Goal: Task Accomplishment & Management: Manage account settings

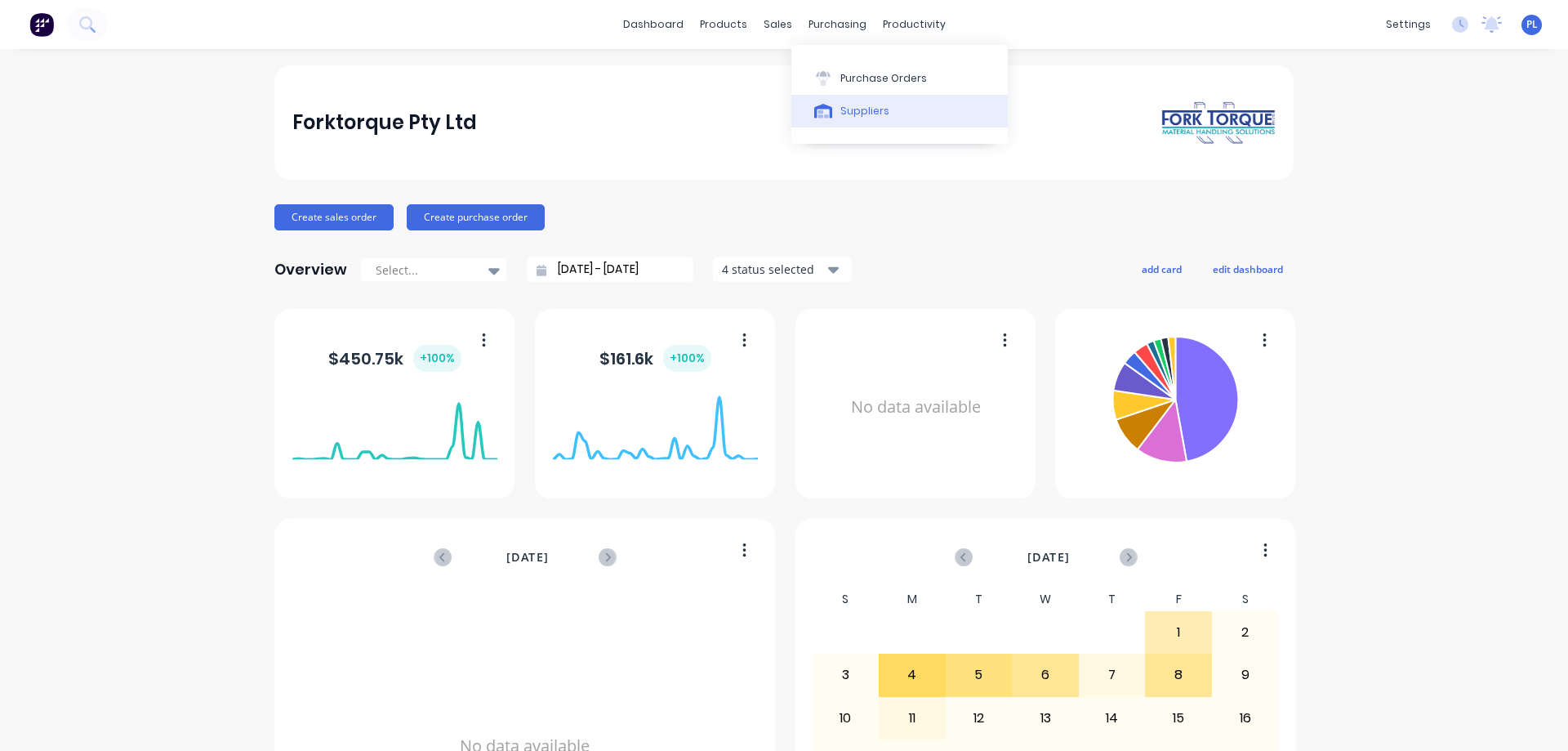
click at [856, 114] on div "Suppliers" at bounding box center [865, 110] width 49 height 14
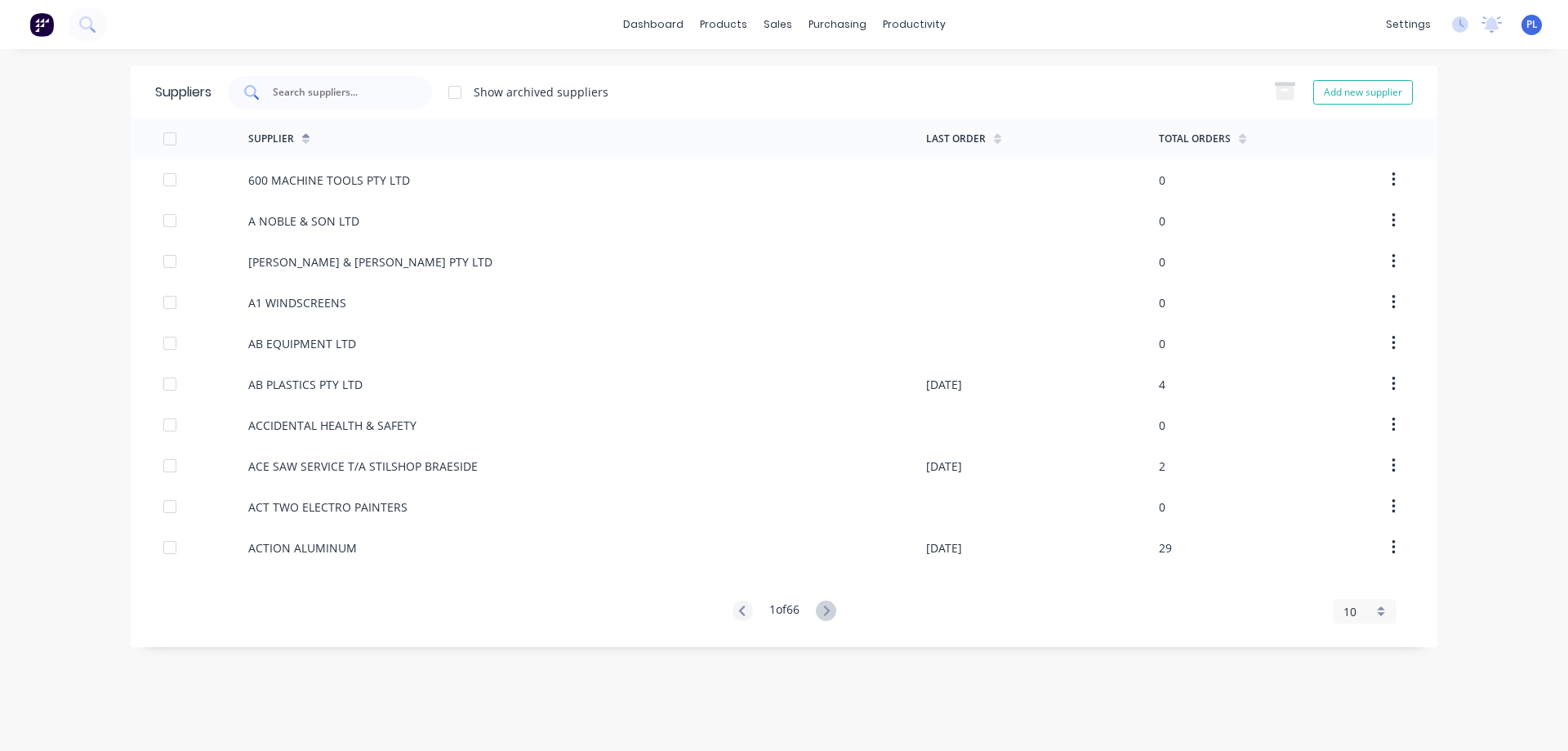
click at [292, 90] on input "text" at bounding box center [338, 92] width 136 height 16
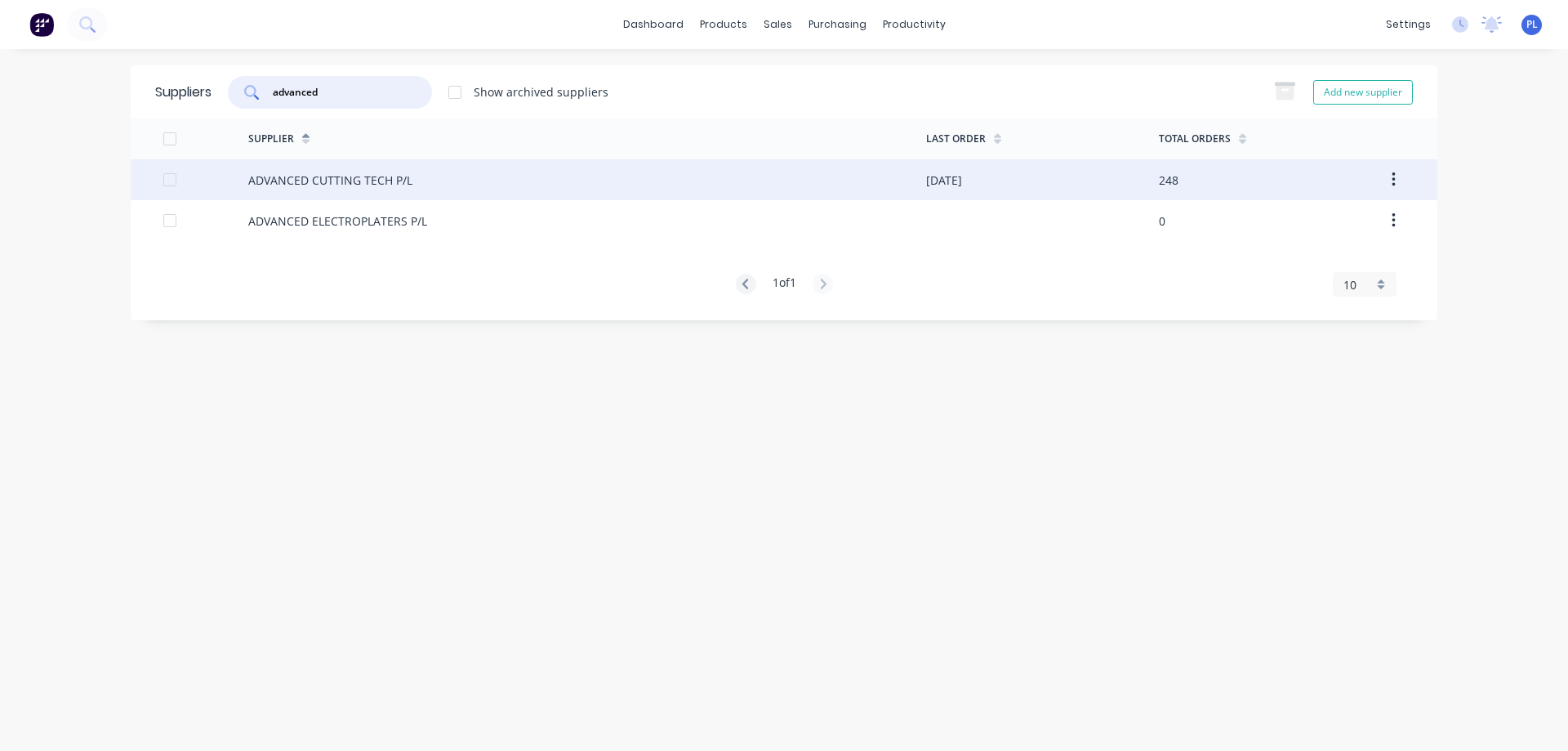
type input "advanced"
click at [341, 183] on div "ADVANCED CUTTING TECH P/L" at bounding box center [330, 181] width 164 height 17
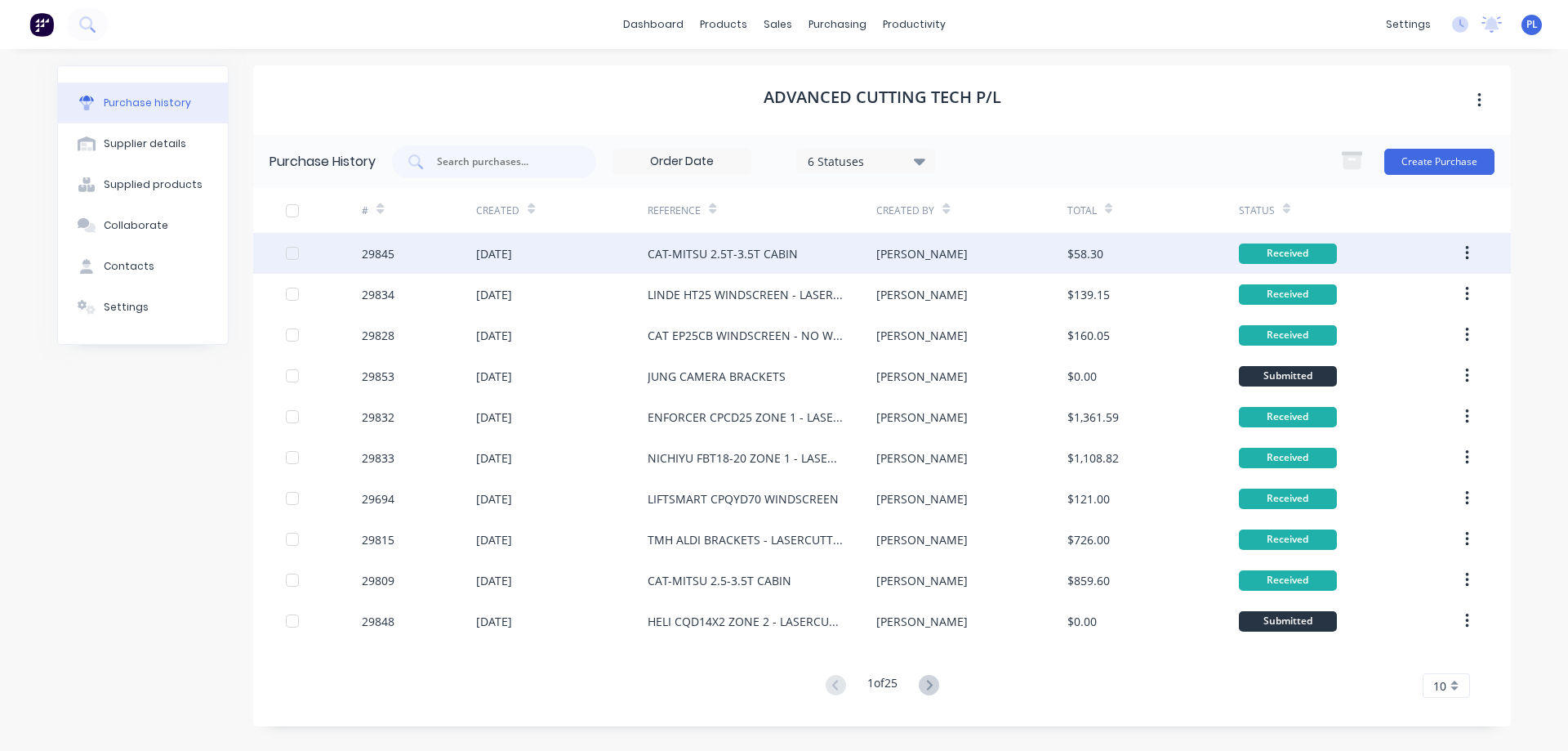
click at [747, 258] on div "CAT-MITSU 2.5T-3.5T CABIN" at bounding box center [723, 254] width 150 height 17
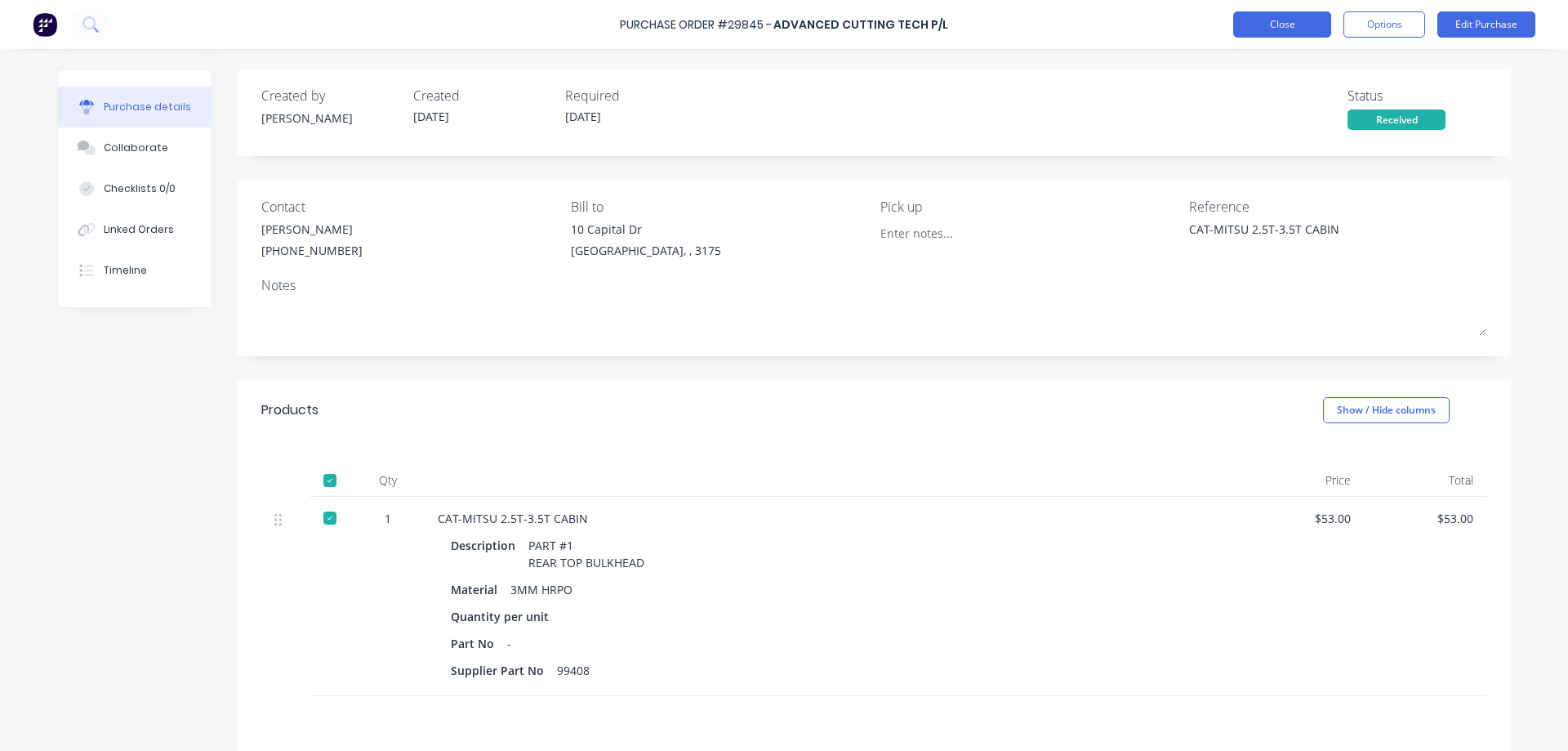
click at [1284, 29] on button "Close" at bounding box center [1282, 25] width 98 height 27
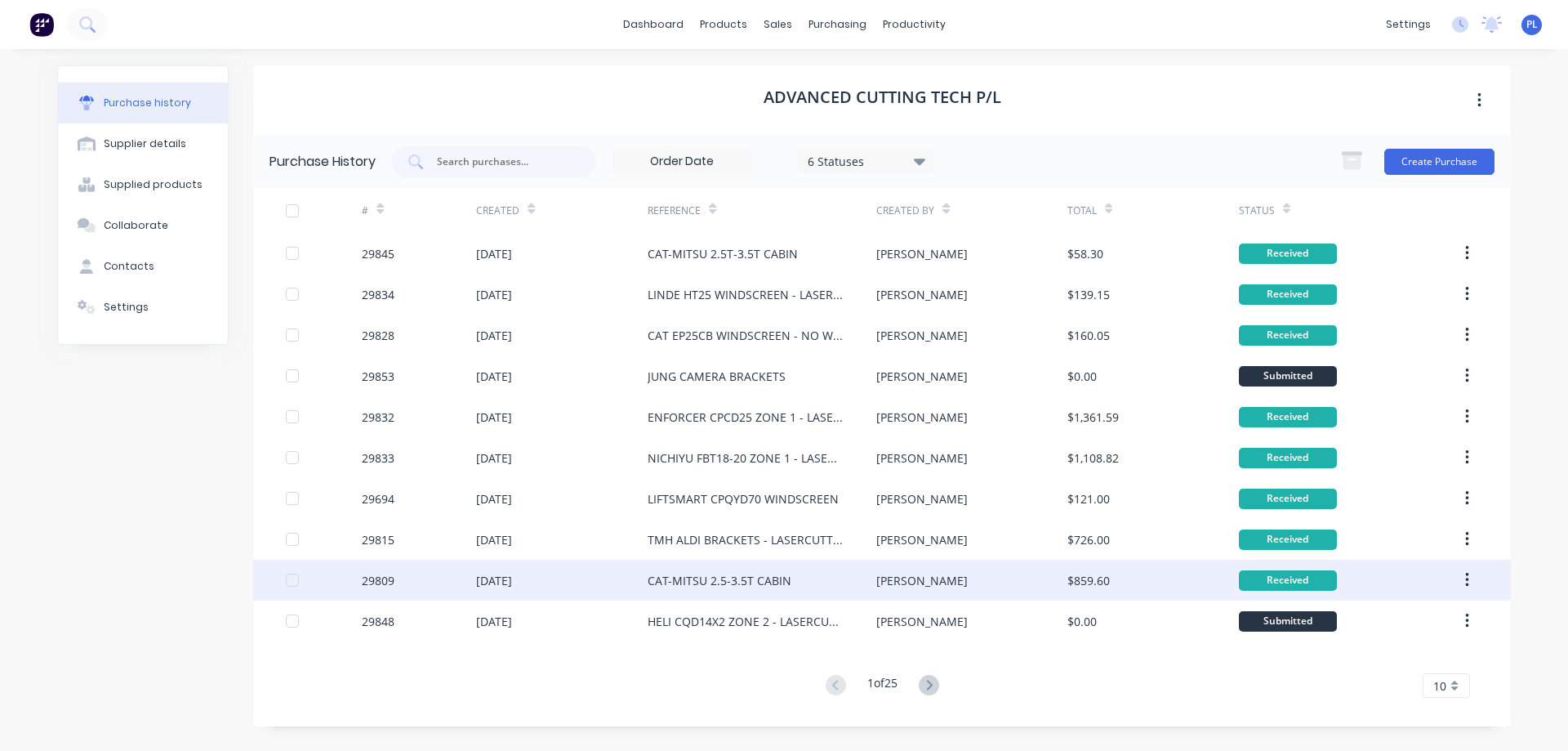
click at [713, 585] on div "CAT-MITSU 2.5-3.5T CABIN" at bounding box center [719, 581] width 143 height 17
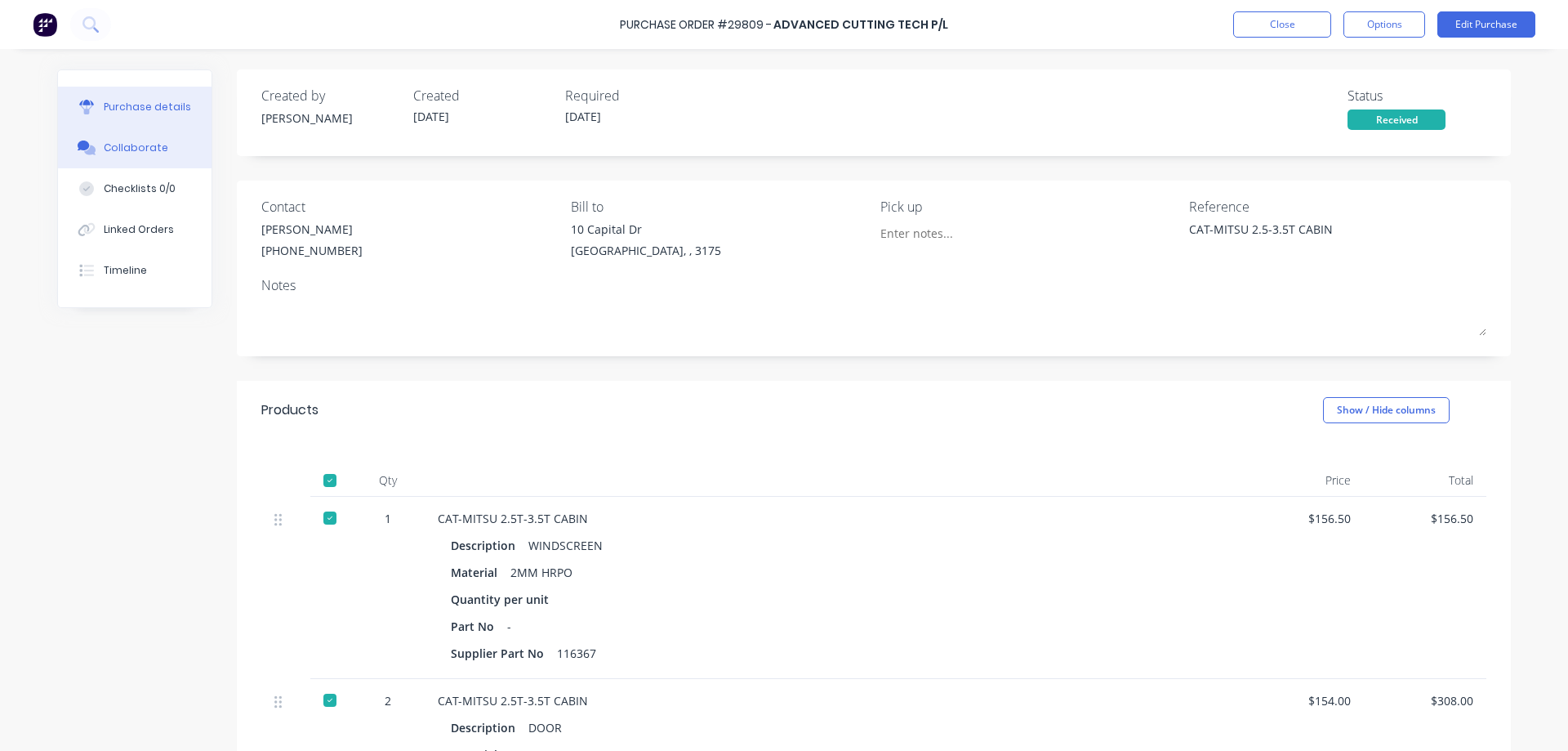
click at [135, 154] on div "Collaborate" at bounding box center [136, 147] width 65 height 14
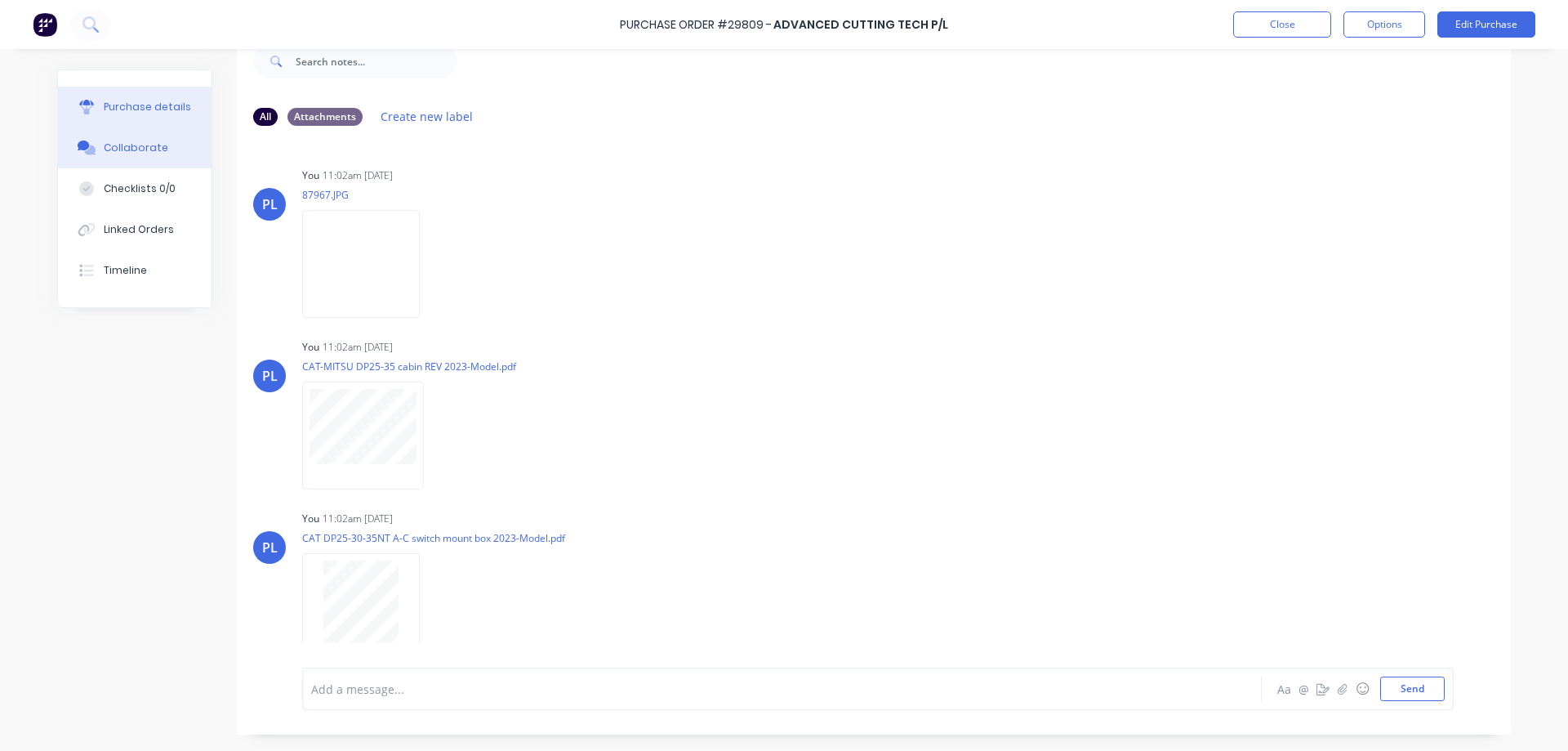
click at [134, 111] on div "Purchase details" at bounding box center [147, 106] width 87 height 14
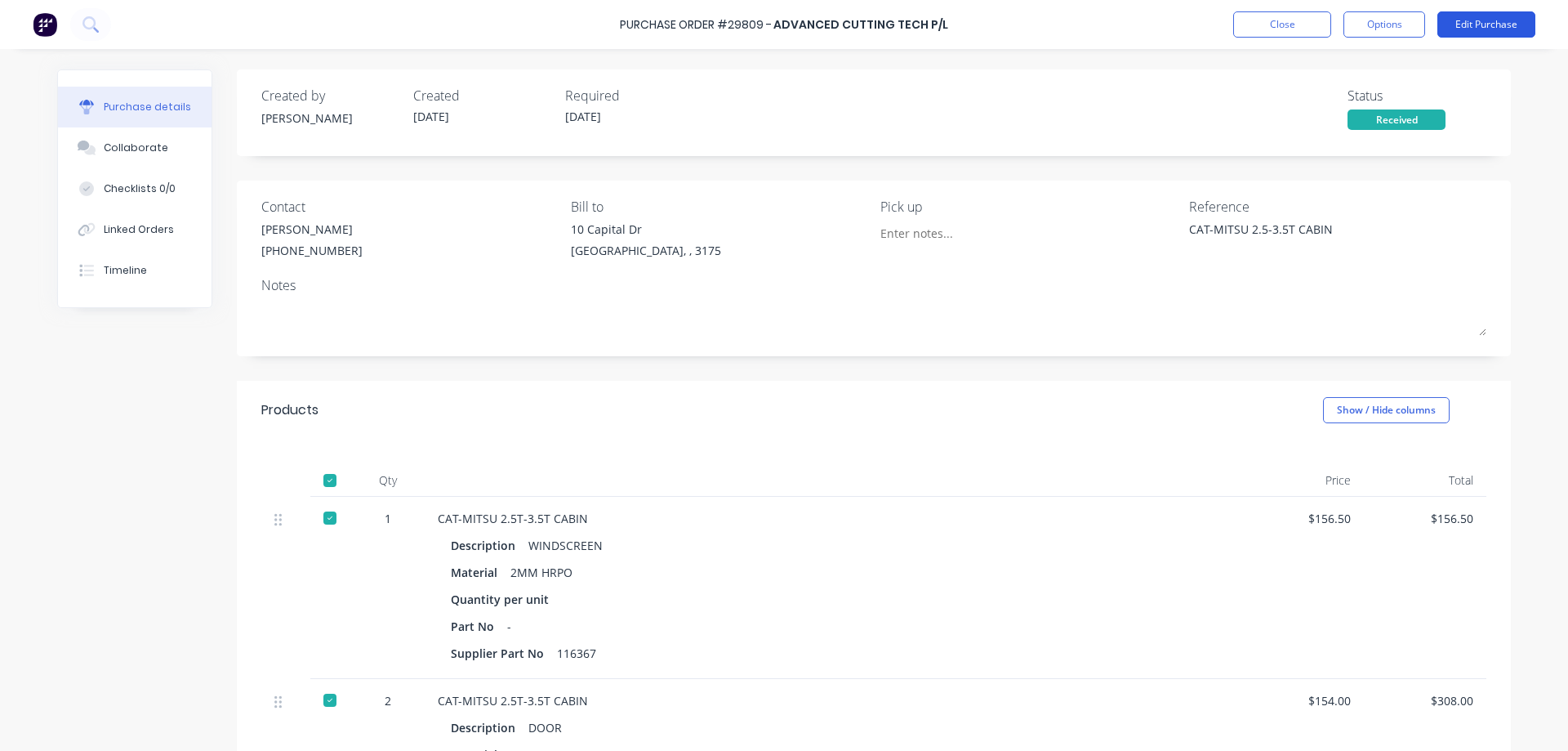
click at [1492, 29] on button "Edit Purchase" at bounding box center [1486, 25] width 98 height 27
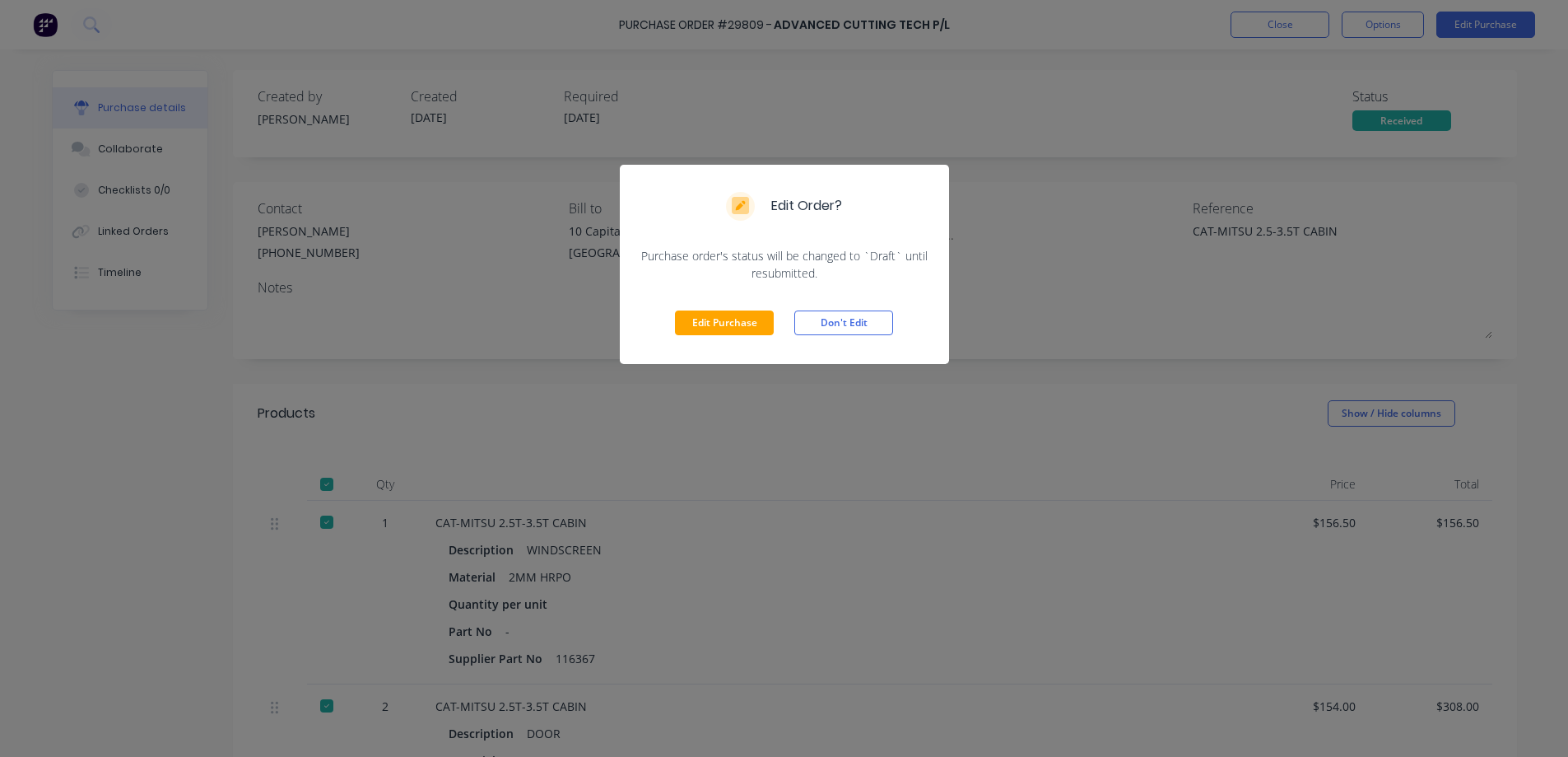
drag, startPoint x: 848, startPoint y: 324, endPoint x: 899, endPoint y: 308, distance: 53.5
click at [848, 323] on button "Don't Edit" at bounding box center [843, 323] width 99 height 25
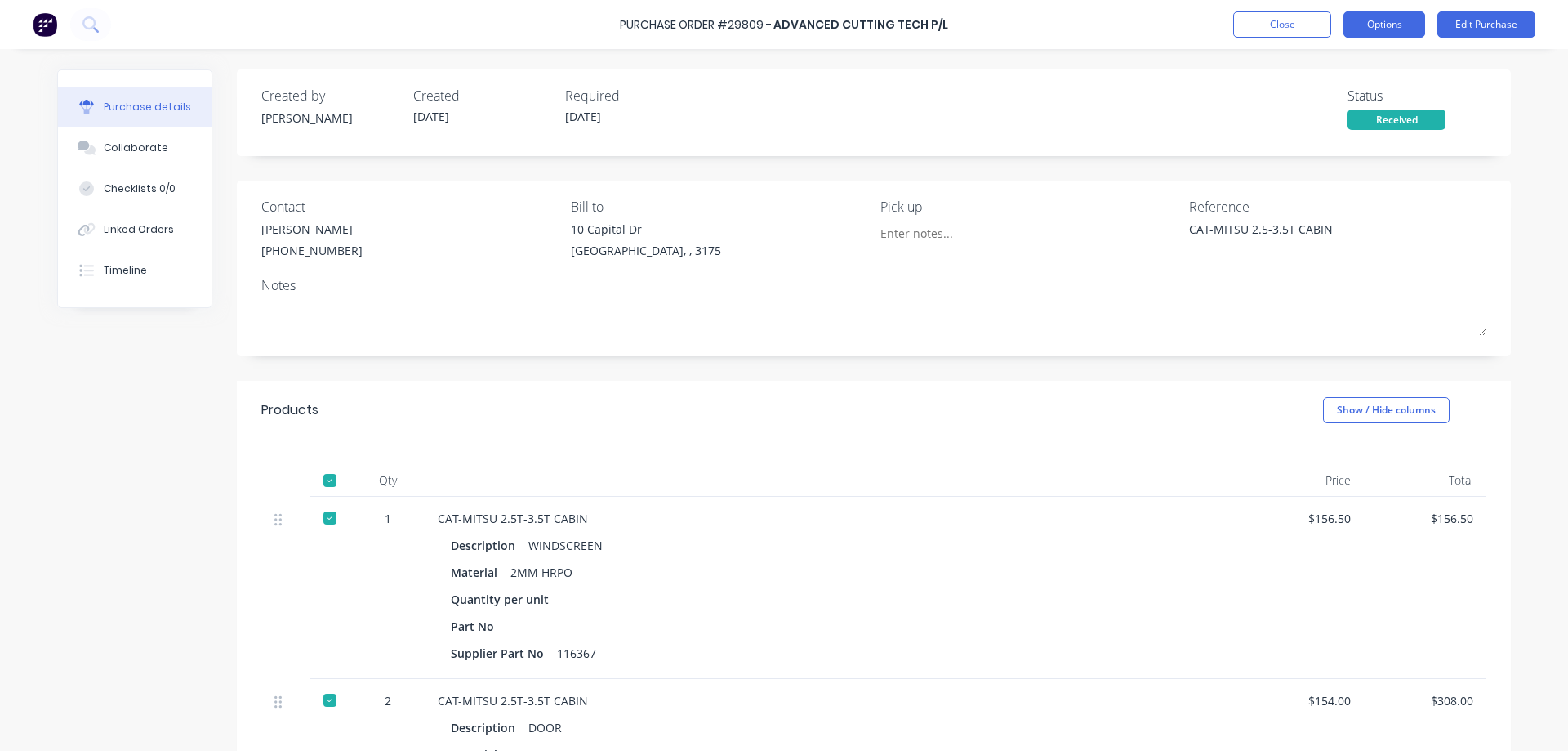
click at [1394, 23] on button "Options" at bounding box center [1385, 25] width 82 height 27
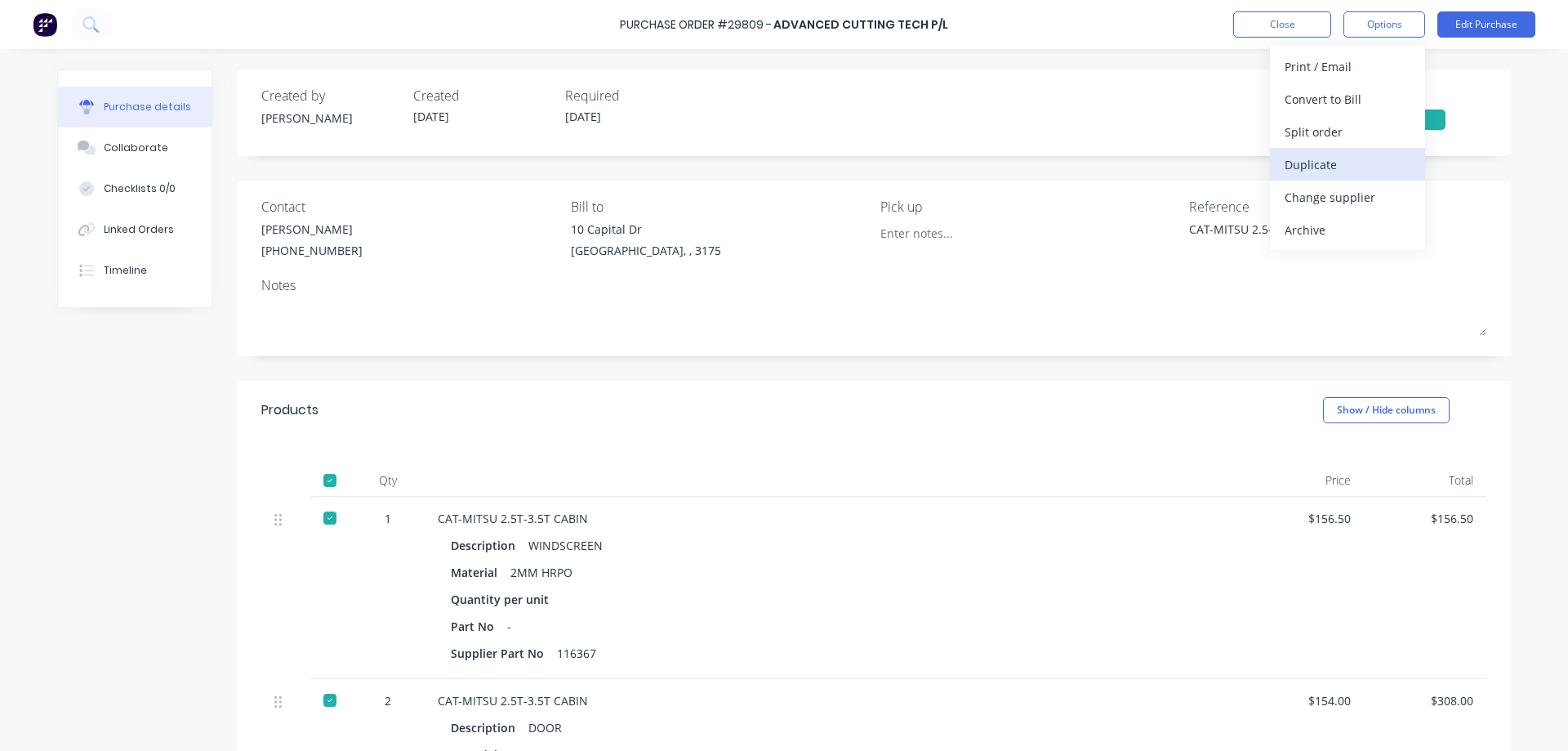
click at [1323, 170] on div "Duplicate" at bounding box center [1348, 164] width 125 height 24
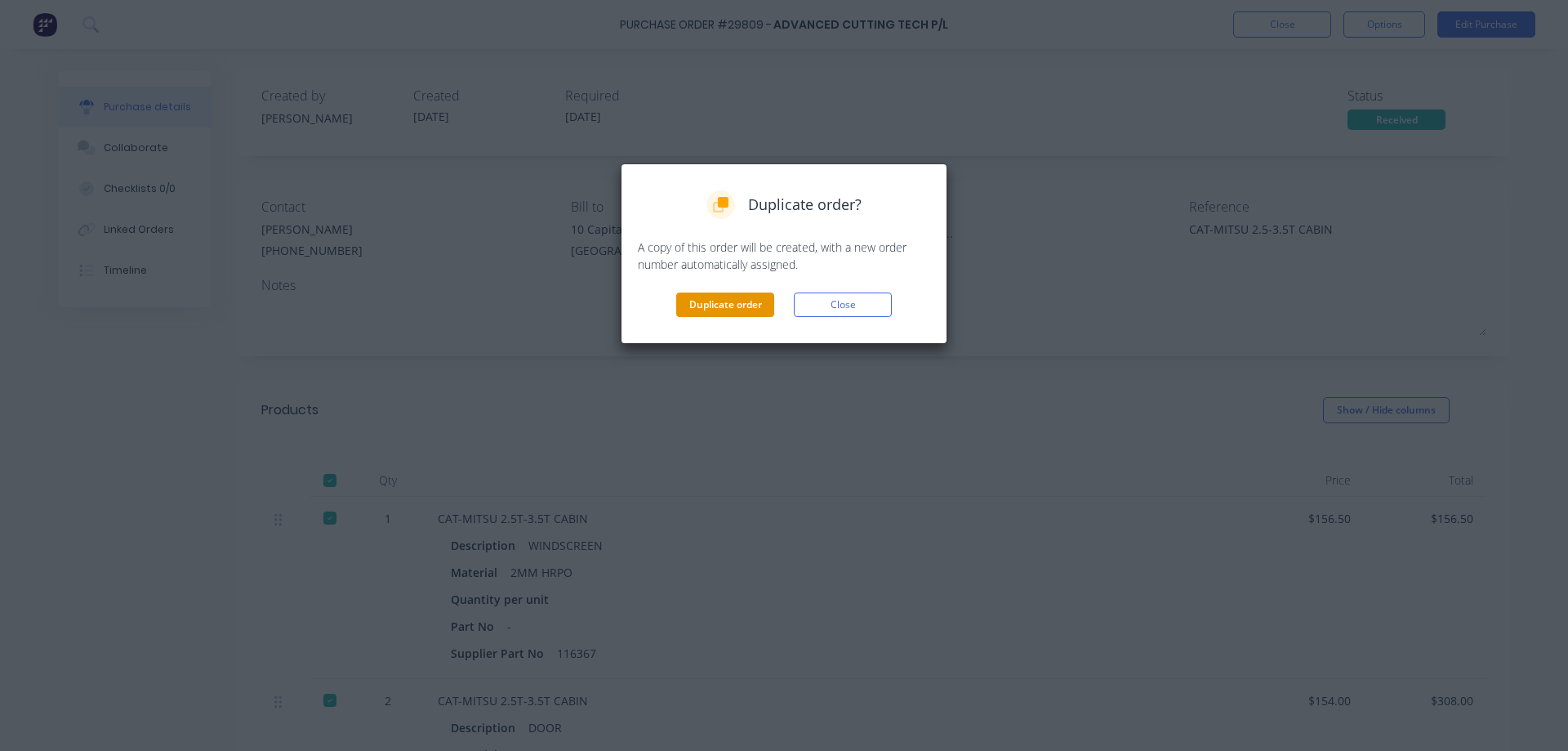
click at [725, 302] on button "Duplicate order" at bounding box center [725, 305] width 98 height 25
type textarea "x"
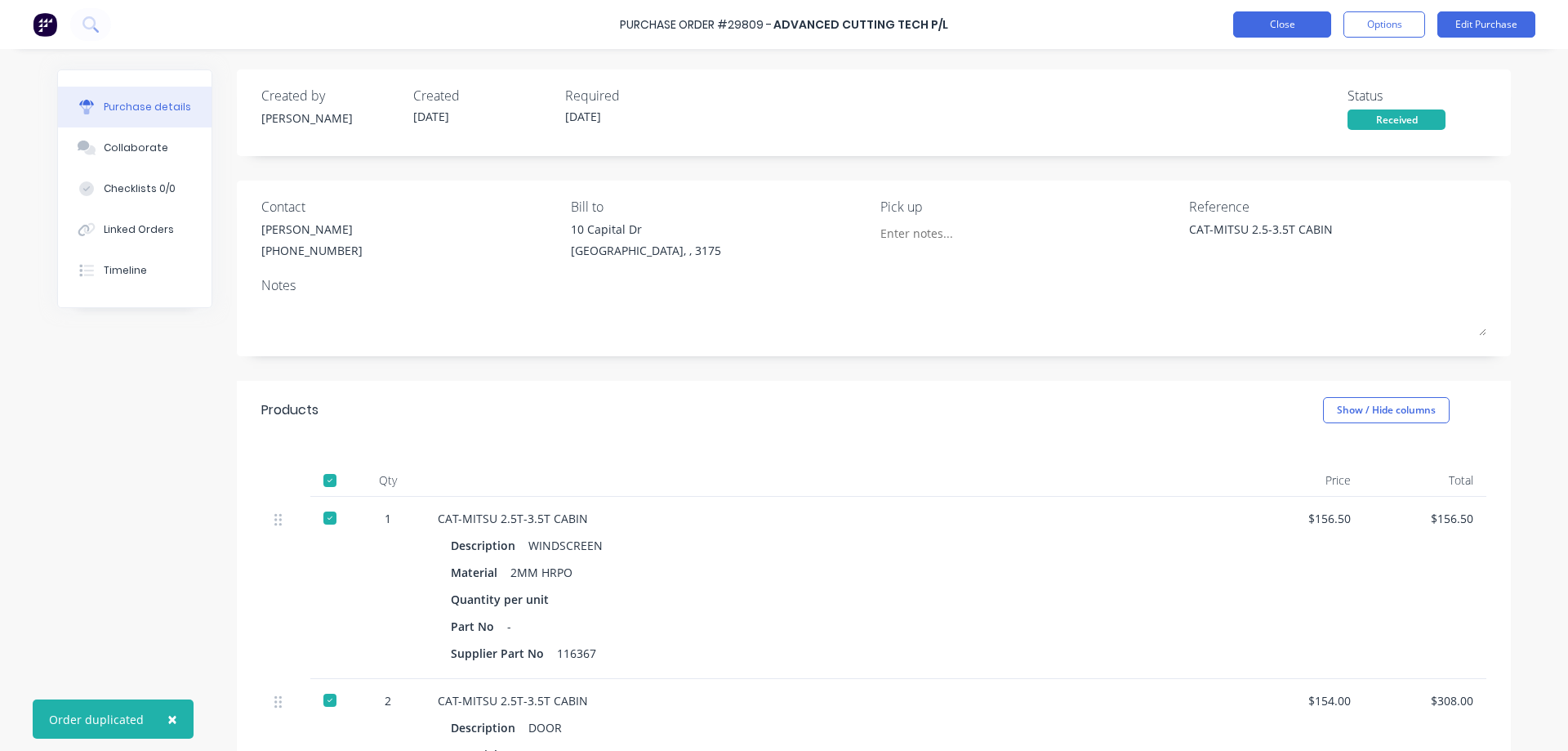
click at [1295, 26] on button "Close" at bounding box center [1282, 25] width 98 height 27
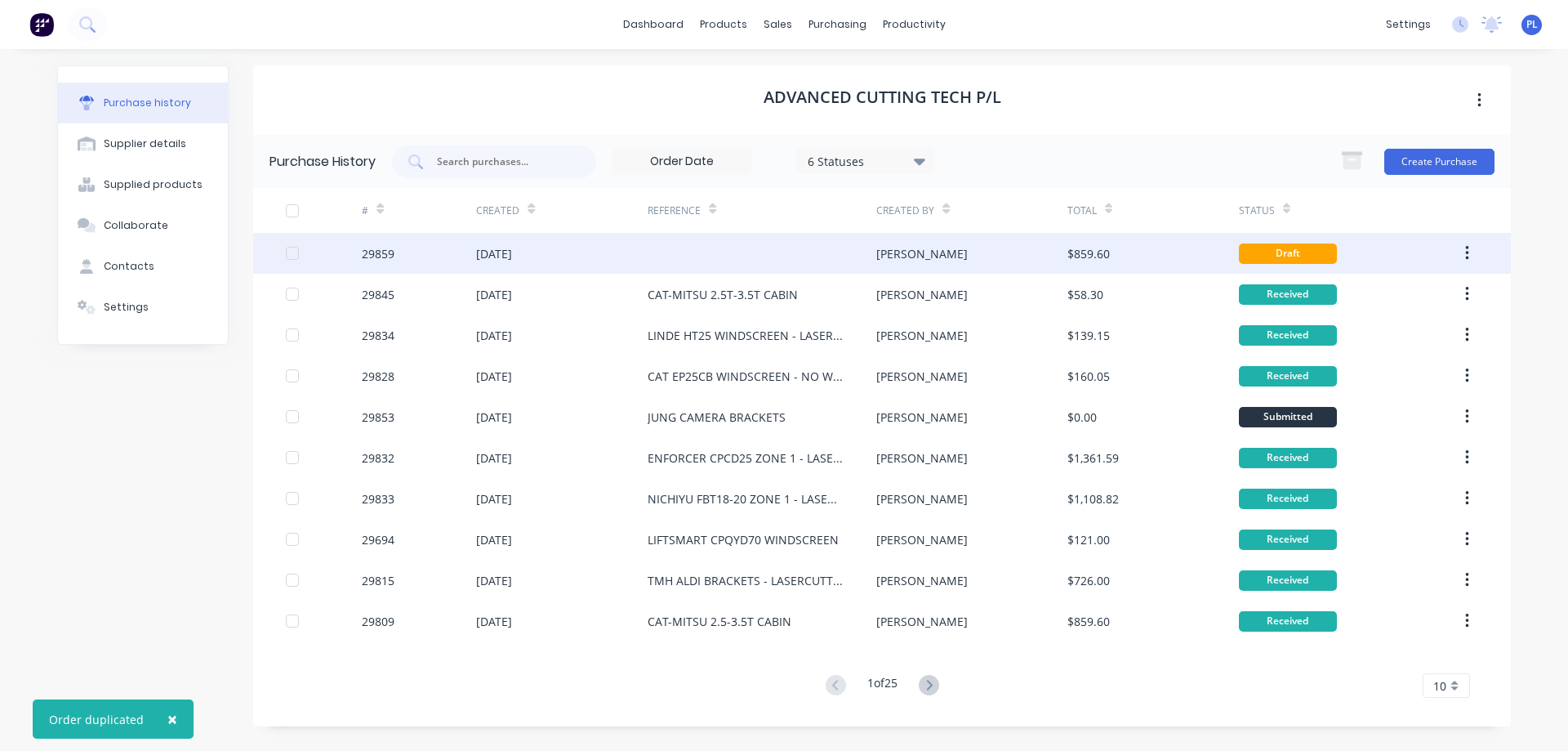
click at [718, 259] on div at bounding box center [762, 253] width 229 height 41
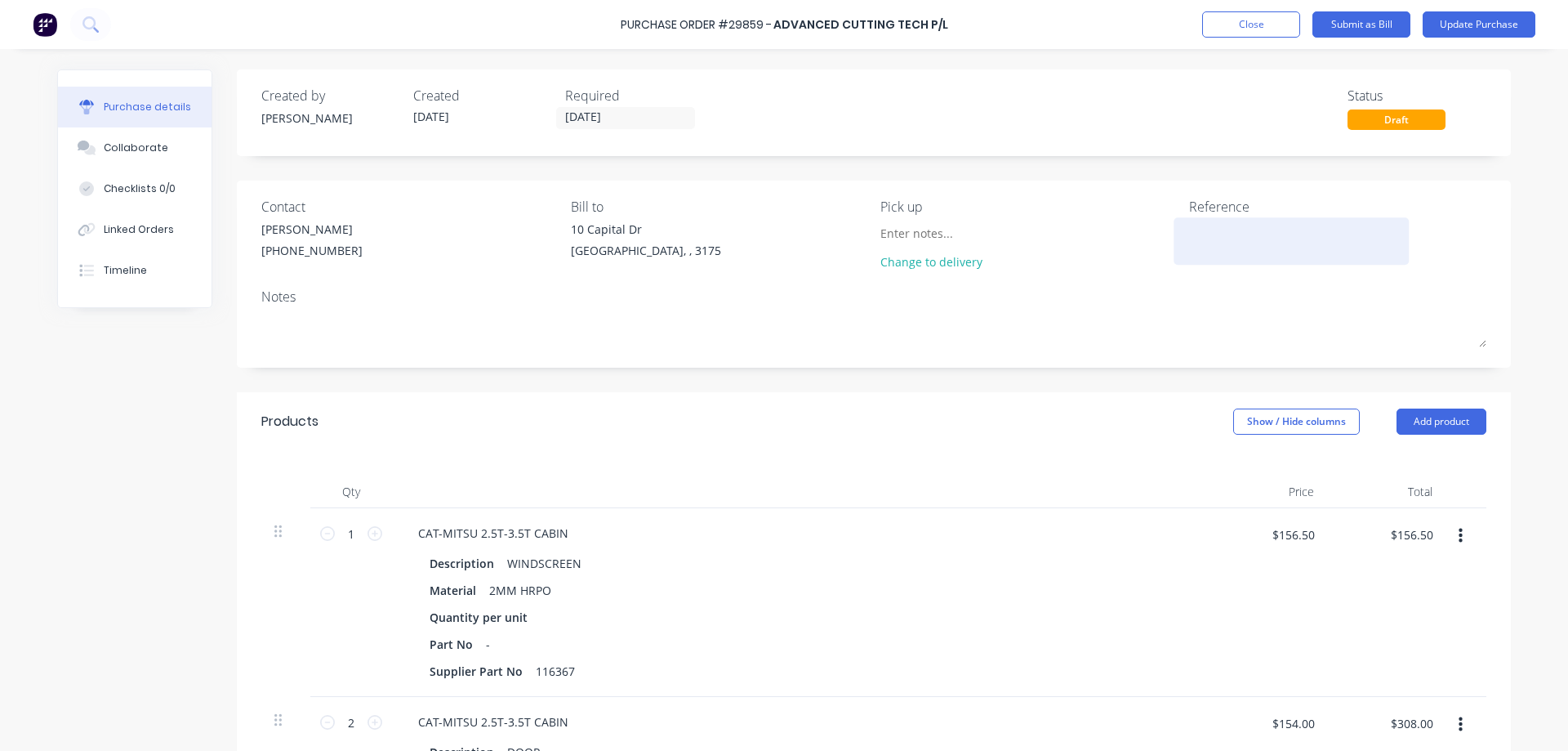
click at [1233, 234] on textarea at bounding box center [1291, 239] width 204 height 37
type textarea "CA"
type textarea "x"
type textarea "CAT"
type textarea "x"
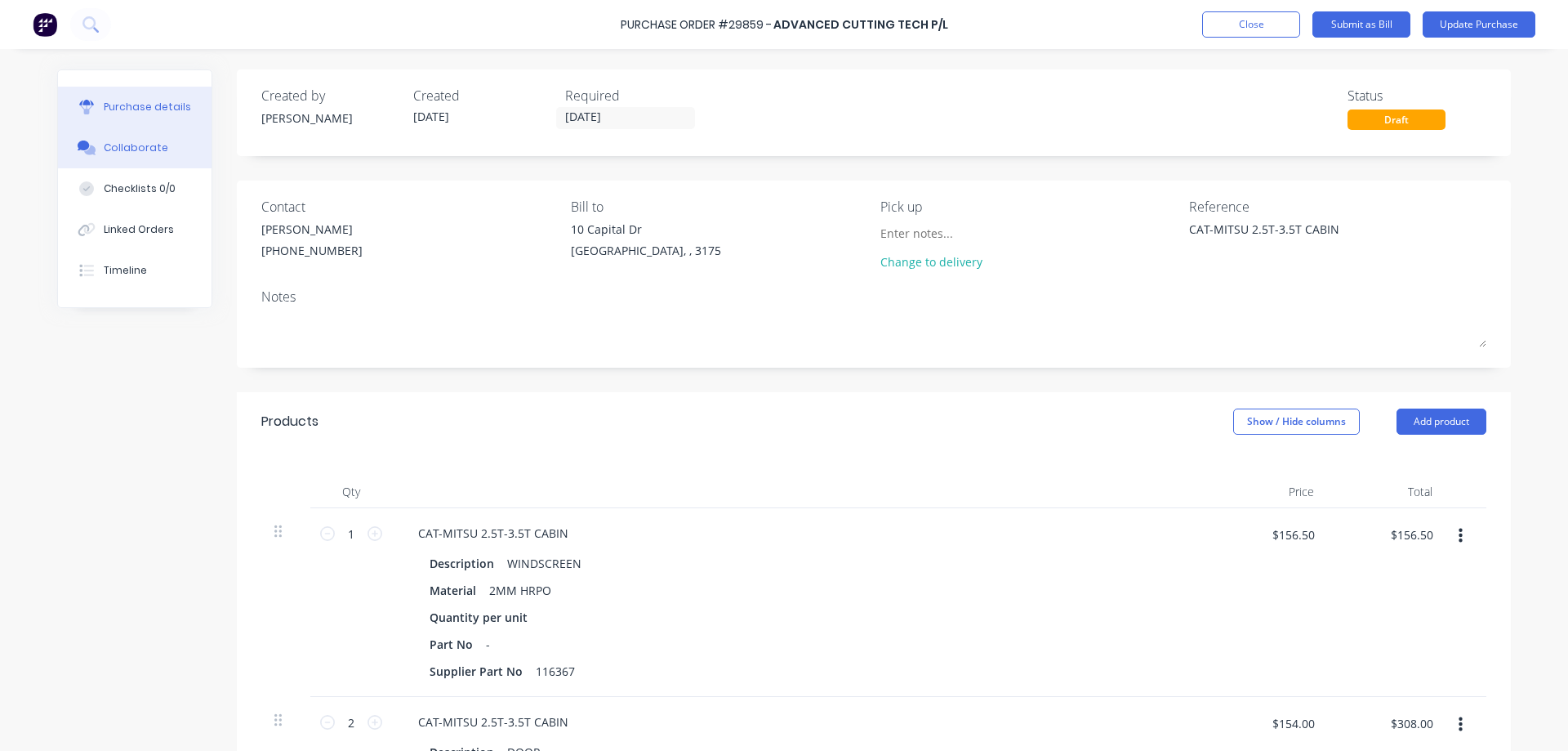
type textarea "CAT-MITSU 2.5T-3.5T CABIN"
type textarea "x"
type textarea "CAT-MITSU 2.5T-3.5T CABIN"
click at [137, 158] on button "Collaborate" at bounding box center [135, 147] width 154 height 41
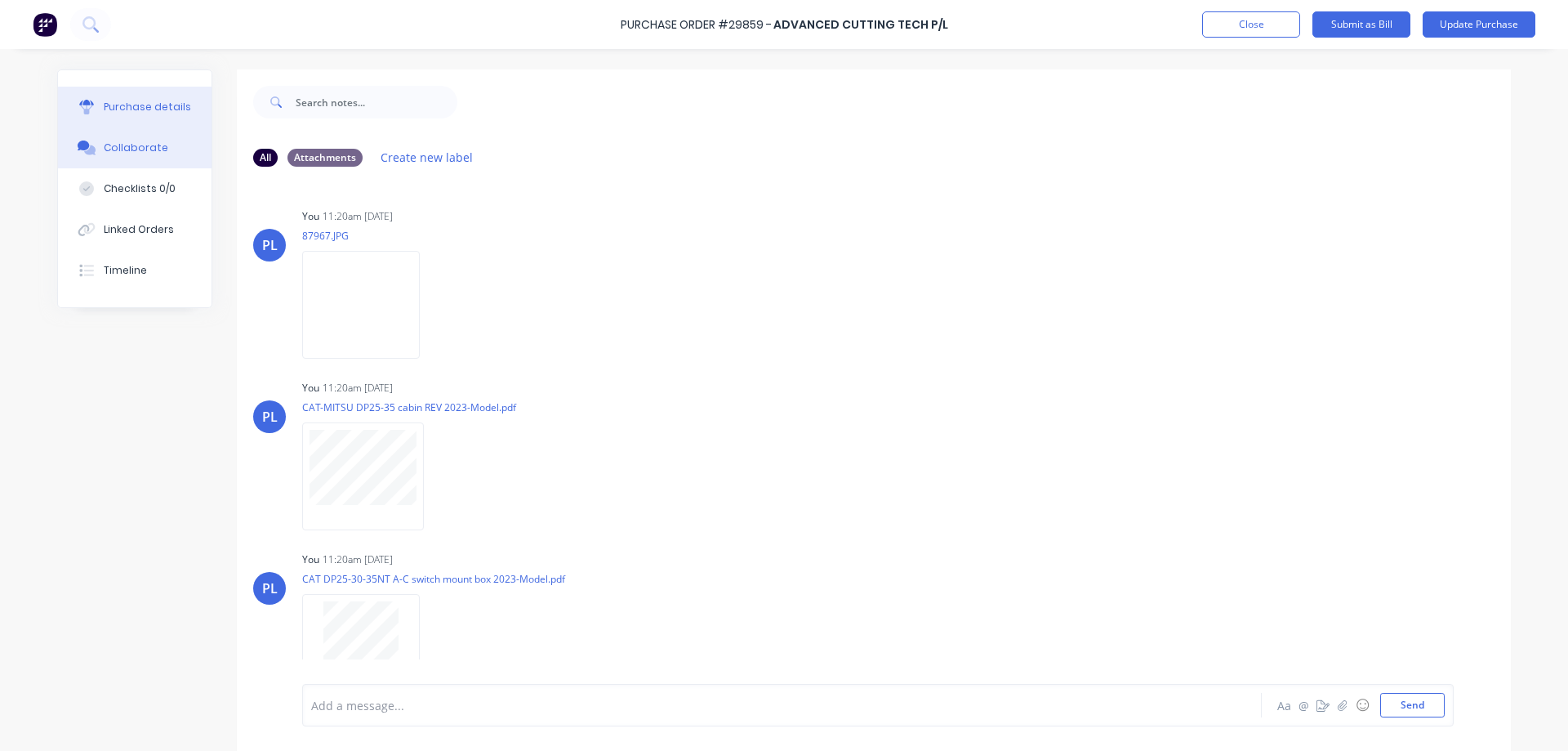
click at [123, 108] on div "Purchase details" at bounding box center [147, 106] width 87 height 14
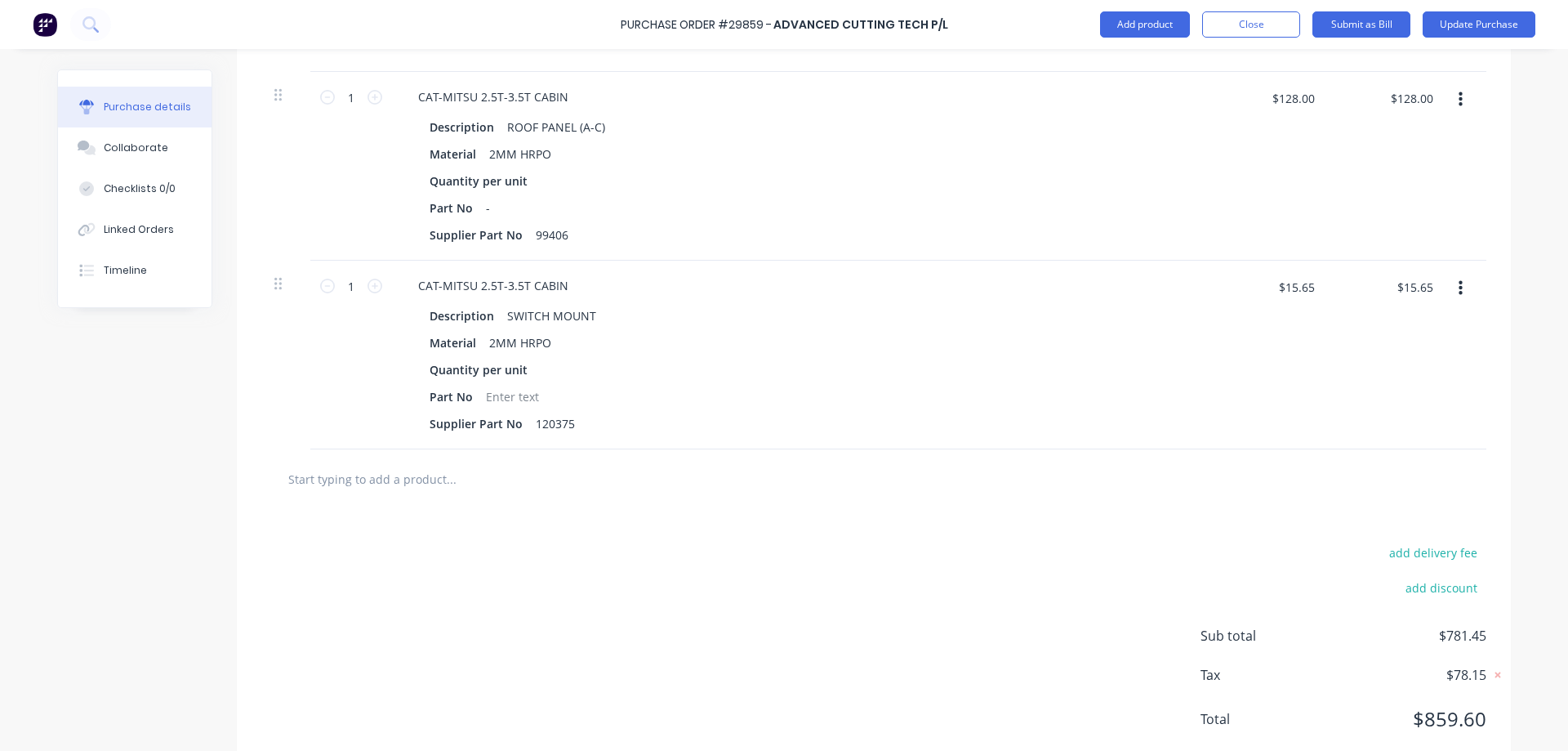
scroll to position [1341, 0]
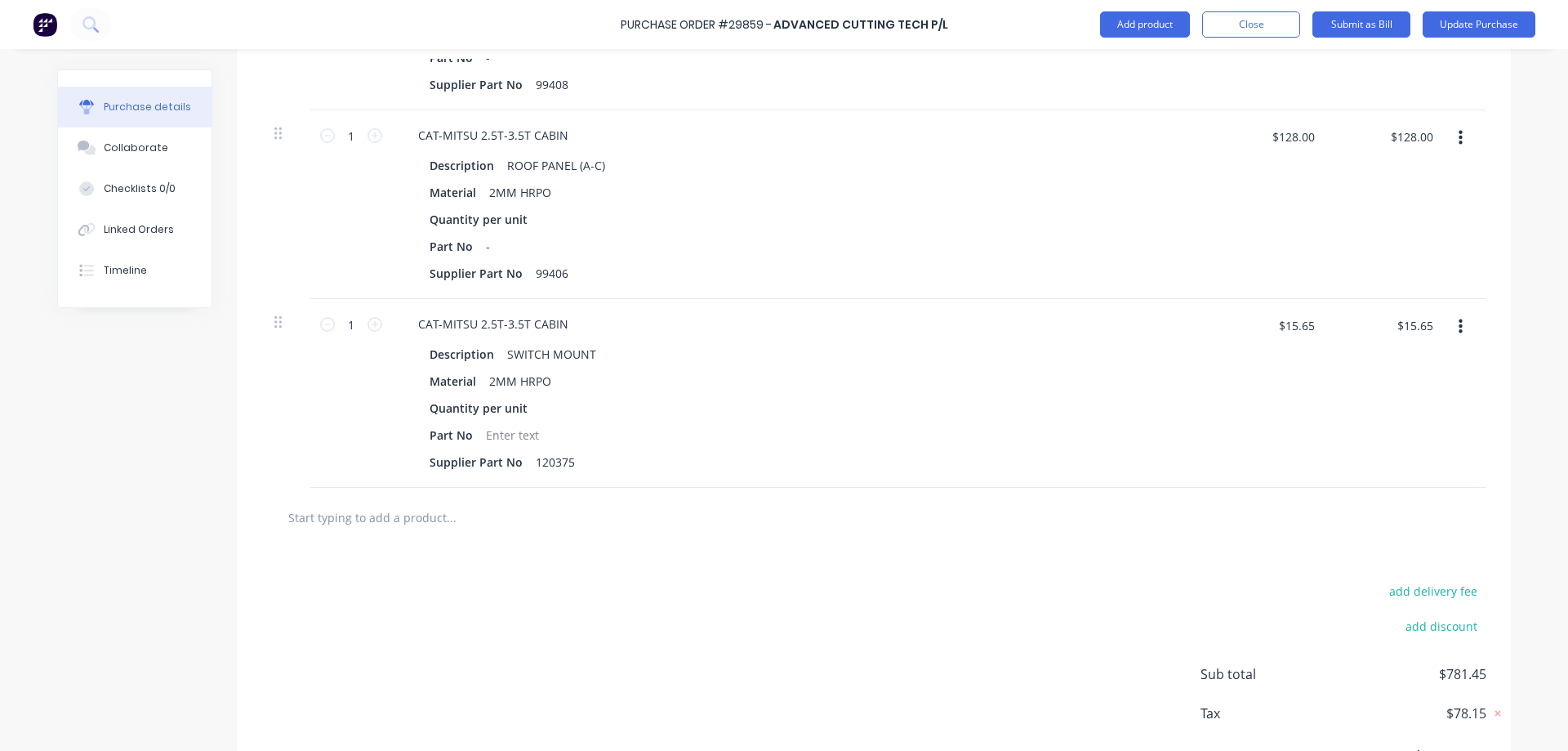
click at [1452, 328] on button "button" at bounding box center [1461, 326] width 38 height 29
click at [1399, 472] on button "Delete" at bounding box center [1410, 468] width 139 height 32
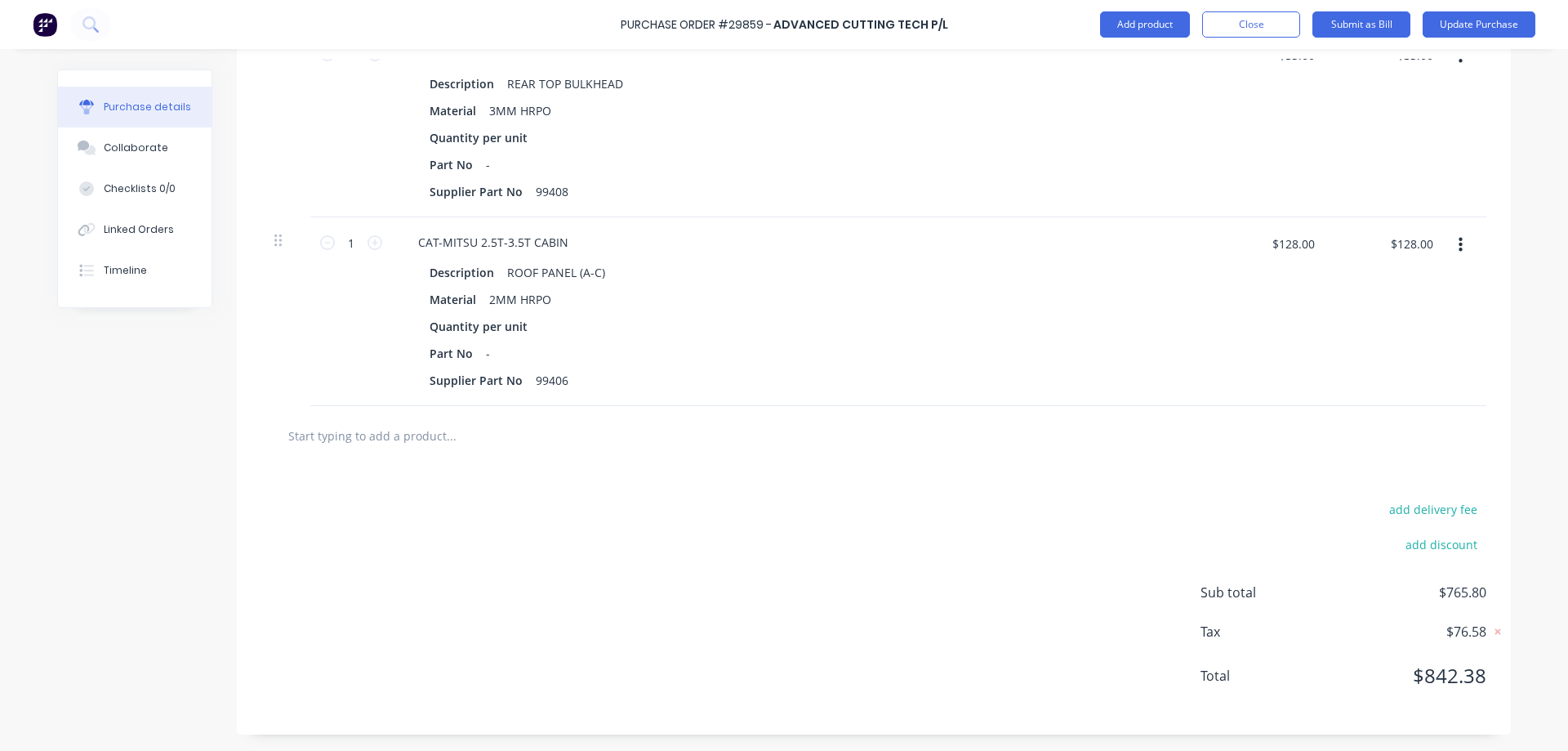
click at [1459, 242] on icon "button" at bounding box center [1461, 244] width 4 height 18
click at [1418, 387] on button "Delete" at bounding box center [1410, 386] width 139 height 32
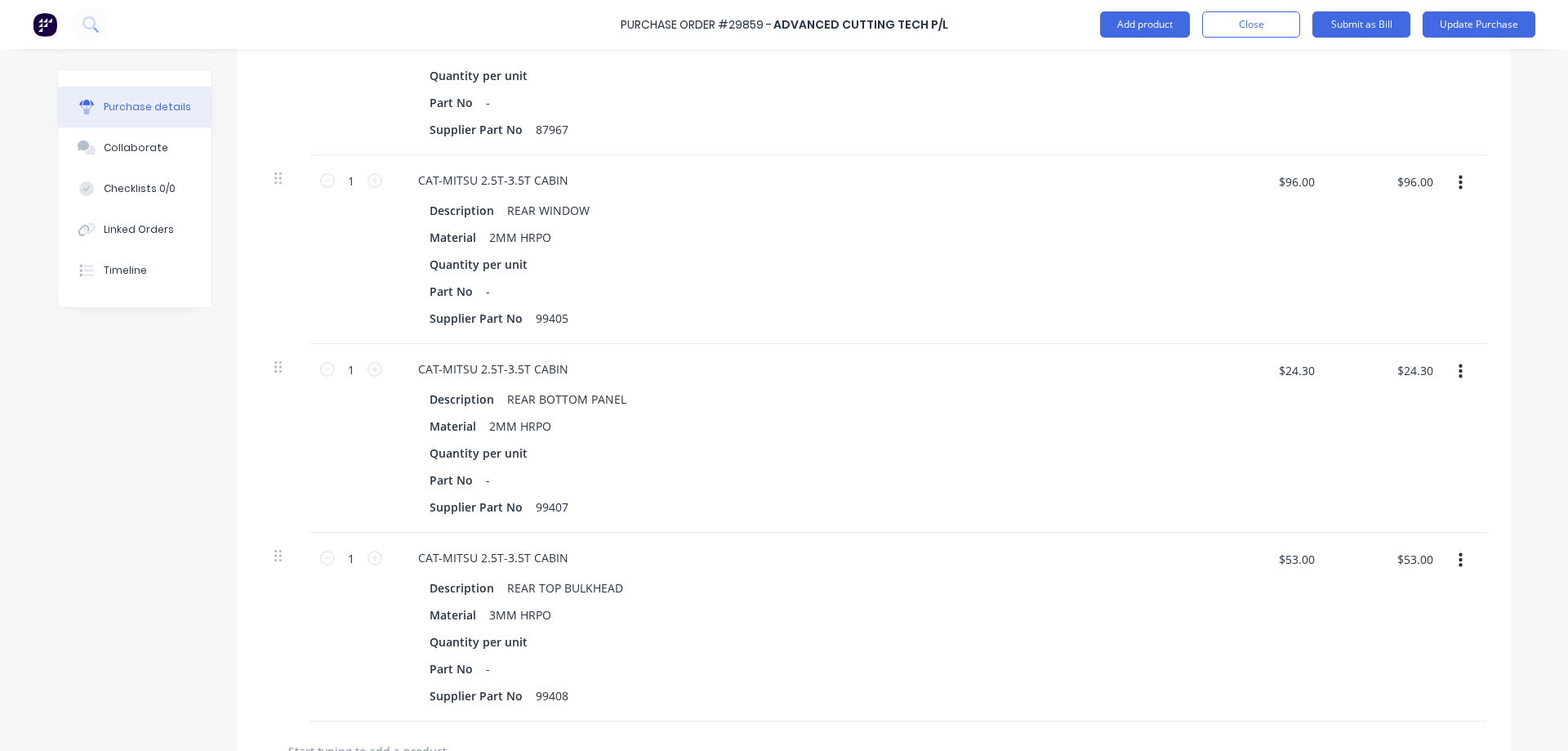
scroll to position [964, 0]
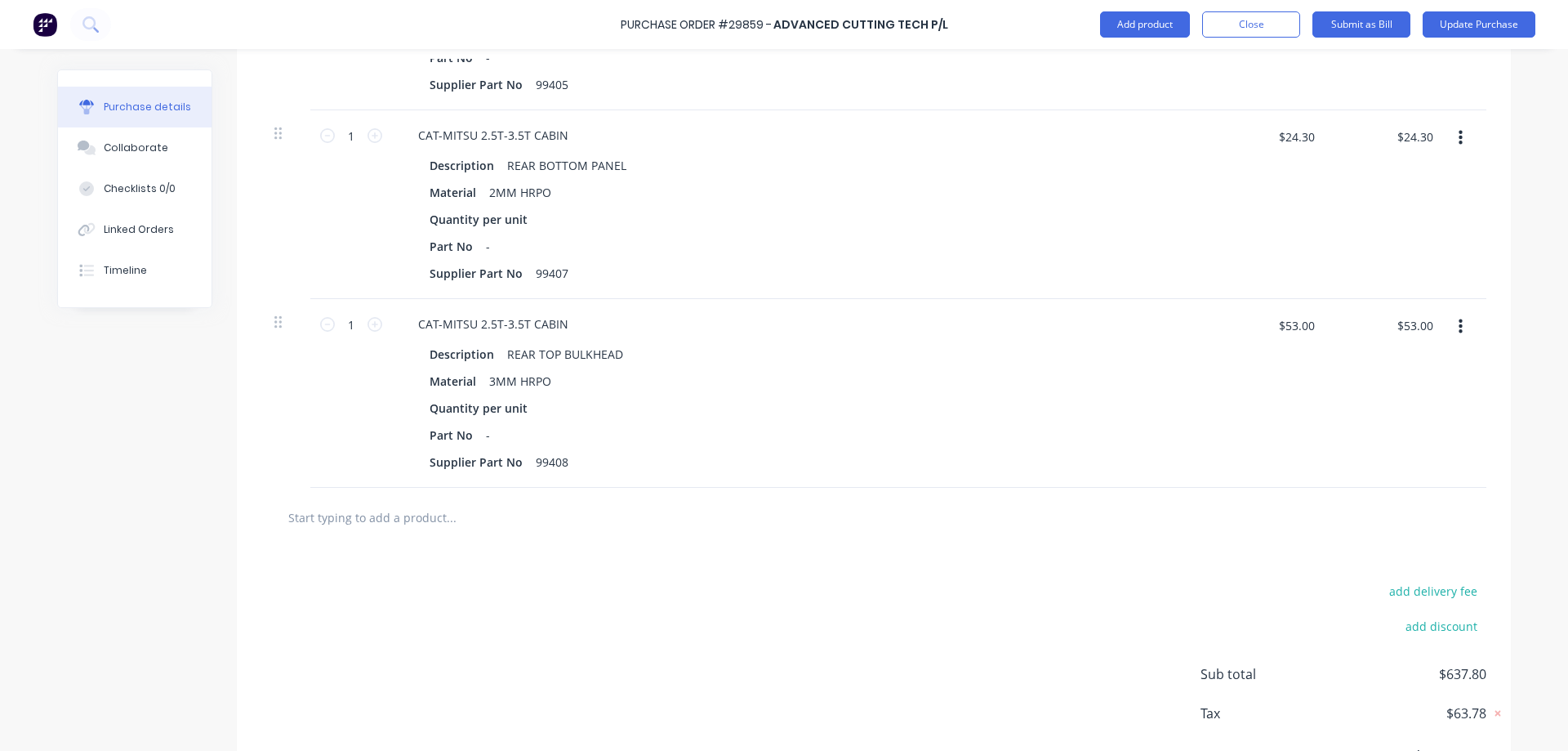
click at [1459, 327] on icon "button" at bounding box center [1461, 326] width 4 height 14
click at [1414, 459] on button "Delete" at bounding box center [1410, 468] width 139 height 32
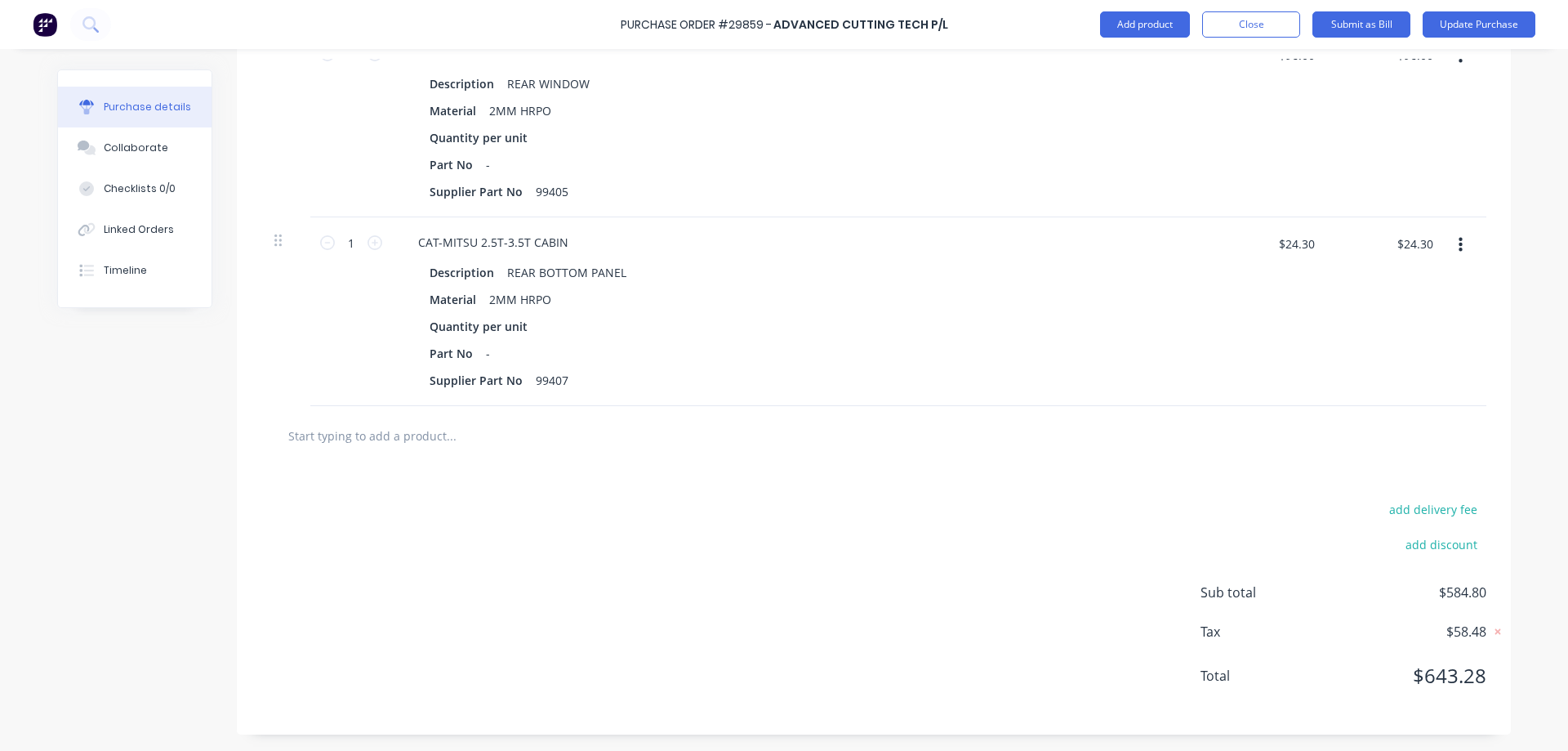
scroll to position [857, 0]
click at [1459, 246] on icon "button" at bounding box center [1461, 244] width 4 height 18
click at [1423, 386] on button "Delete" at bounding box center [1410, 386] width 139 height 32
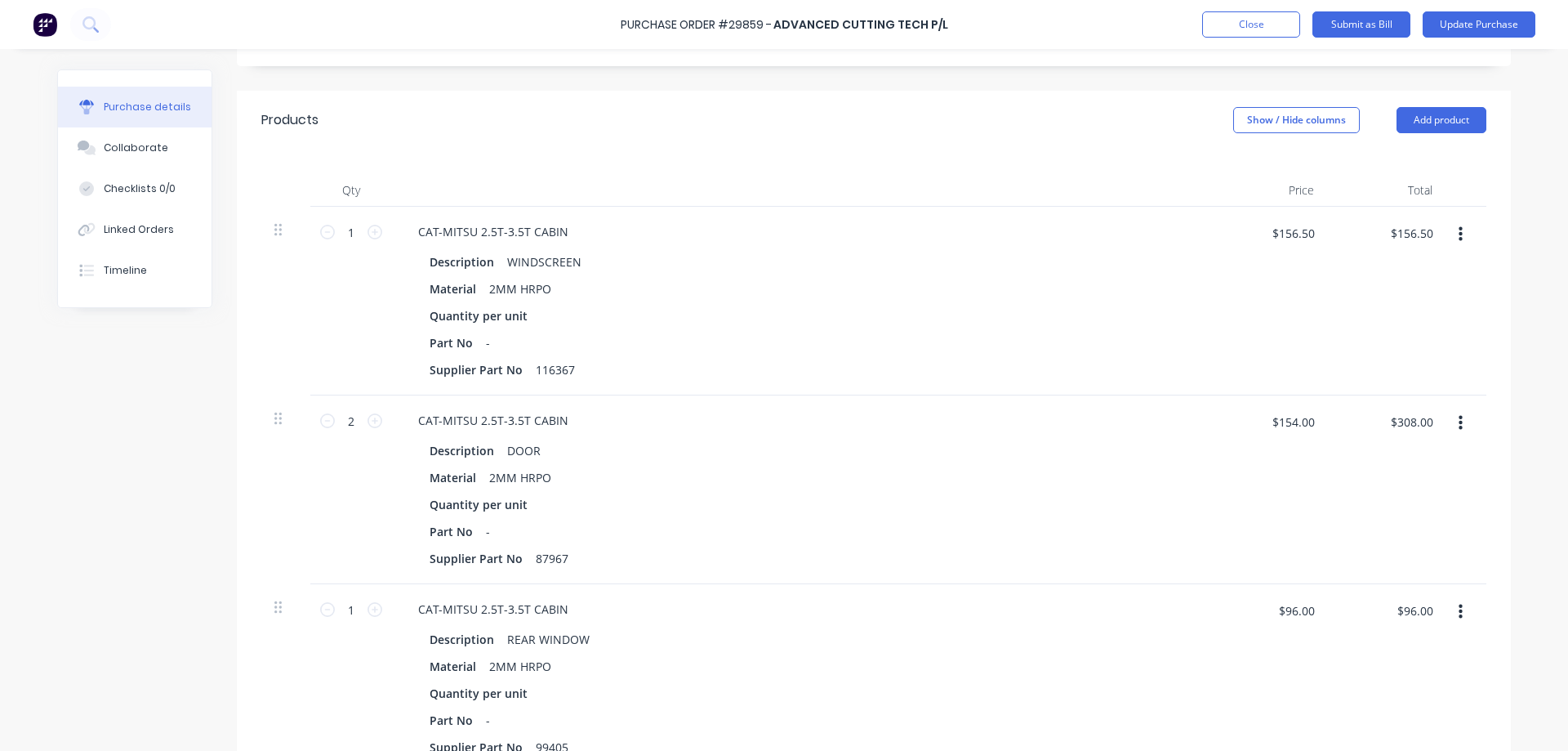
scroll to position [423, 0]
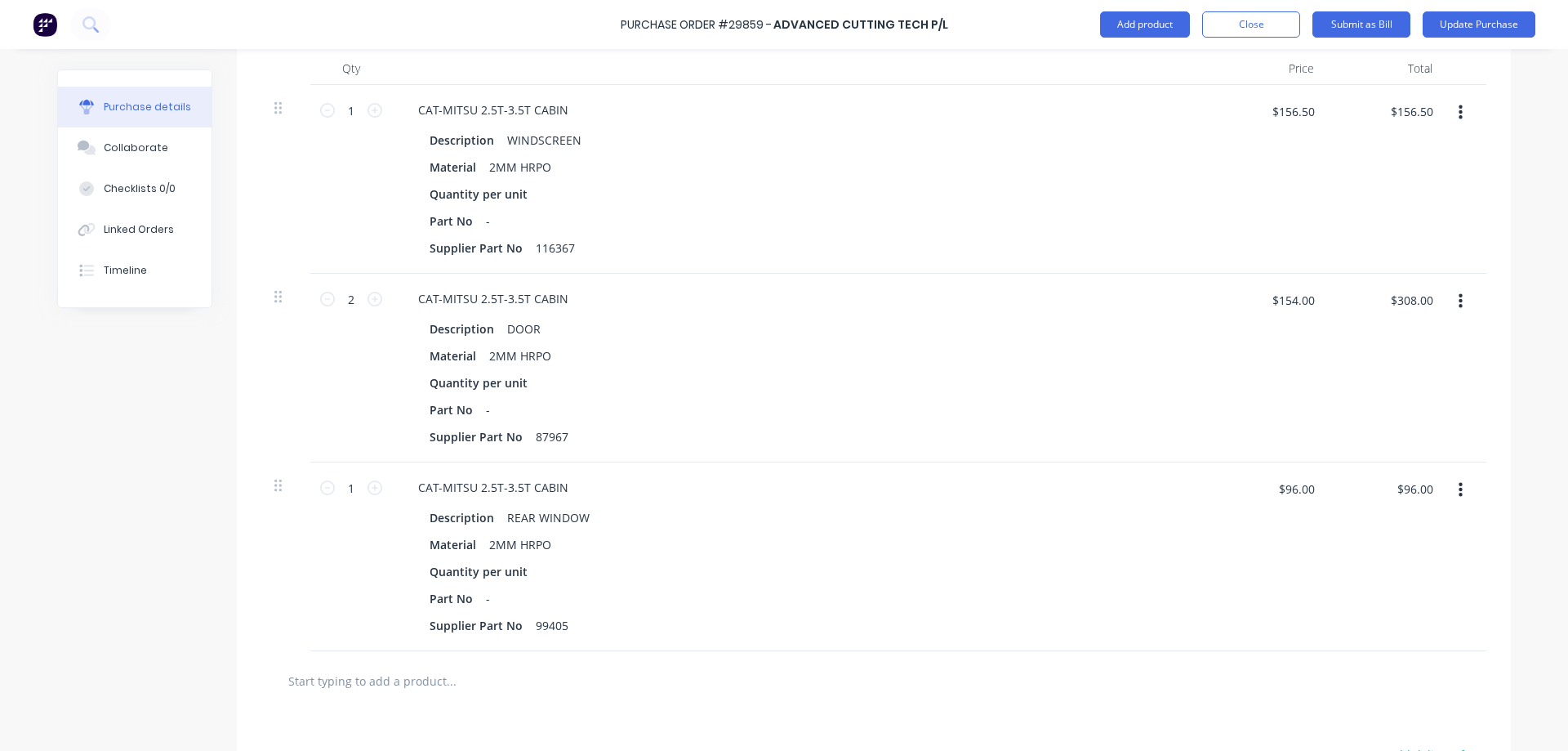
click at [1459, 486] on icon "button" at bounding box center [1461, 490] width 4 height 18
click at [1367, 622] on button "Delete" at bounding box center [1410, 631] width 139 height 32
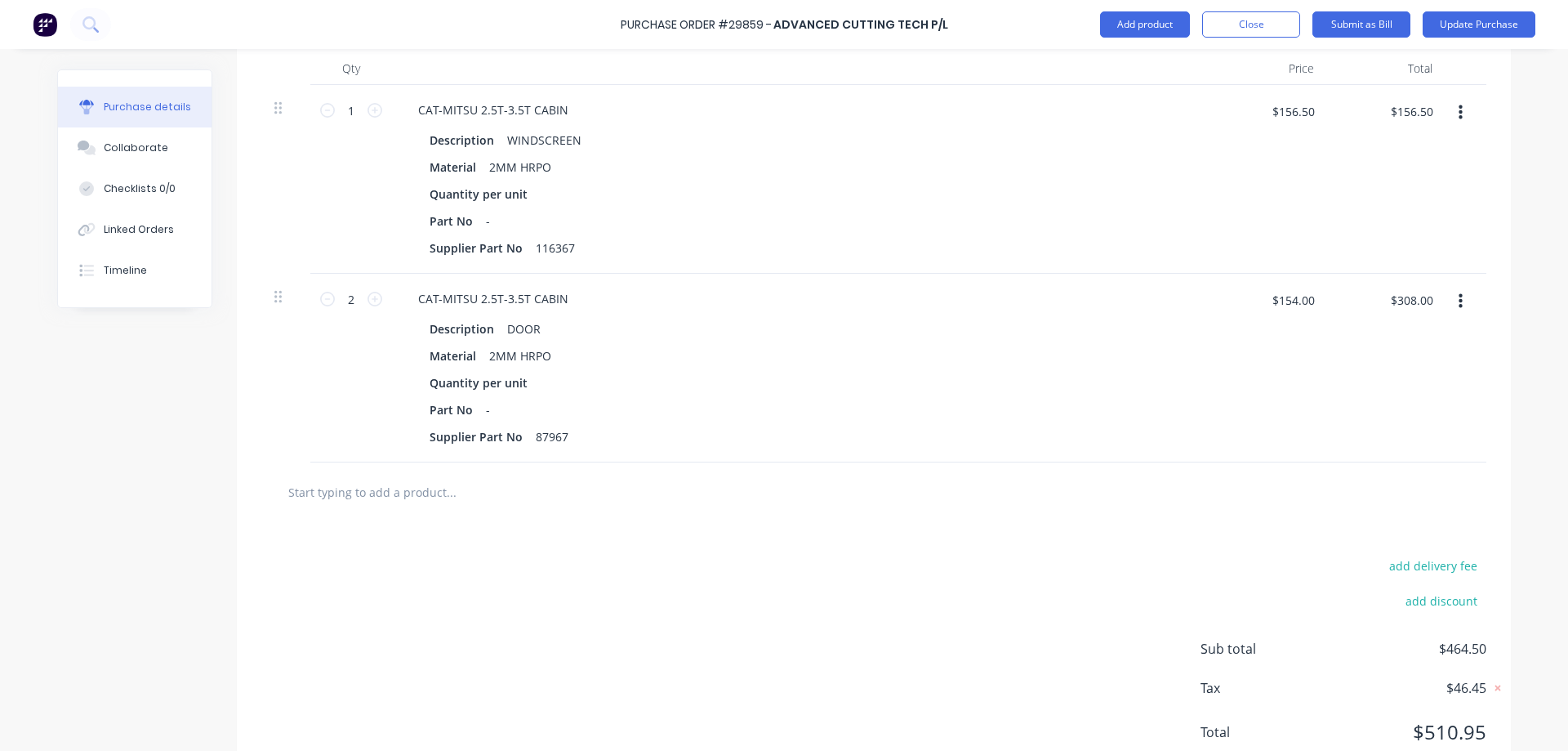
click at [1459, 305] on icon "button" at bounding box center [1461, 300] width 4 height 14
click at [1403, 445] on button "Delete" at bounding box center [1410, 443] width 139 height 32
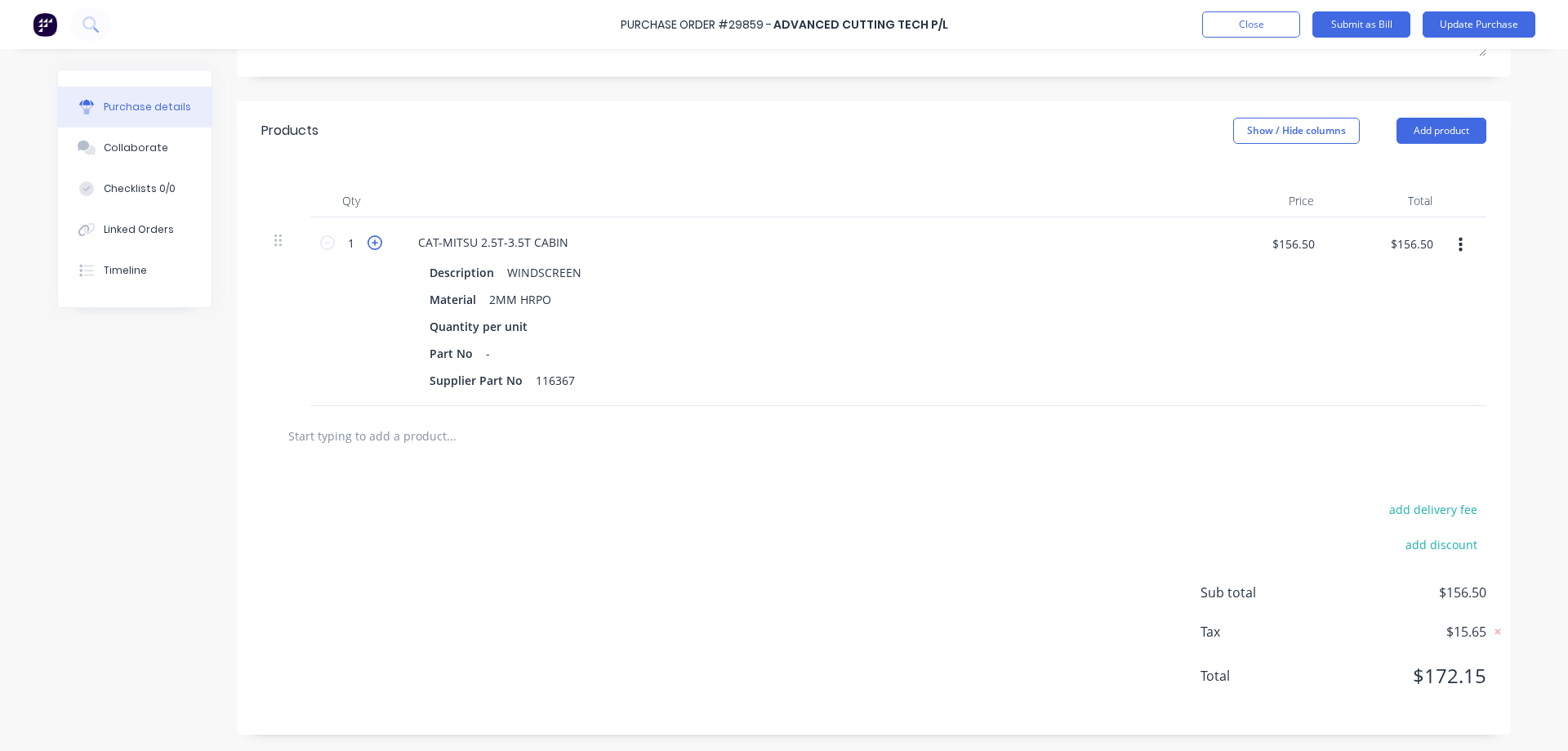
click at [368, 241] on icon at bounding box center [374, 242] width 14 height 14
type textarea "x"
type input "2"
type input "$313.00"
click at [368, 241] on icon at bounding box center [374, 242] width 14 height 14
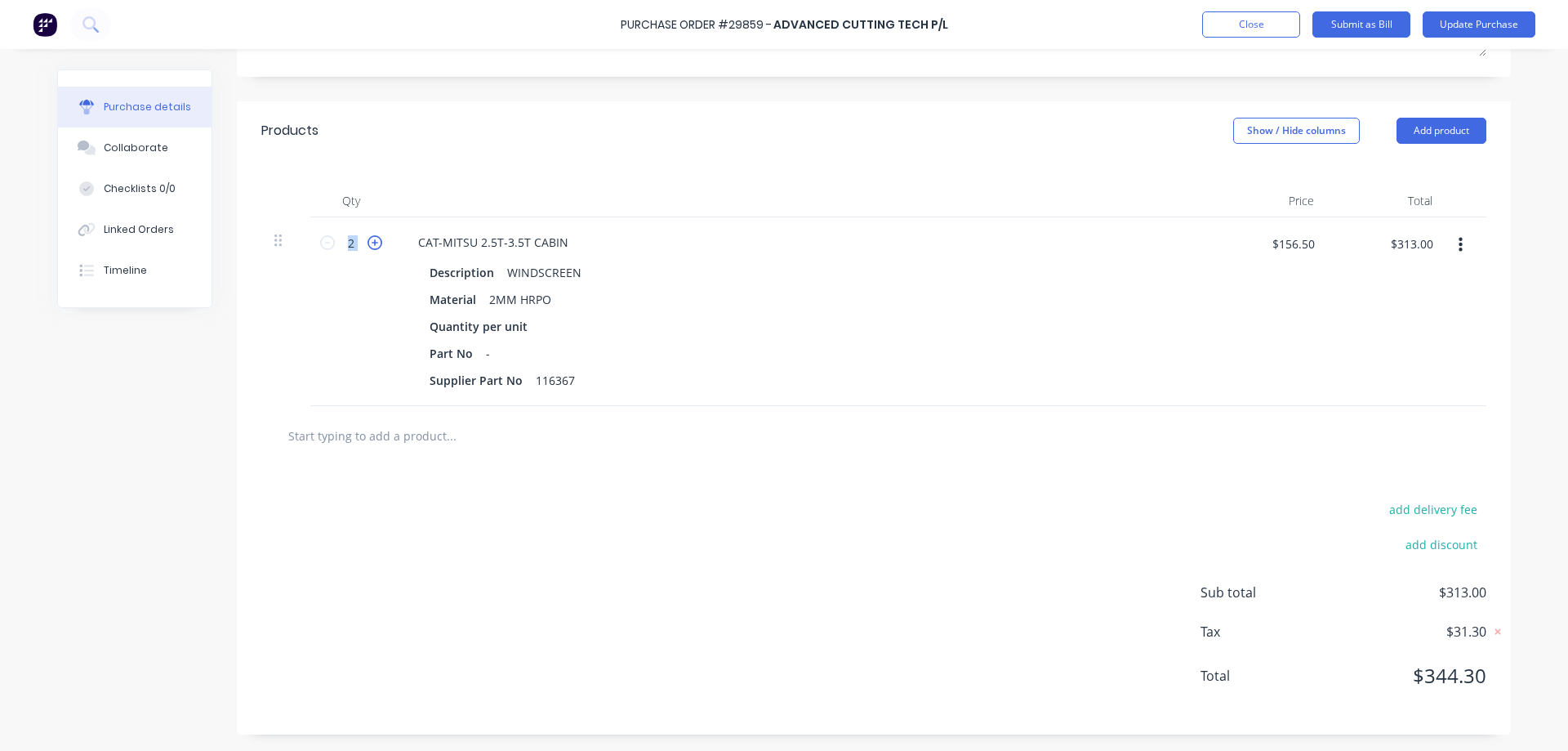
type textarea "x"
type input "3"
type input "$469.50"
click at [368, 241] on icon at bounding box center [374, 242] width 14 height 14
type textarea "x"
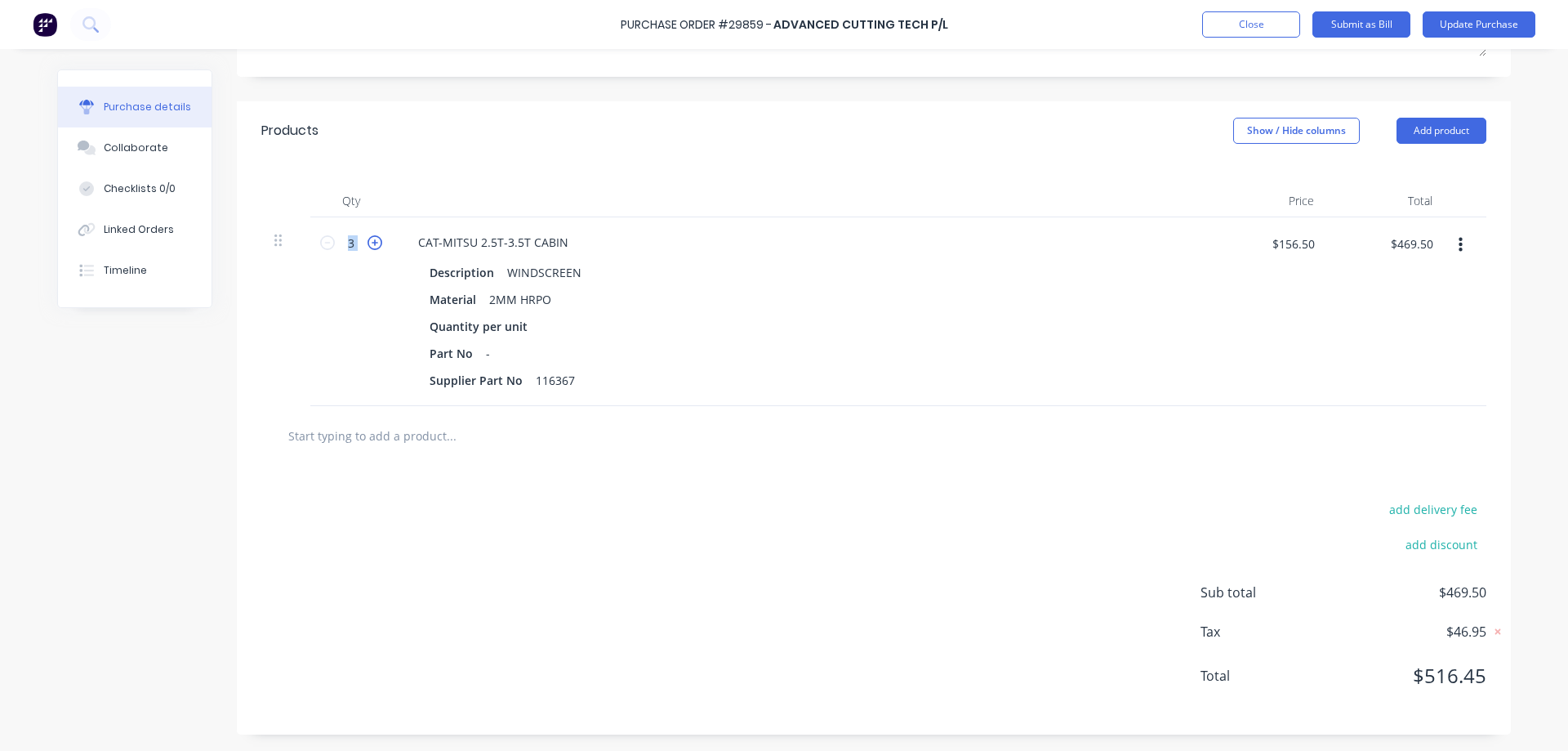
type input "4"
type input "$626.00"
click at [368, 241] on icon at bounding box center [374, 242] width 14 height 14
type textarea "x"
type input "5"
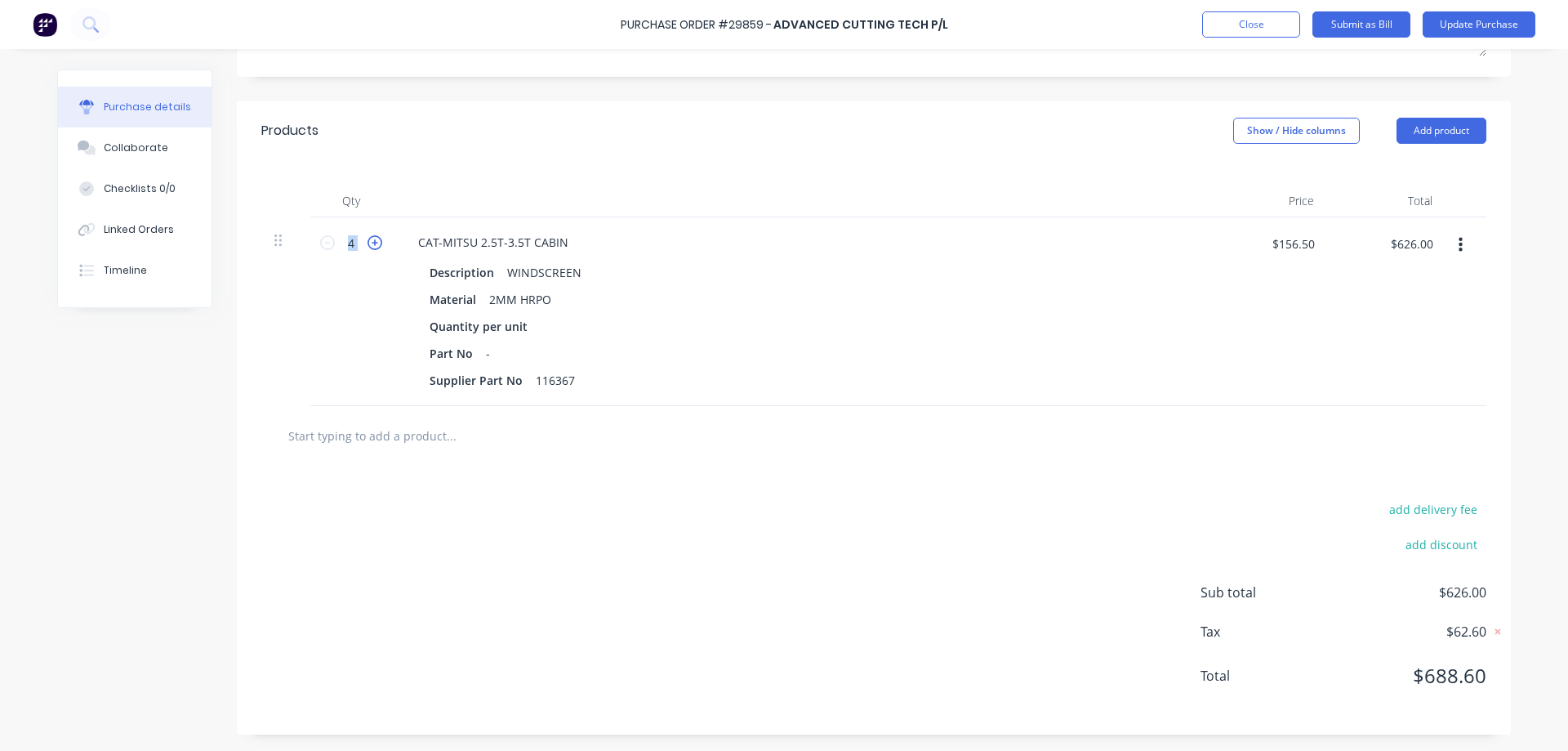
type input "$782.50"
click at [201, 389] on div "Created by [PERSON_NAME] Created [DATE] Required [DATE] Status Draft Contact [P…" at bounding box center [784, 257] width 1454 height 956
type textarea "x"
click at [113, 151] on div "Collaborate" at bounding box center [136, 147] width 65 height 14
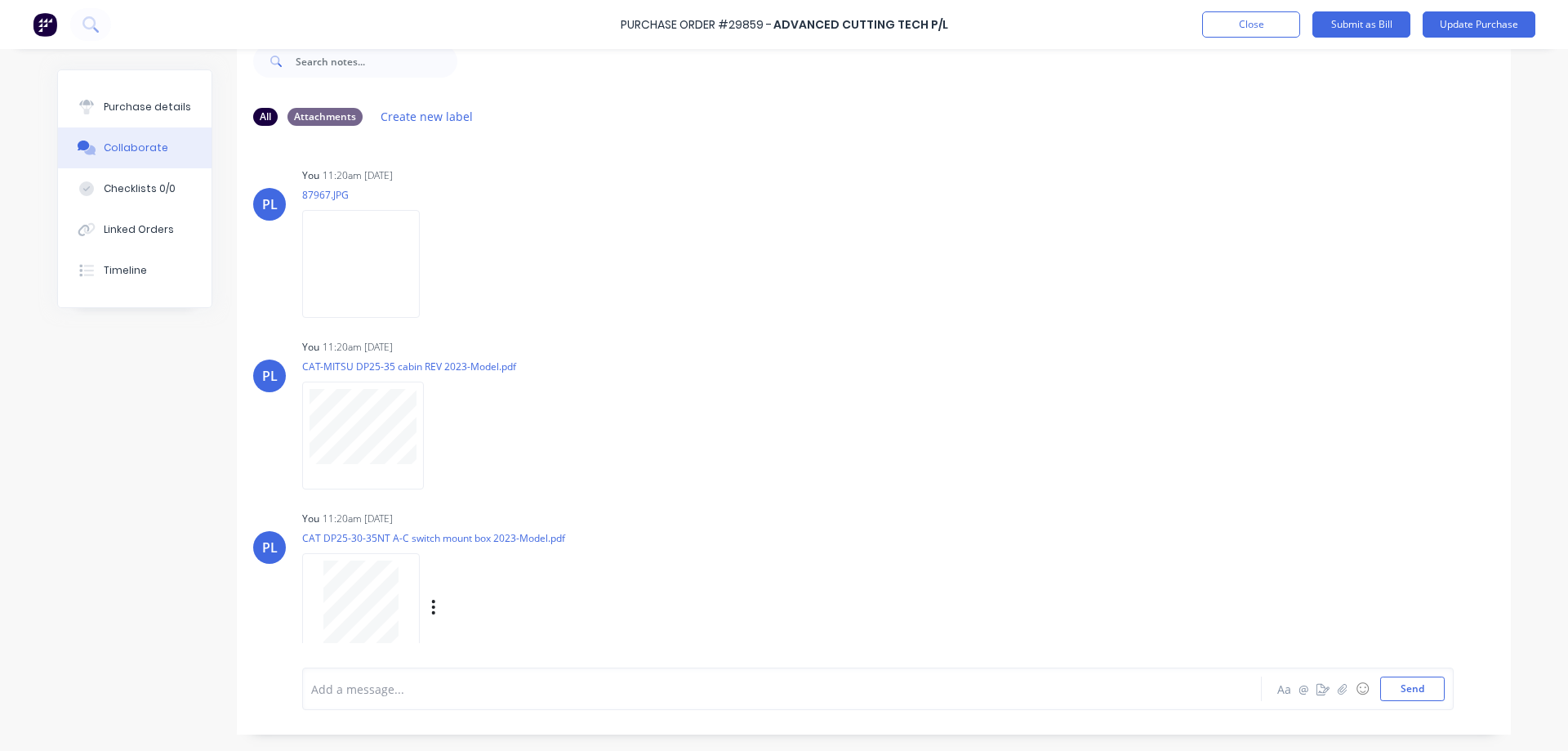
scroll to position [96, 0]
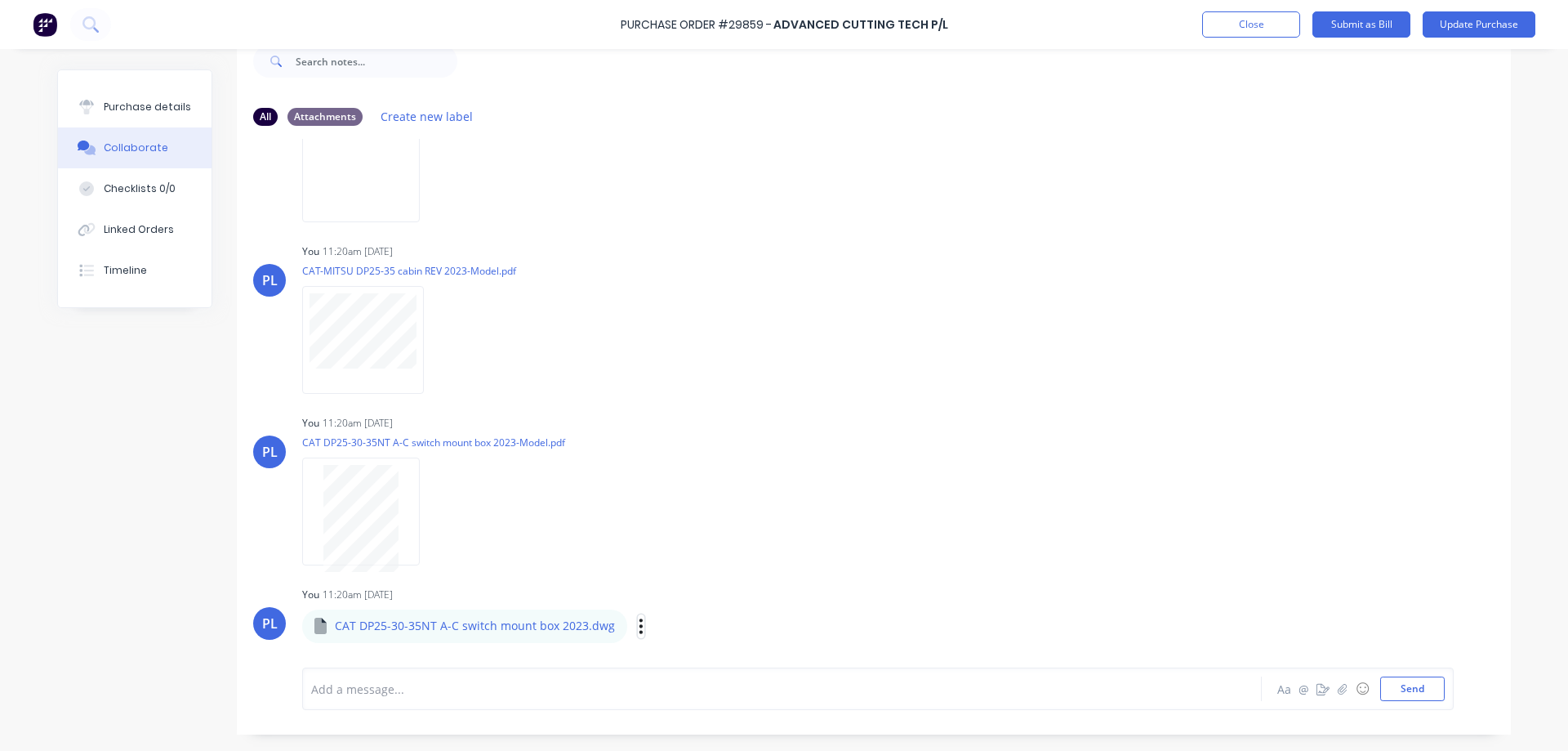
click at [639, 627] on icon "button" at bounding box center [641, 626] width 5 height 19
click at [100, 521] on div "All Attachments Create new label PL You 11:20am [DATE] 87967.JPG Labels Downloa…" at bounding box center [784, 381] width 1454 height 706
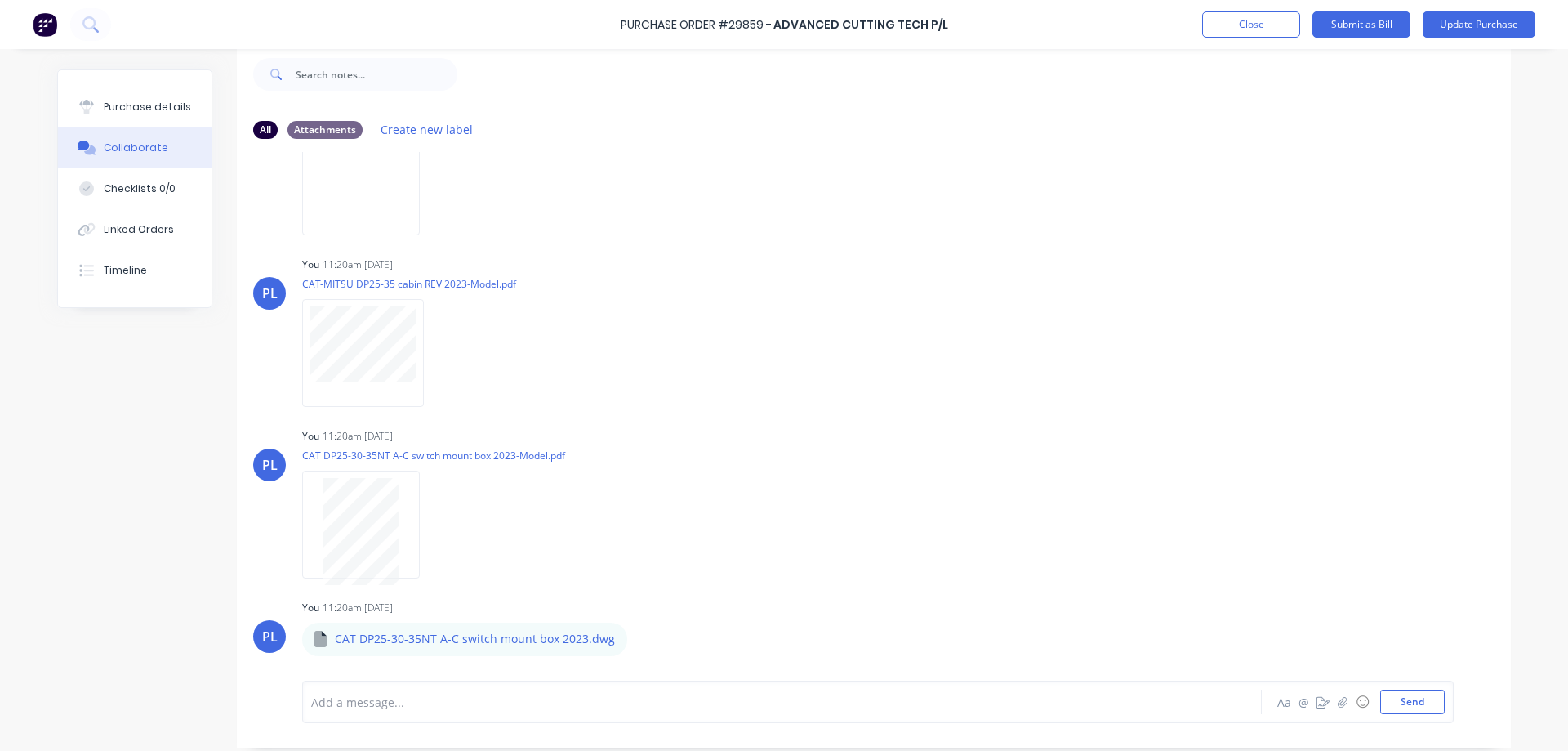
scroll to position [41, 0]
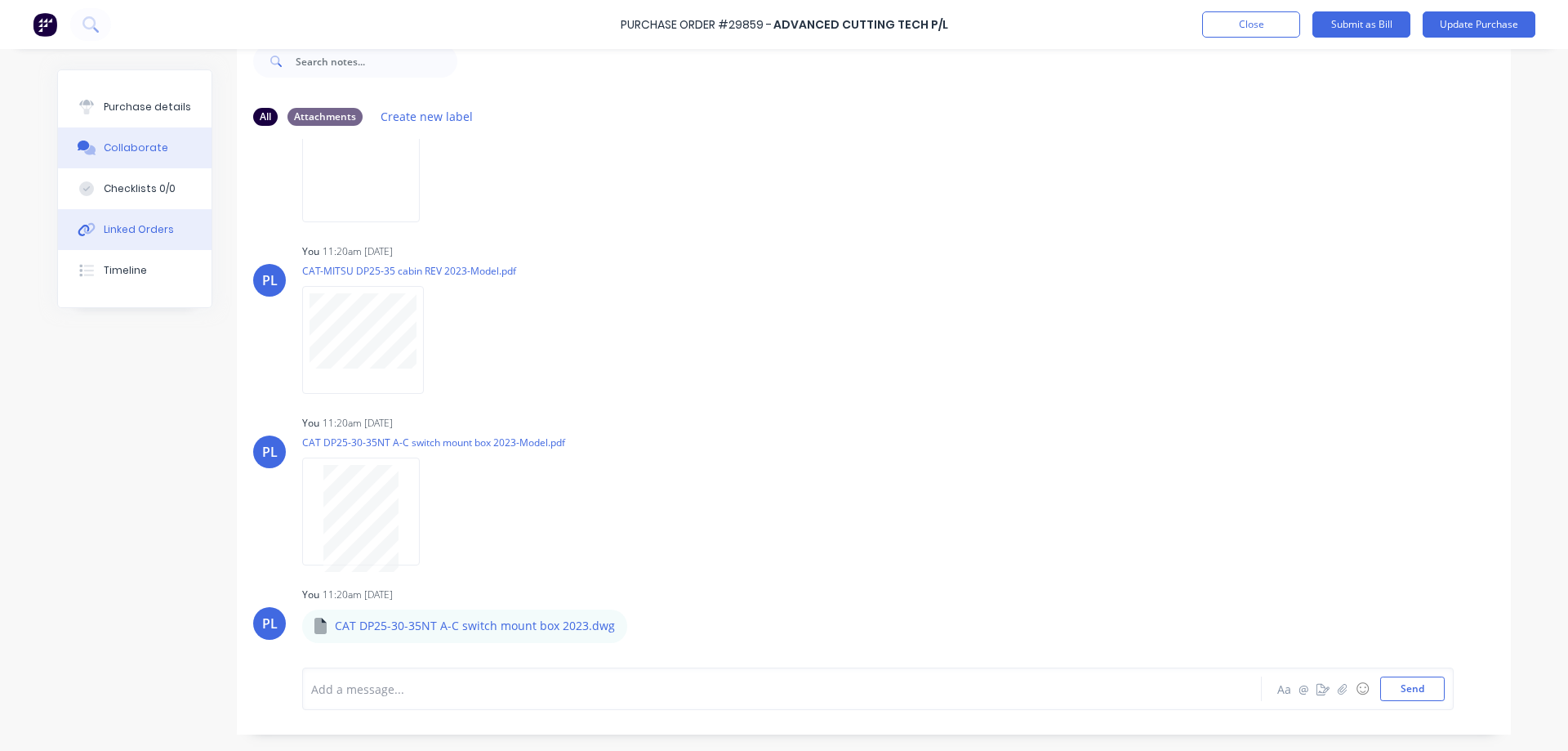
click at [104, 229] on div "Linked Orders" at bounding box center [139, 229] width 70 height 14
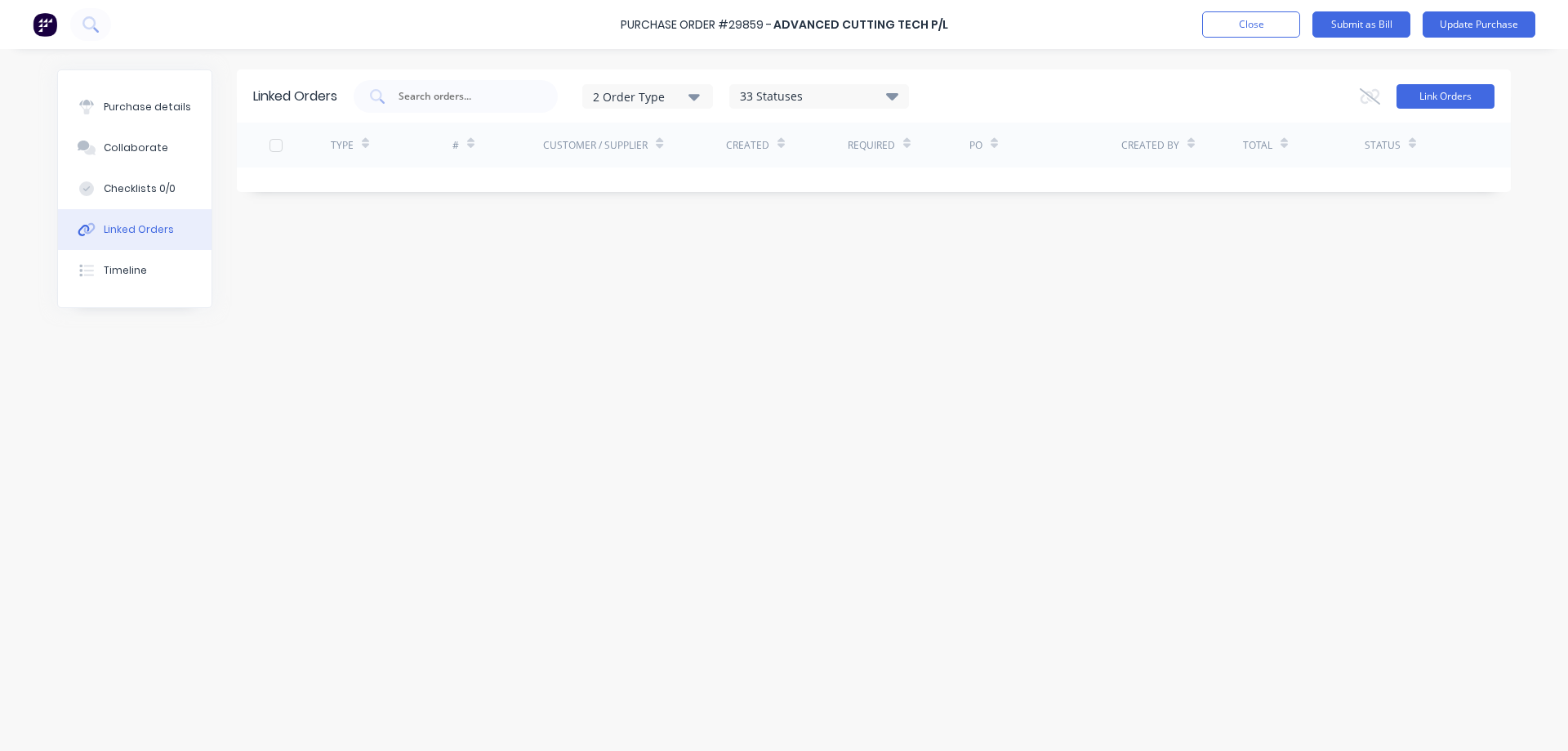
click at [1426, 100] on button "Link Orders" at bounding box center [1445, 97] width 98 height 25
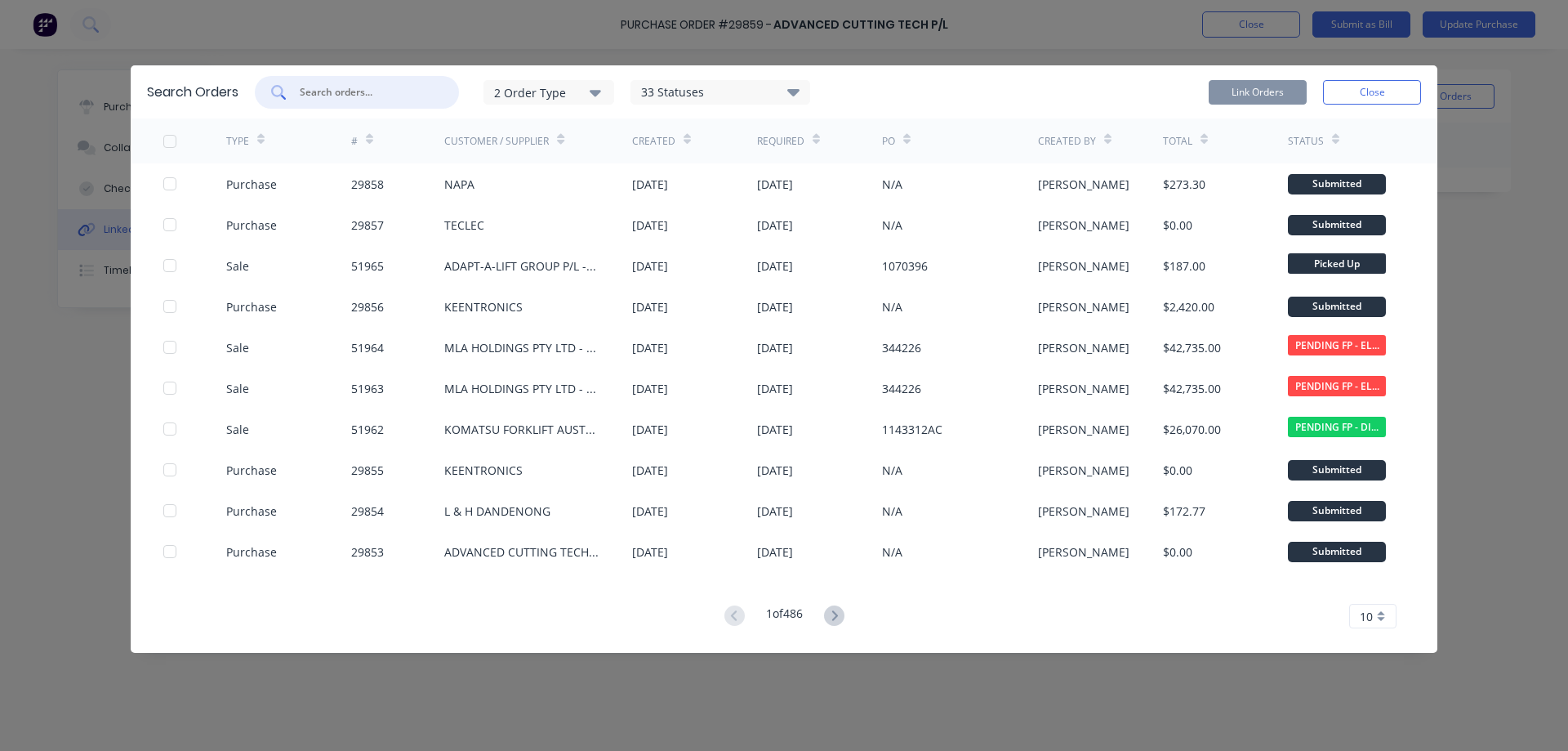
drag, startPoint x: 356, startPoint y: 94, endPoint x: 381, endPoint y: 97, distance: 25.2
click at [356, 93] on input "text" at bounding box center [366, 92] width 136 height 16
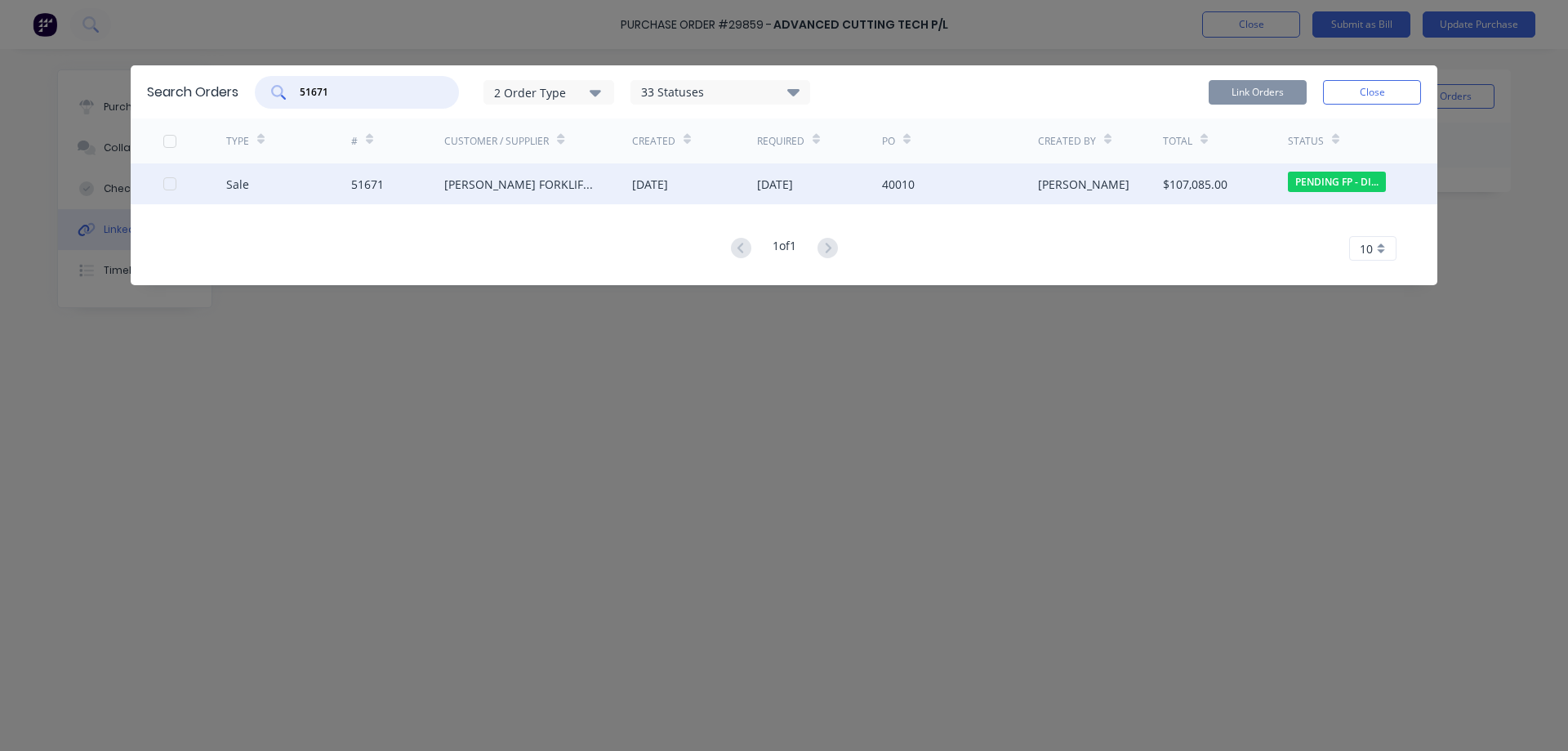
click at [168, 181] on div at bounding box center [170, 183] width 32 height 32
click at [1259, 93] on button "Link Orders" at bounding box center [1257, 92] width 98 height 25
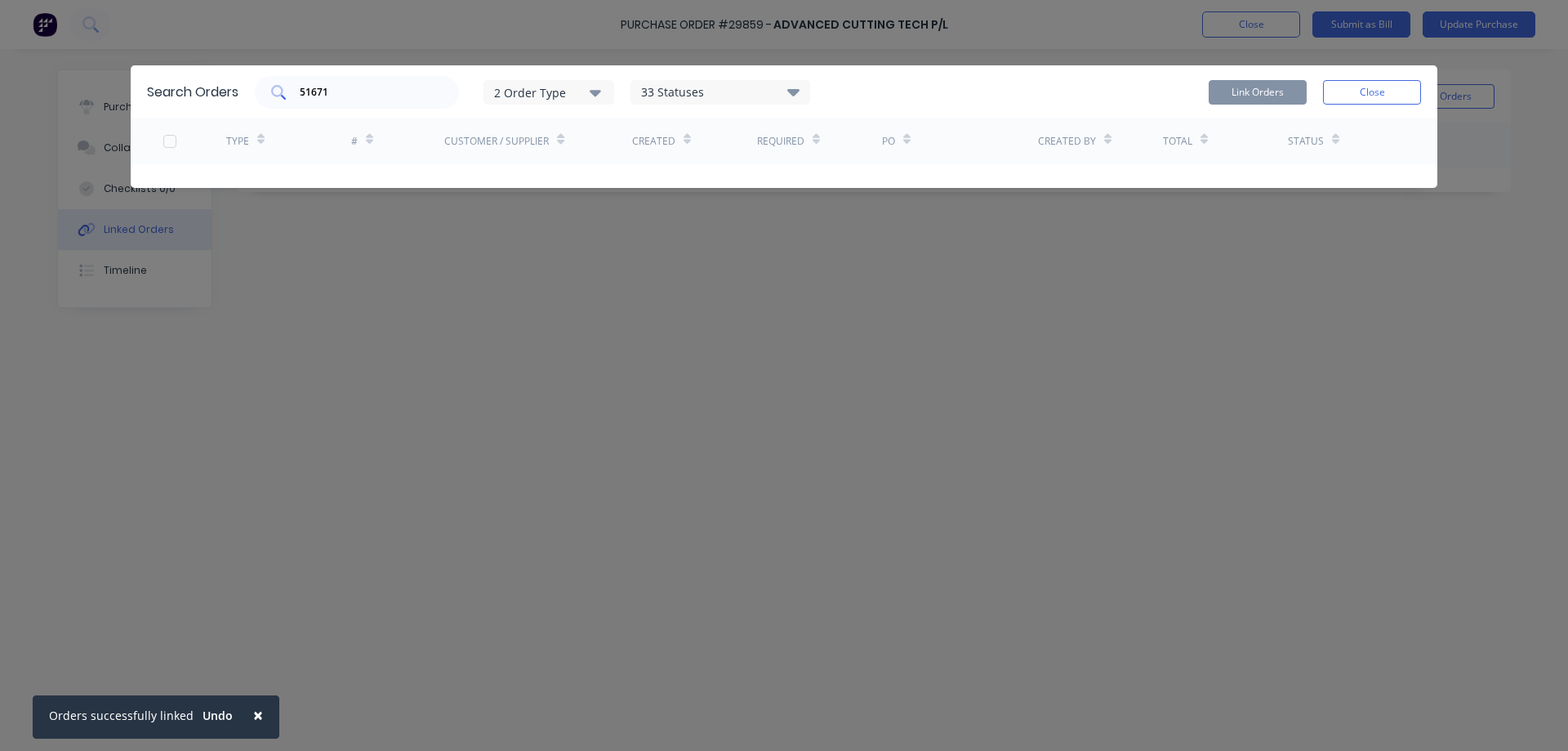
click at [337, 92] on input "51671" at bounding box center [366, 92] width 136 height 16
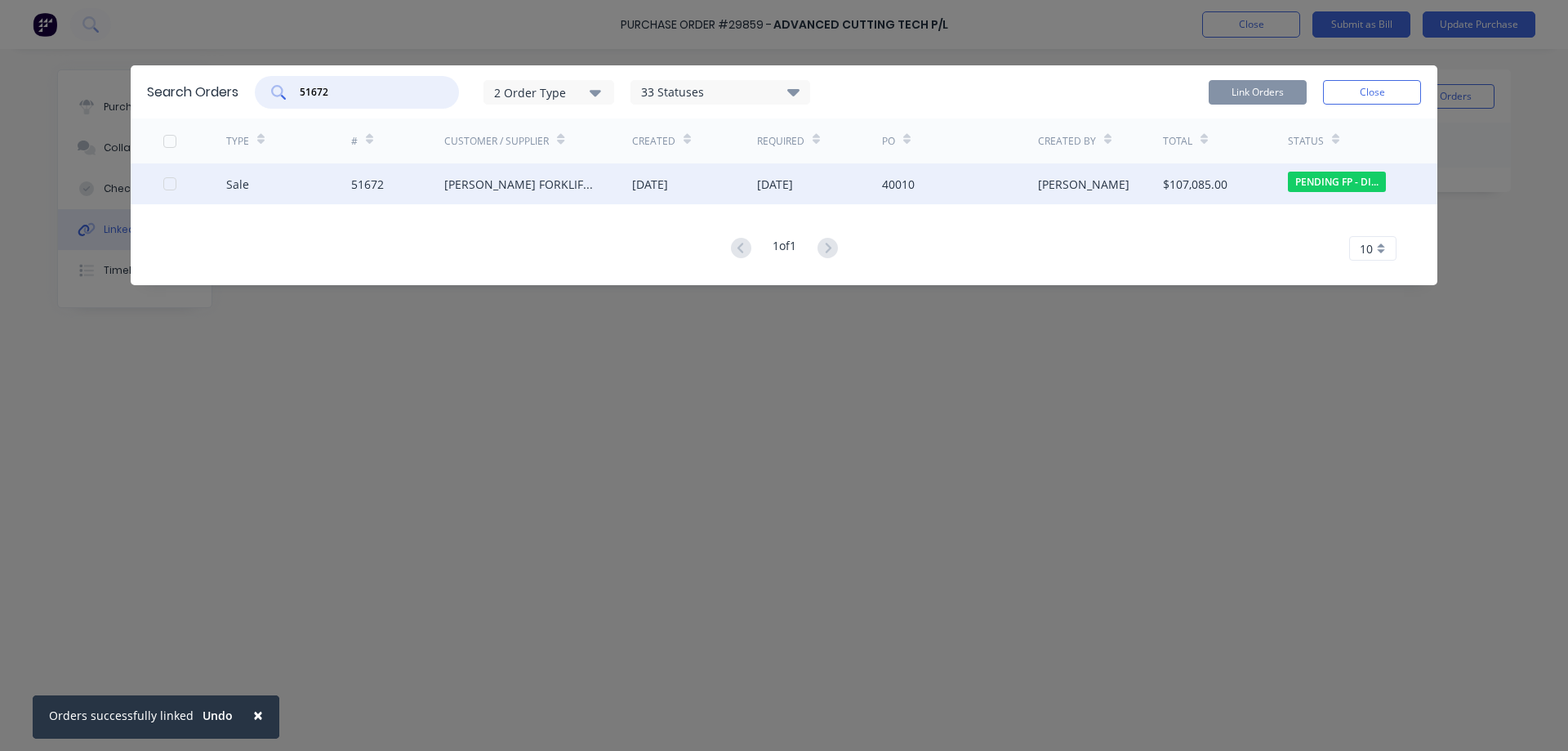
click at [168, 186] on div at bounding box center [170, 183] width 32 height 32
click at [1254, 92] on button "Link Orders" at bounding box center [1257, 92] width 98 height 25
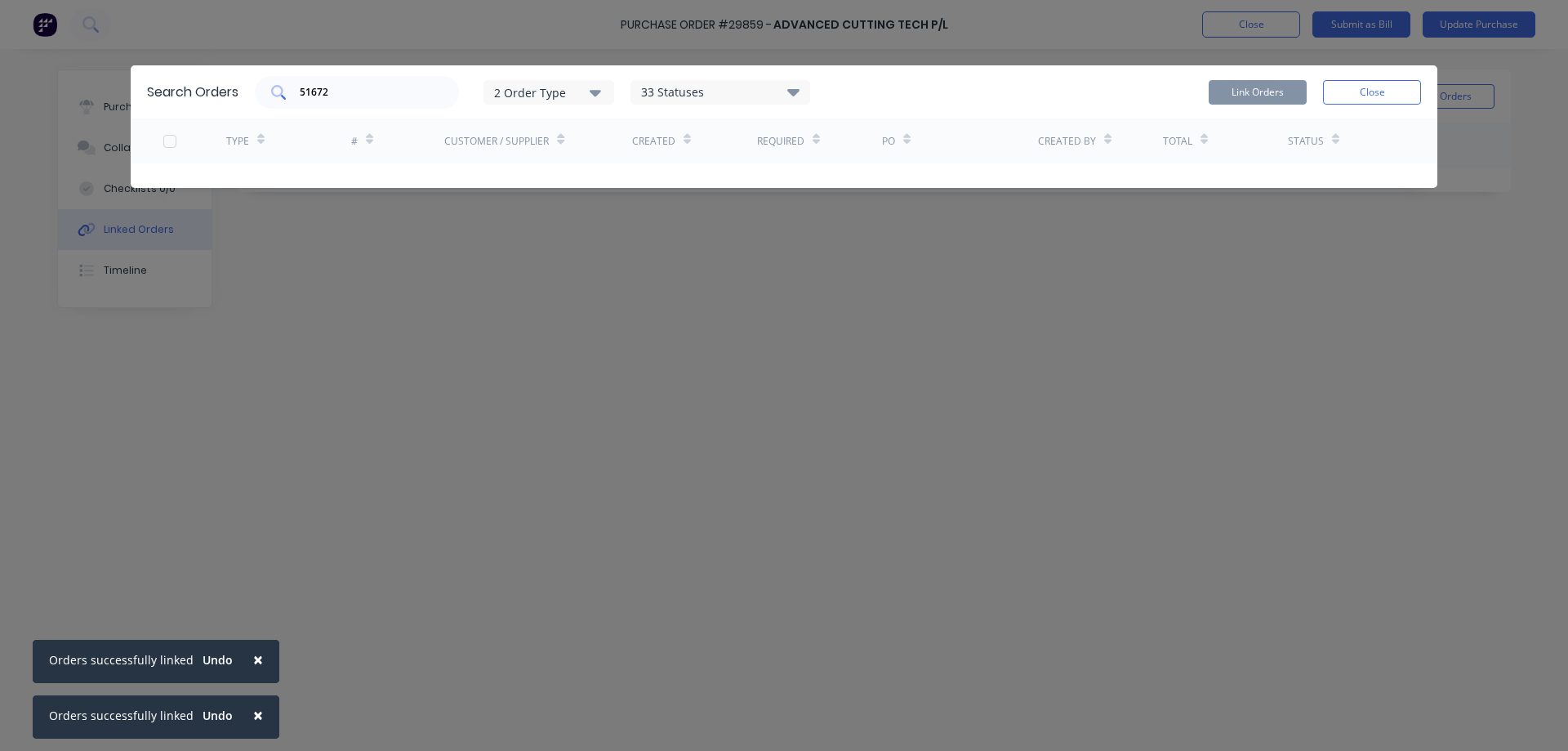
click at [361, 96] on input "51672" at bounding box center [366, 92] width 136 height 16
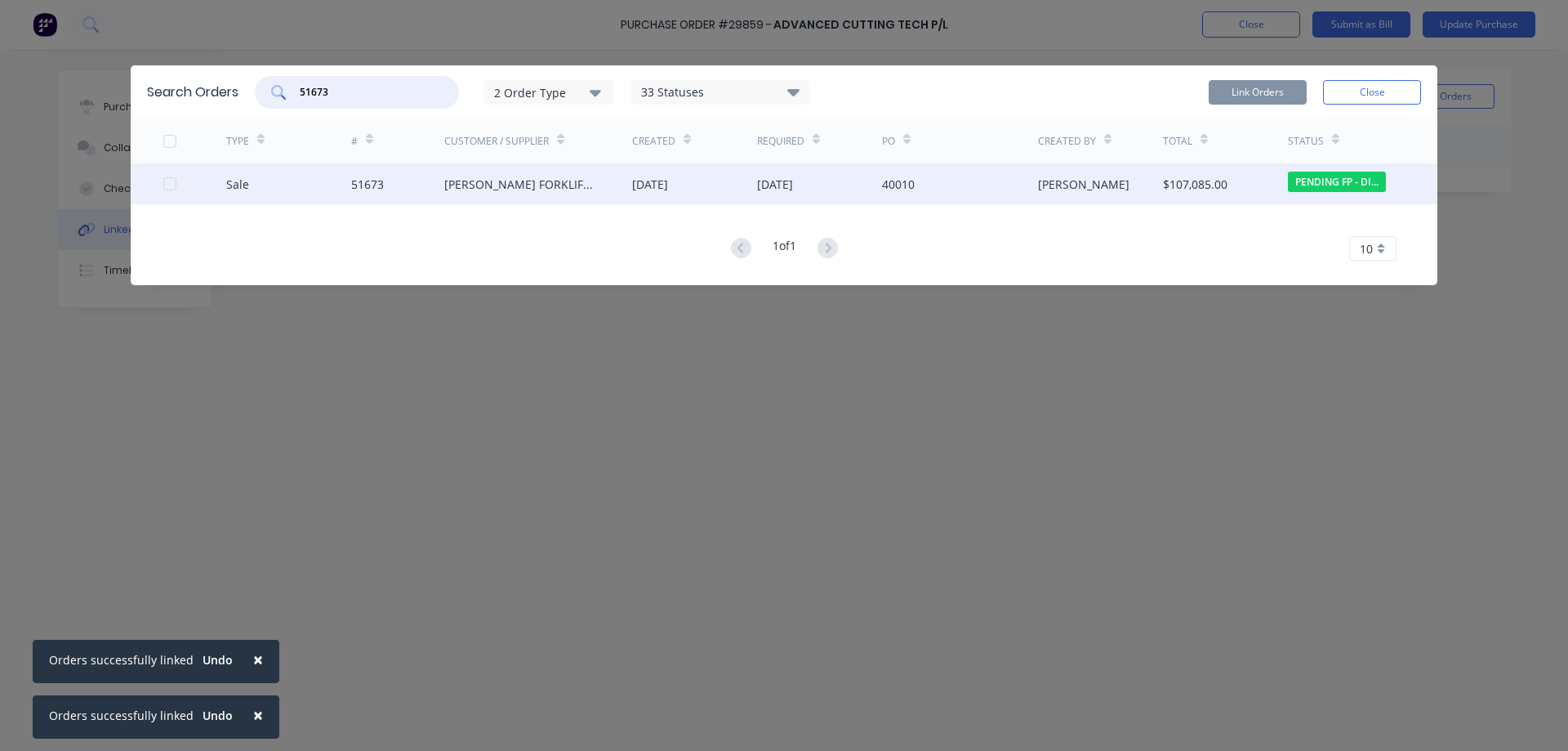
click at [164, 184] on div at bounding box center [170, 183] width 32 height 32
click at [1256, 92] on button "Link Orders" at bounding box center [1257, 92] width 98 height 25
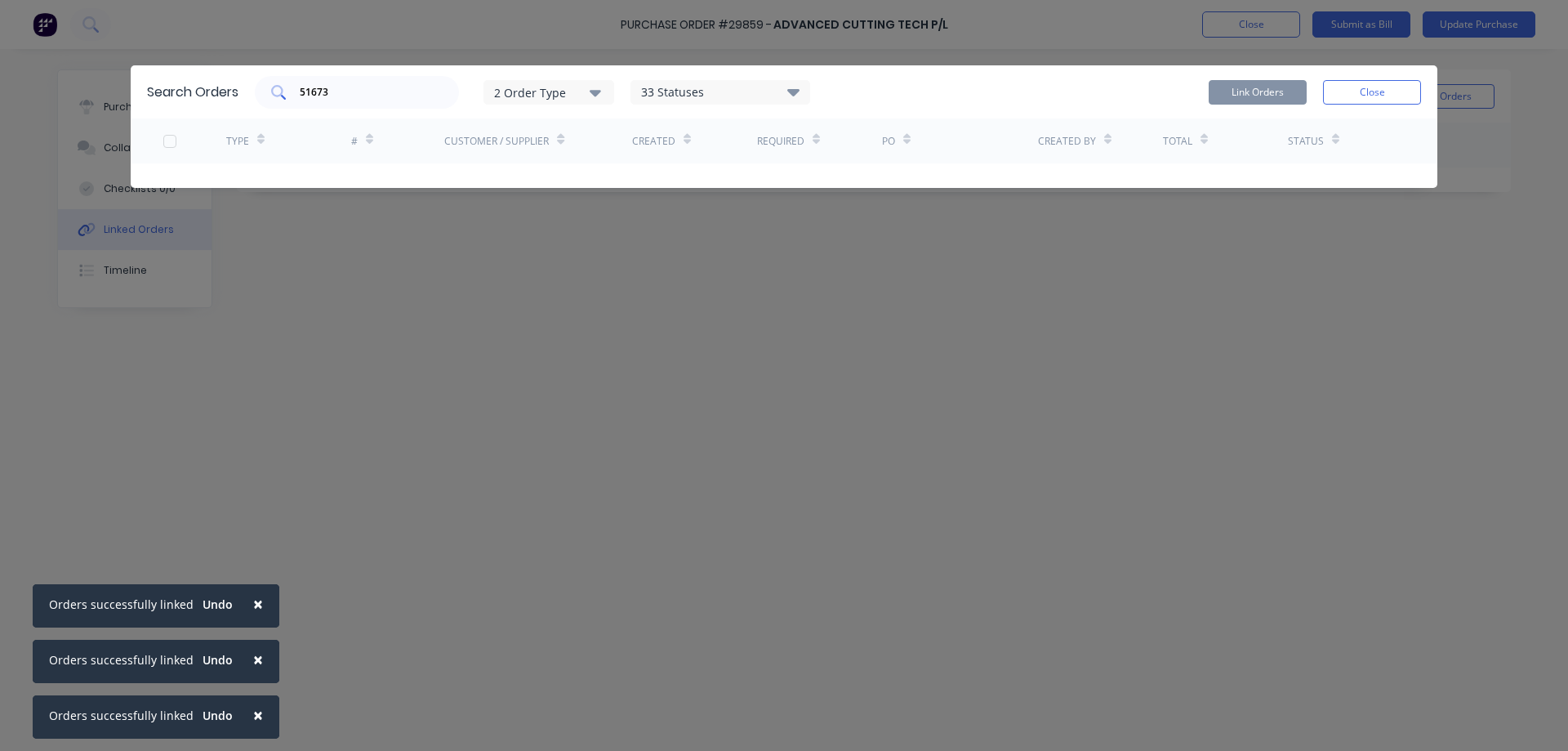
click at [366, 89] on input "51673" at bounding box center [366, 92] width 136 height 16
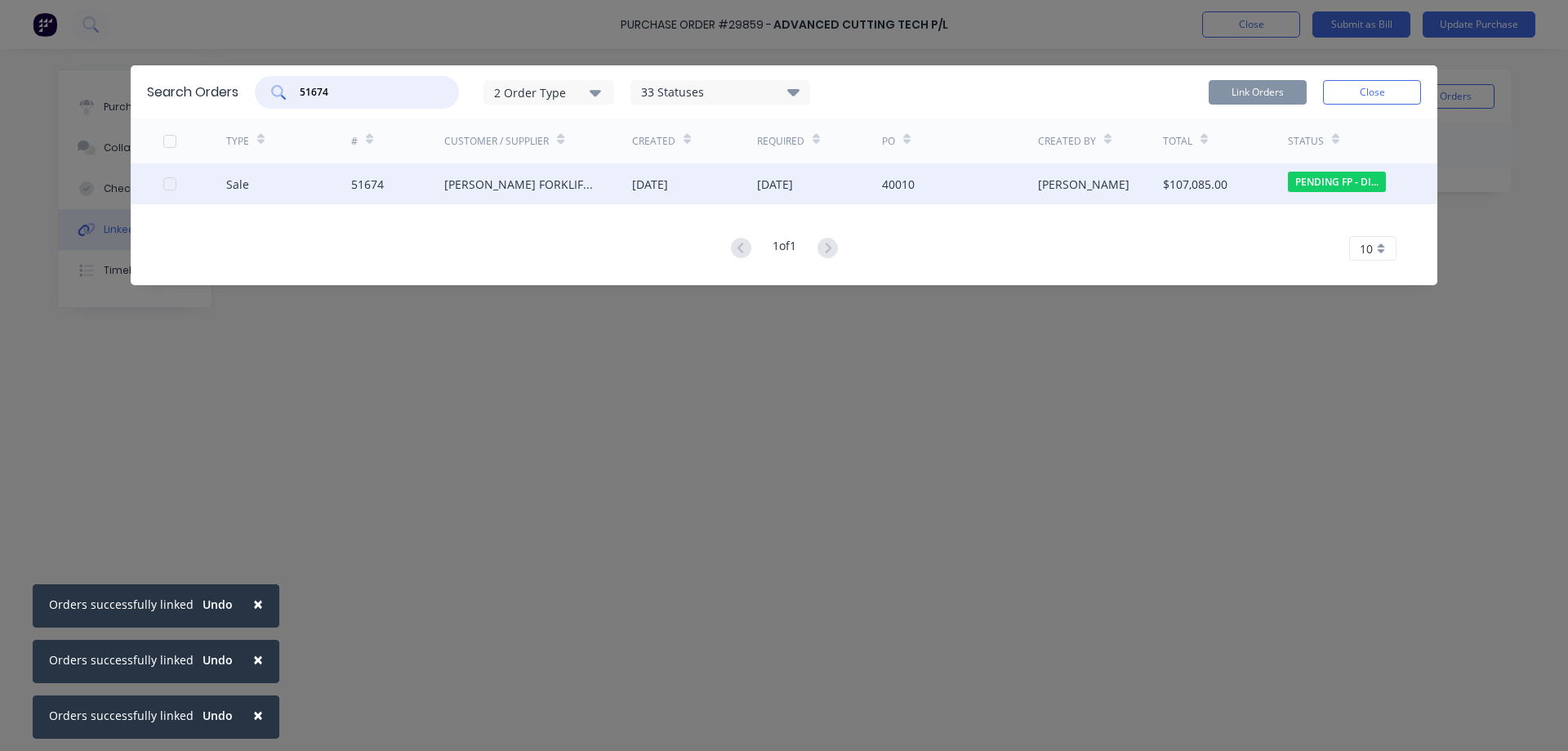
click at [166, 183] on div at bounding box center [170, 183] width 32 height 32
click at [1262, 94] on button "Link Orders" at bounding box center [1257, 92] width 98 height 25
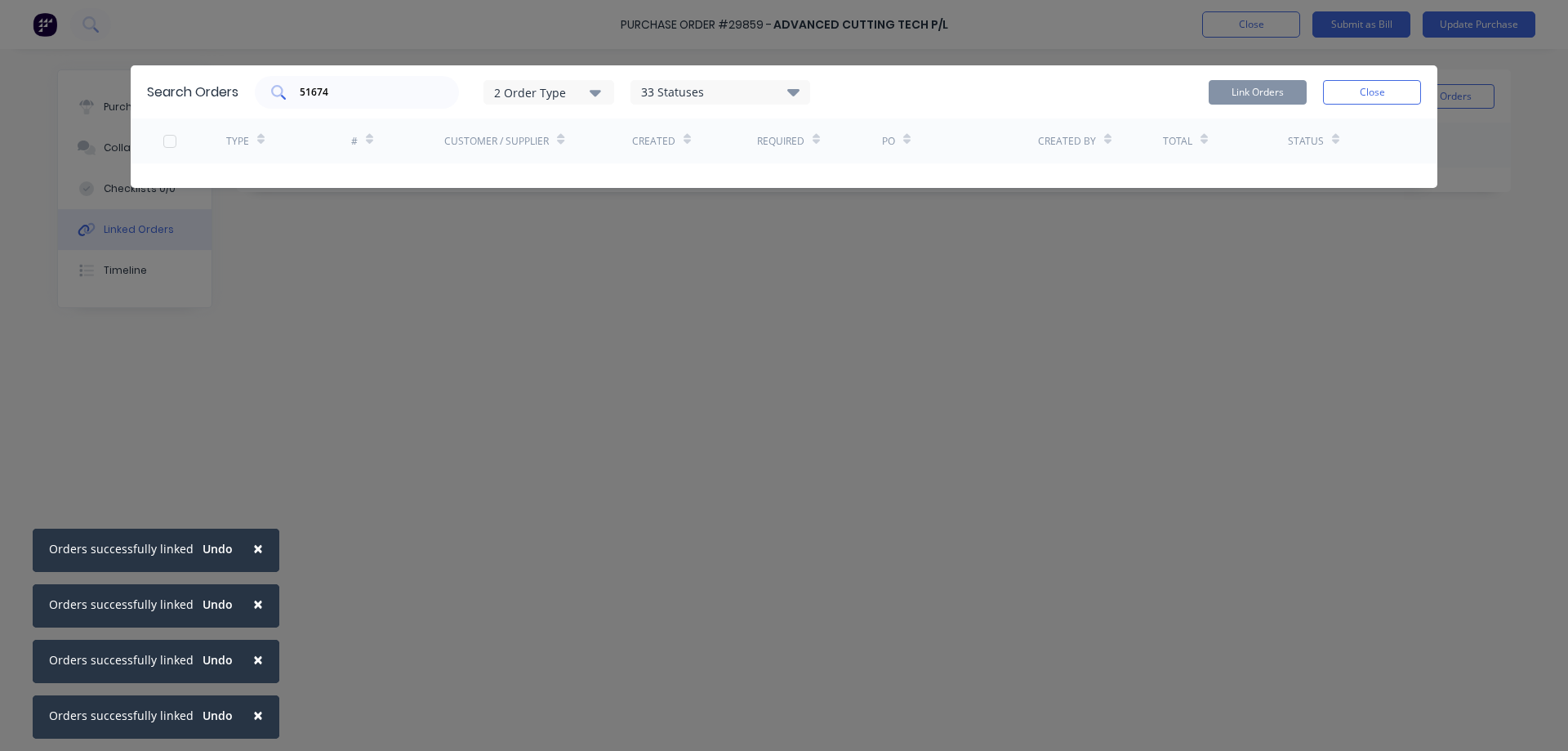
click at [357, 89] on input "51674" at bounding box center [366, 92] width 136 height 16
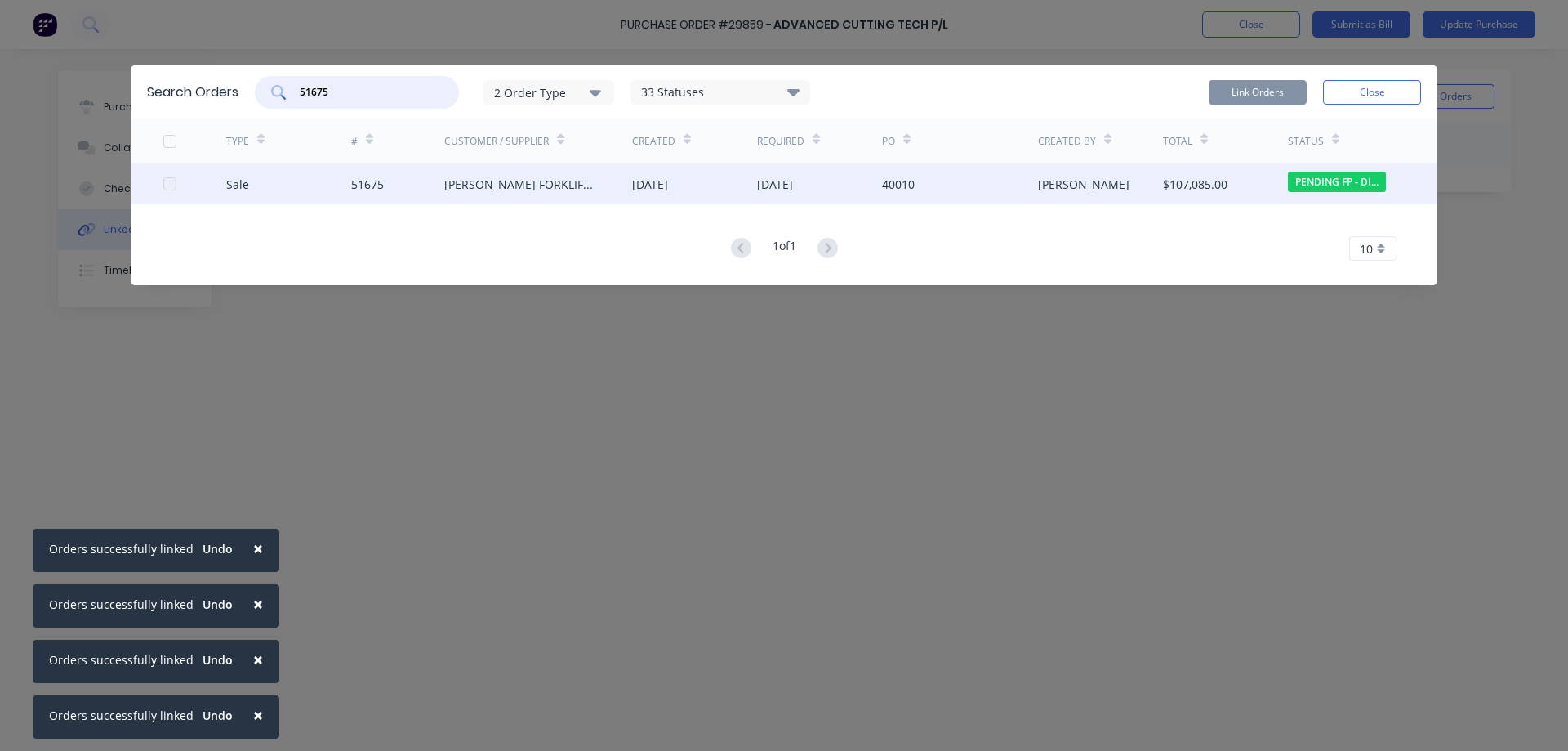
click at [170, 184] on div at bounding box center [170, 183] width 32 height 32
type input "51675"
click at [1275, 91] on button "Link Orders" at bounding box center [1257, 92] width 98 height 25
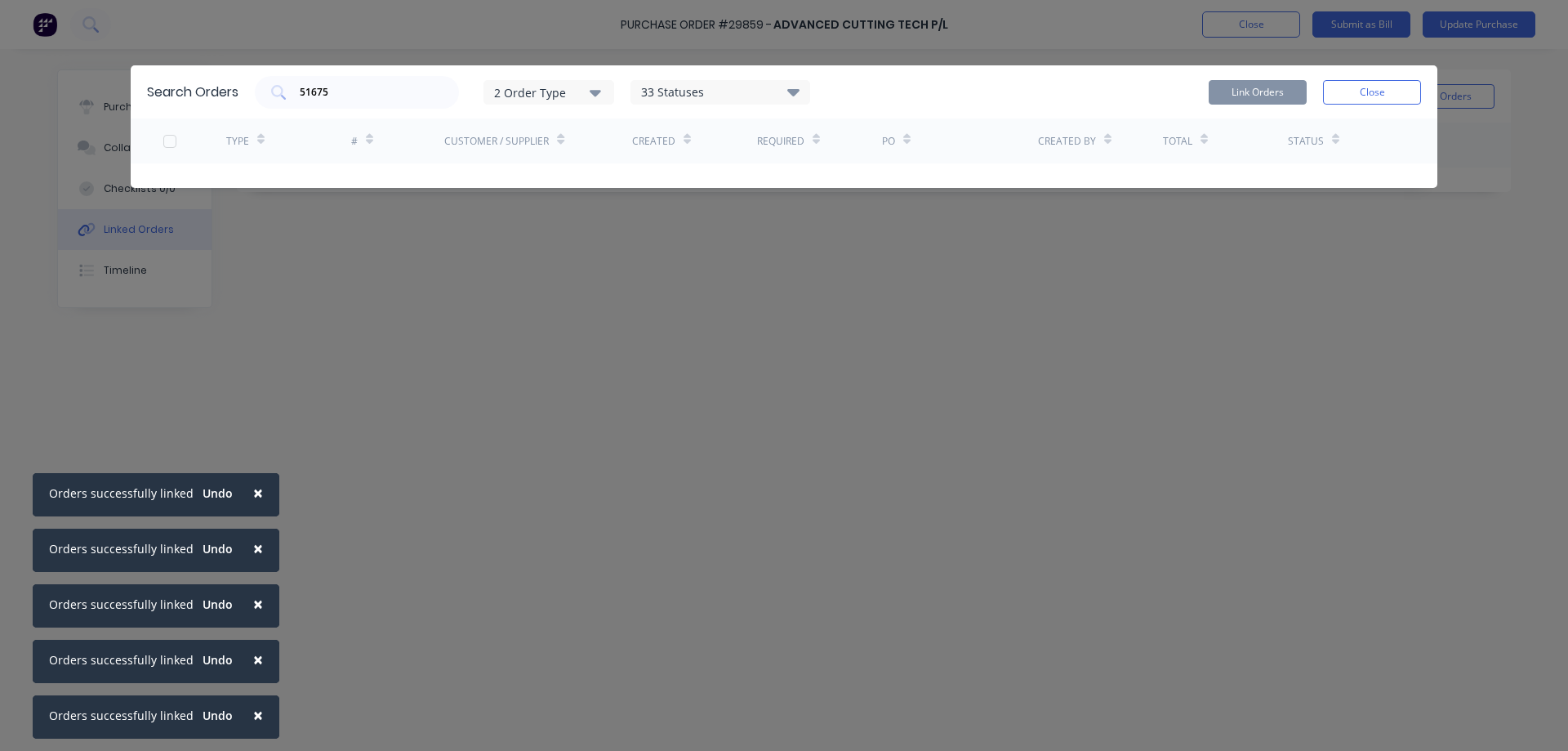
click at [1381, 96] on button "Close" at bounding box center [1371, 92] width 98 height 25
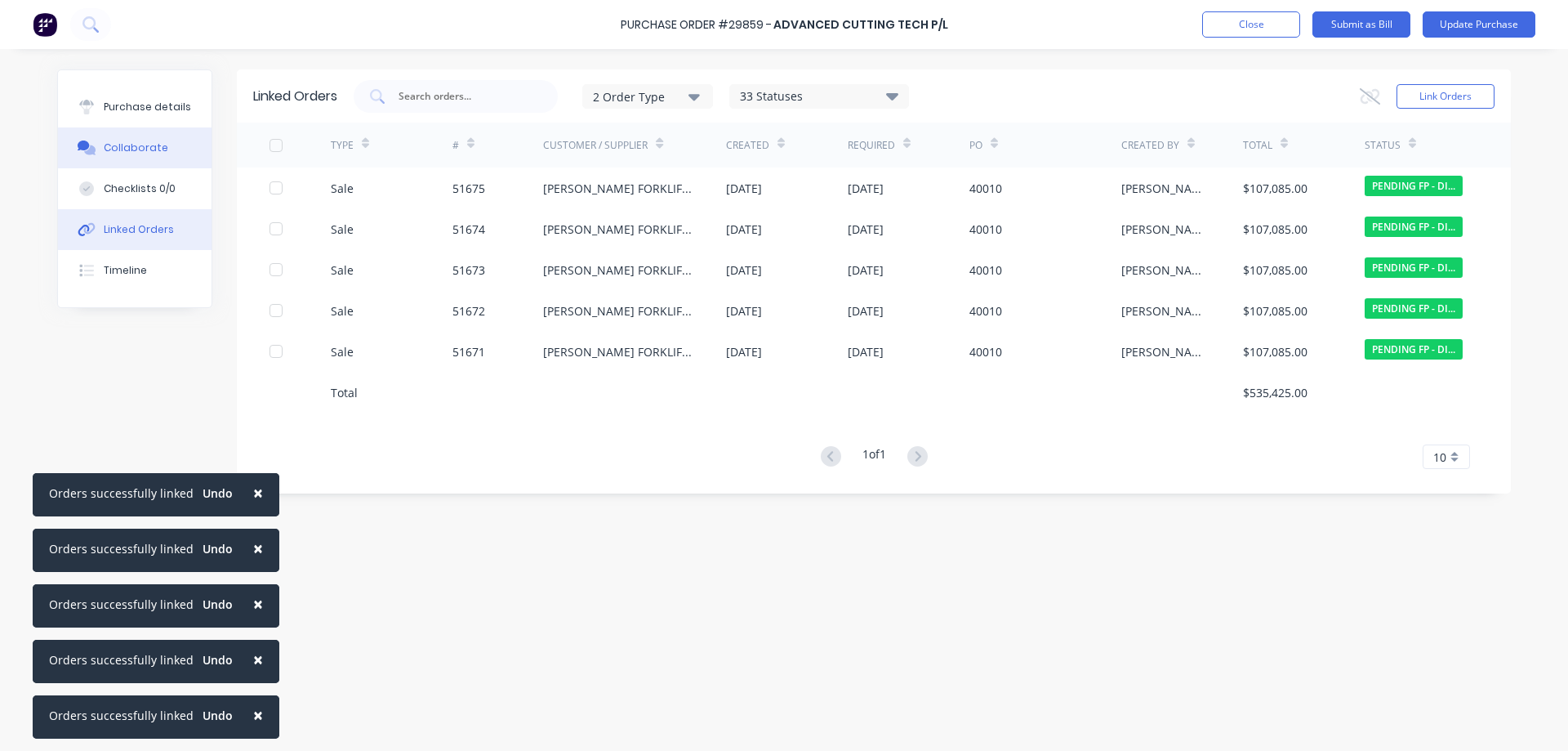
click at [129, 144] on div "Collaborate" at bounding box center [136, 147] width 65 height 14
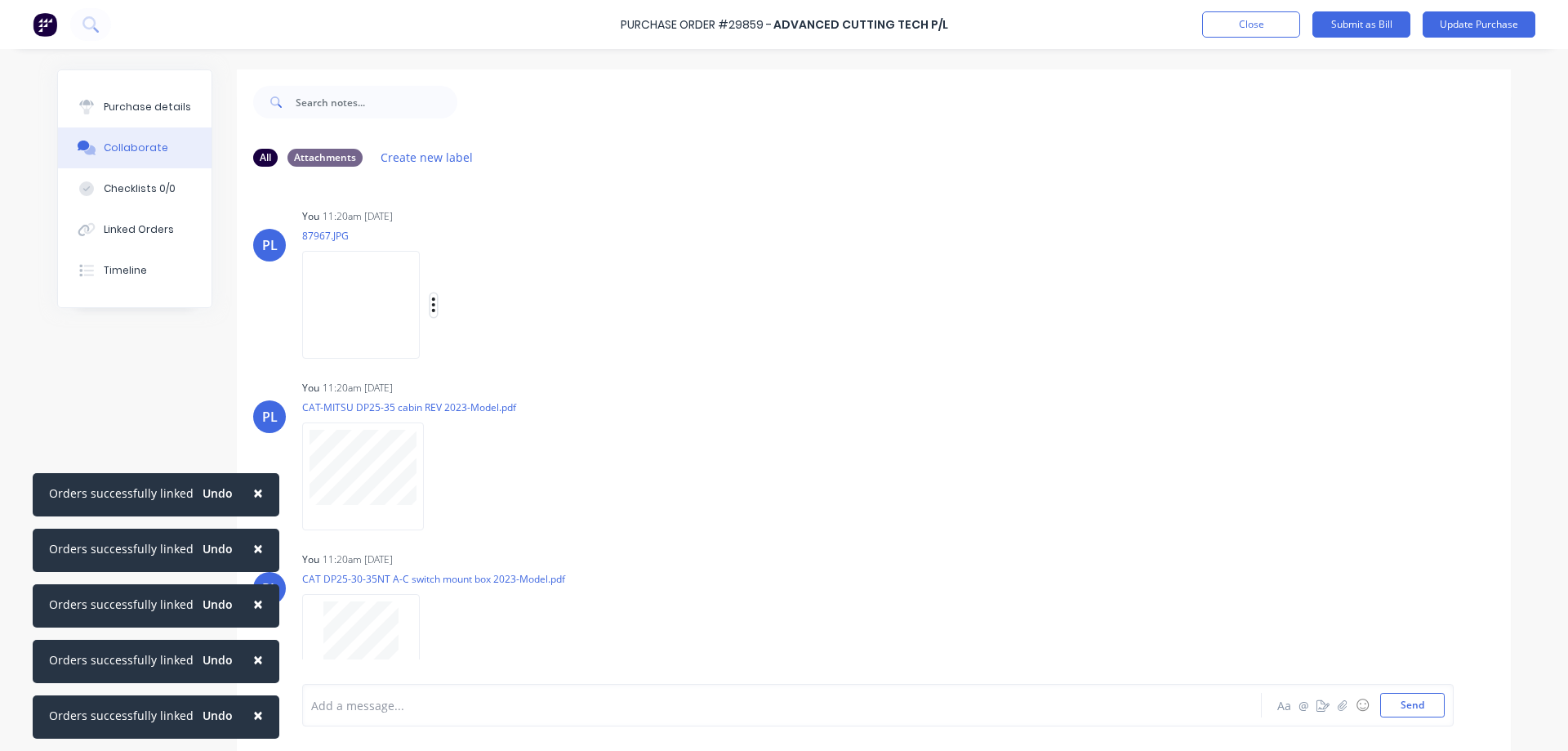
click at [432, 305] on icon "button" at bounding box center [433, 304] width 3 height 14
click at [484, 379] on button "Delete" at bounding box center [541, 385] width 183 height 37
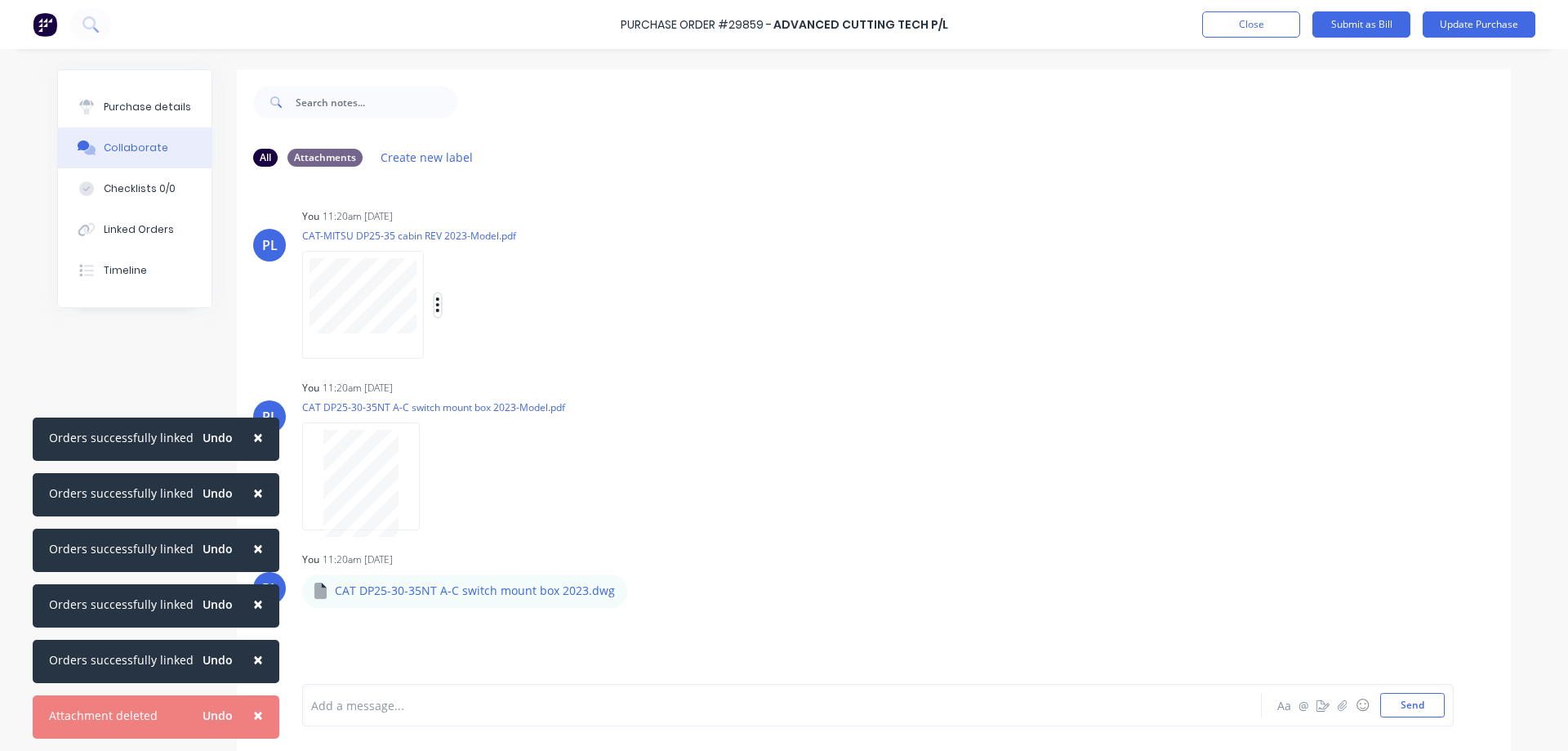
click at [435, 308] on icon "button" at bounding box center [437, 305] width 5 height 19
click at [481, 382] on button "Delete" at bounding box center [545, 385] width 183 height 37
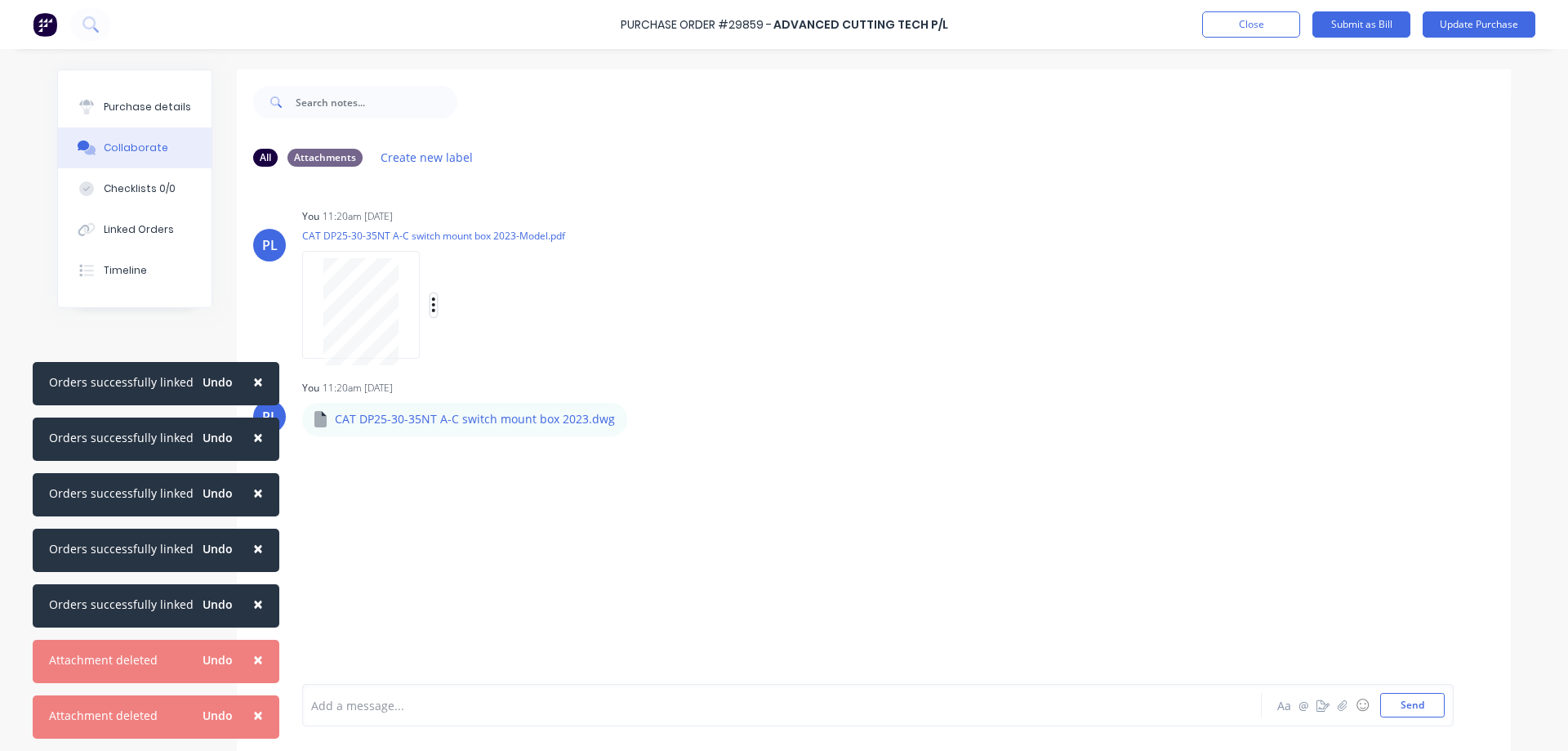
click at [431, 306] on icon "button" at bounding box center [433, 305] width 5 height 19
click at [495, 381] on button "Delete" at bounding box center [541, 385] width 183 height 37
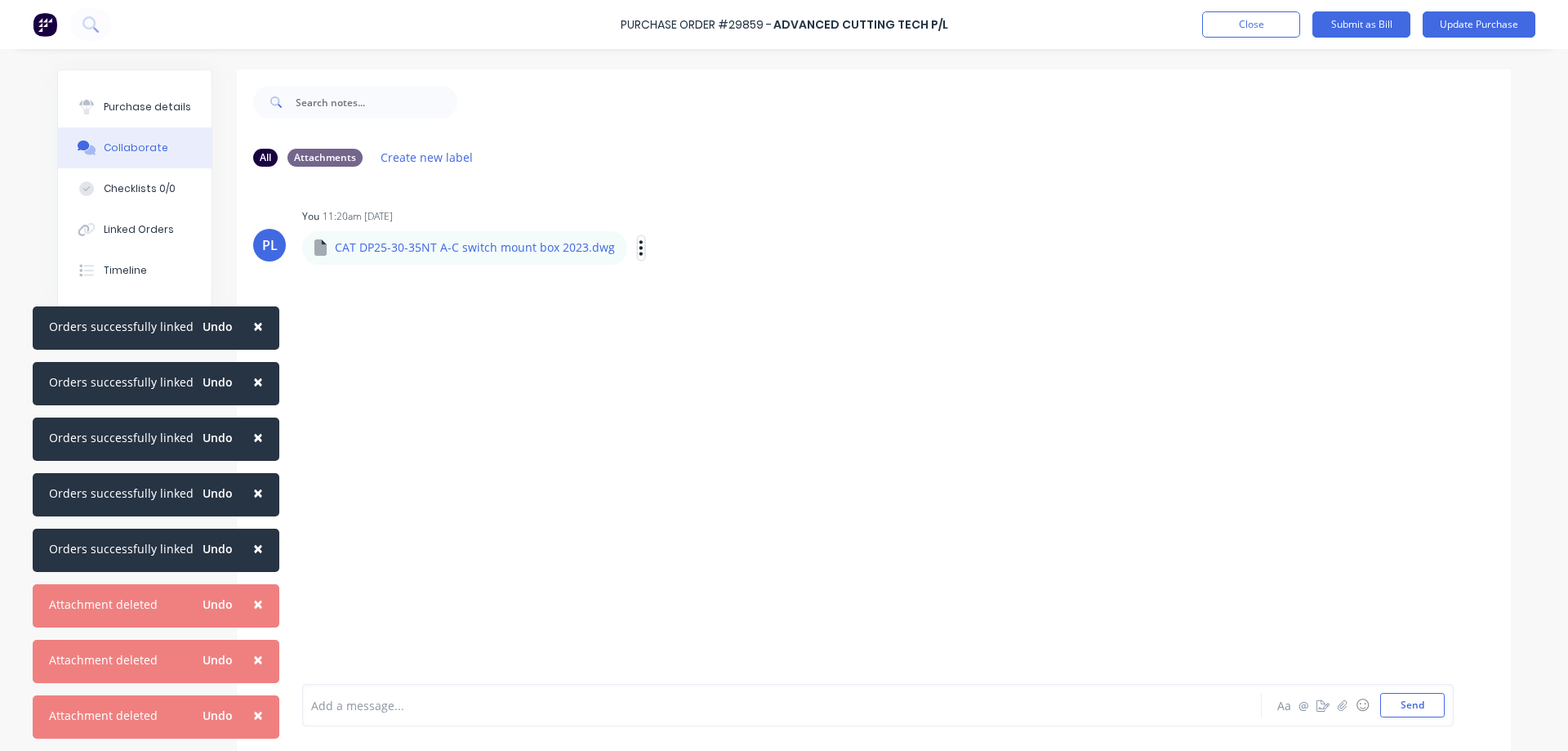
click at [640, 247] on icon "button" at bounding box center [641, 247] width 3 height 14
click at [0, 0] on button "Delete" at bounding box center [0, 0] width 0 height 0
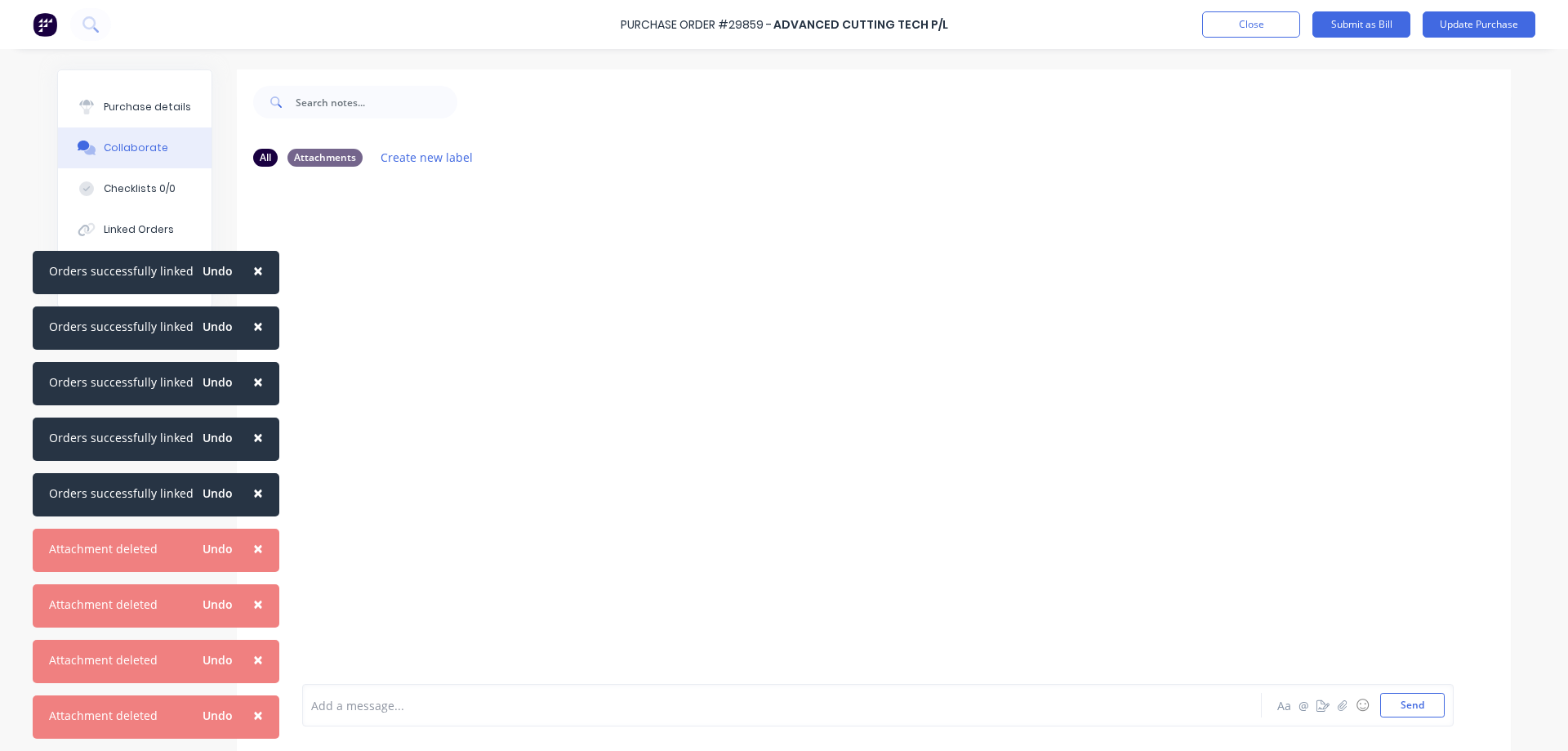
click at [253, 273] on span "×" at bounding box center [258, 270] width 10 height 23
click at [254, 318] on span "×" at bounding box center [258, 326] width 10 height 23
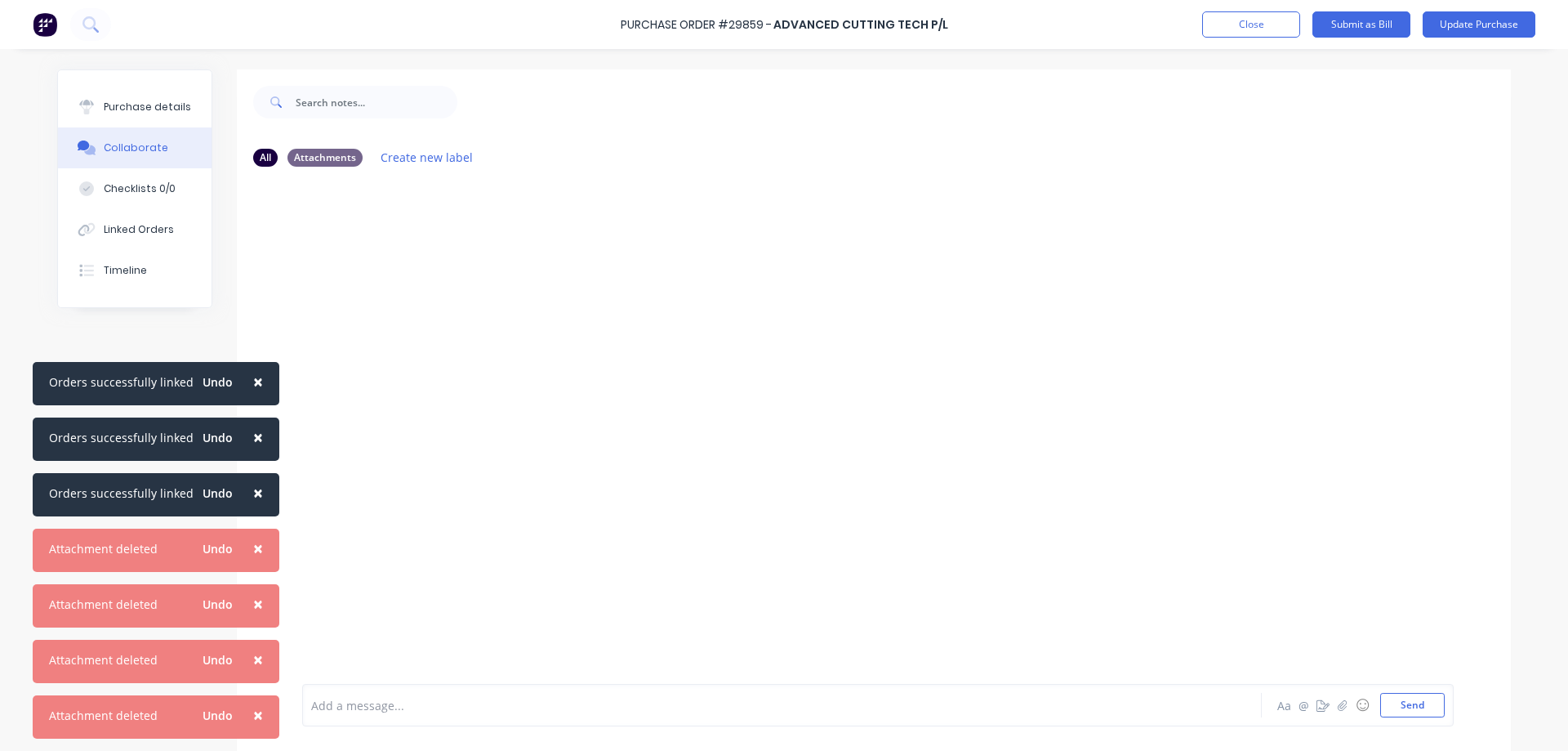
click at [255, 376] on span "×" at bounding box center [258, 381] width 10 height 23
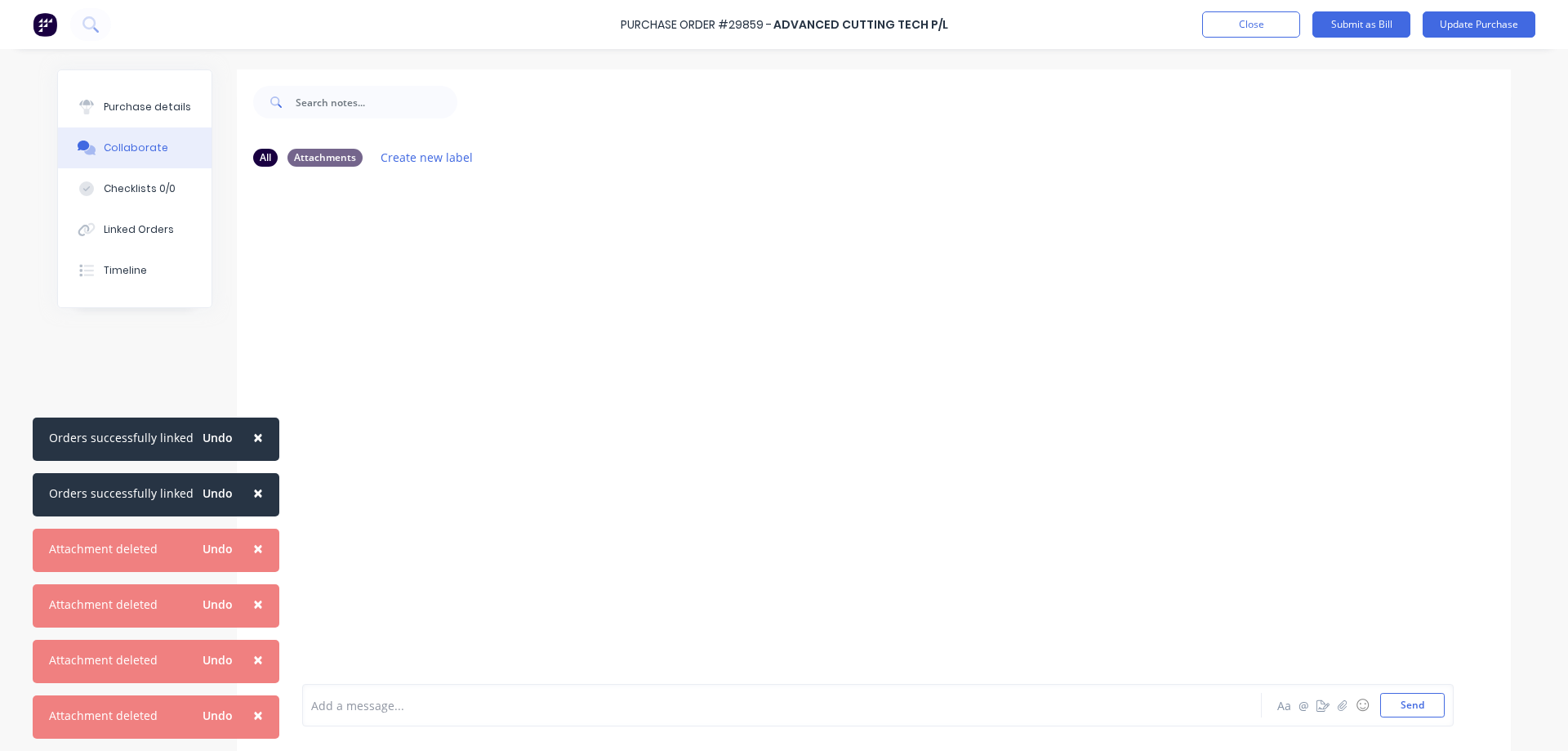
drag, startPoint x: 251, startPoint y: 439, endPoint x: 258, endPoint y: 463, distance: 25.0
click at [253, 439] on span "×" at bounding box center [258, 437] width 10 height 23
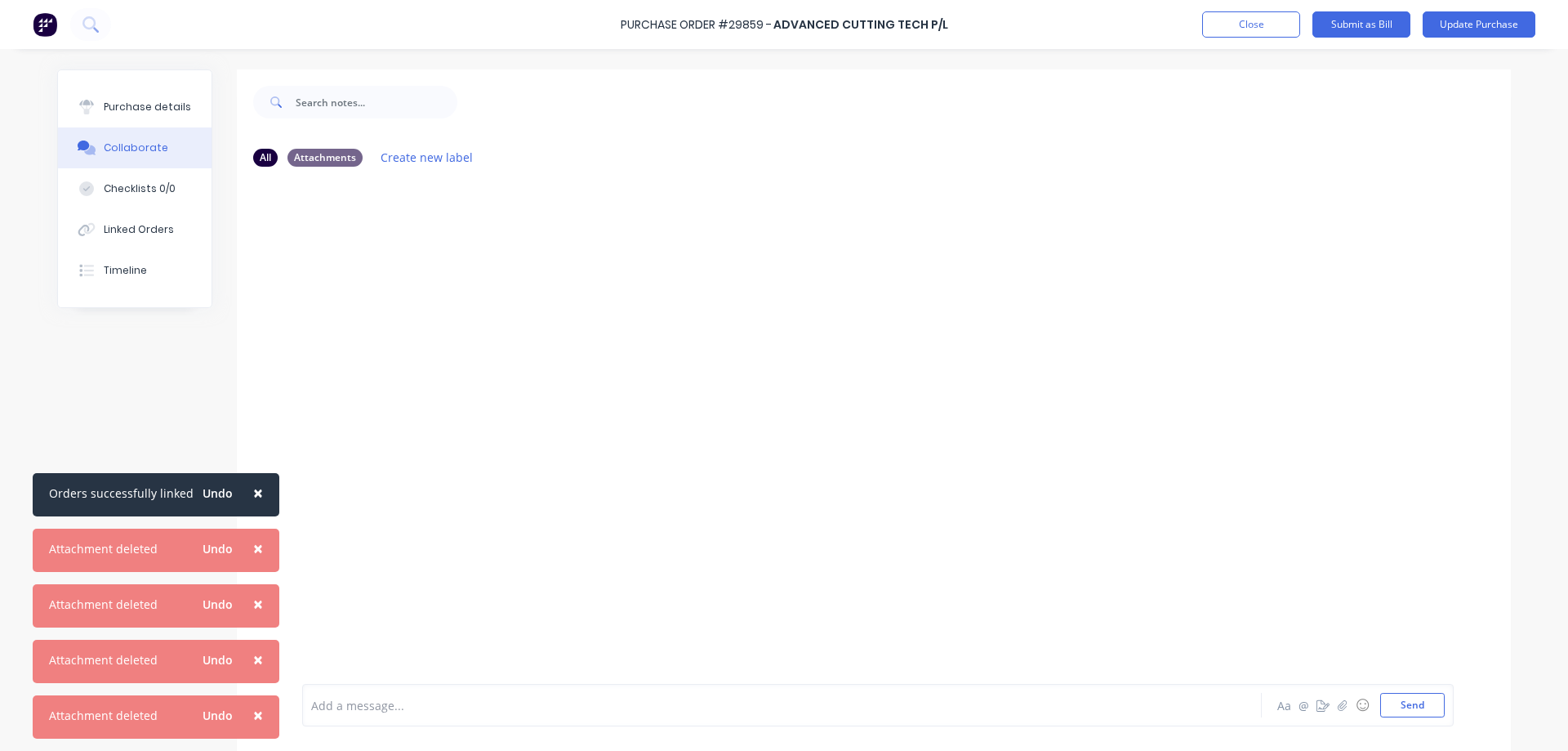
click at [253, 486] on span "×" at bounding box center [258, 492] width 10 height 23
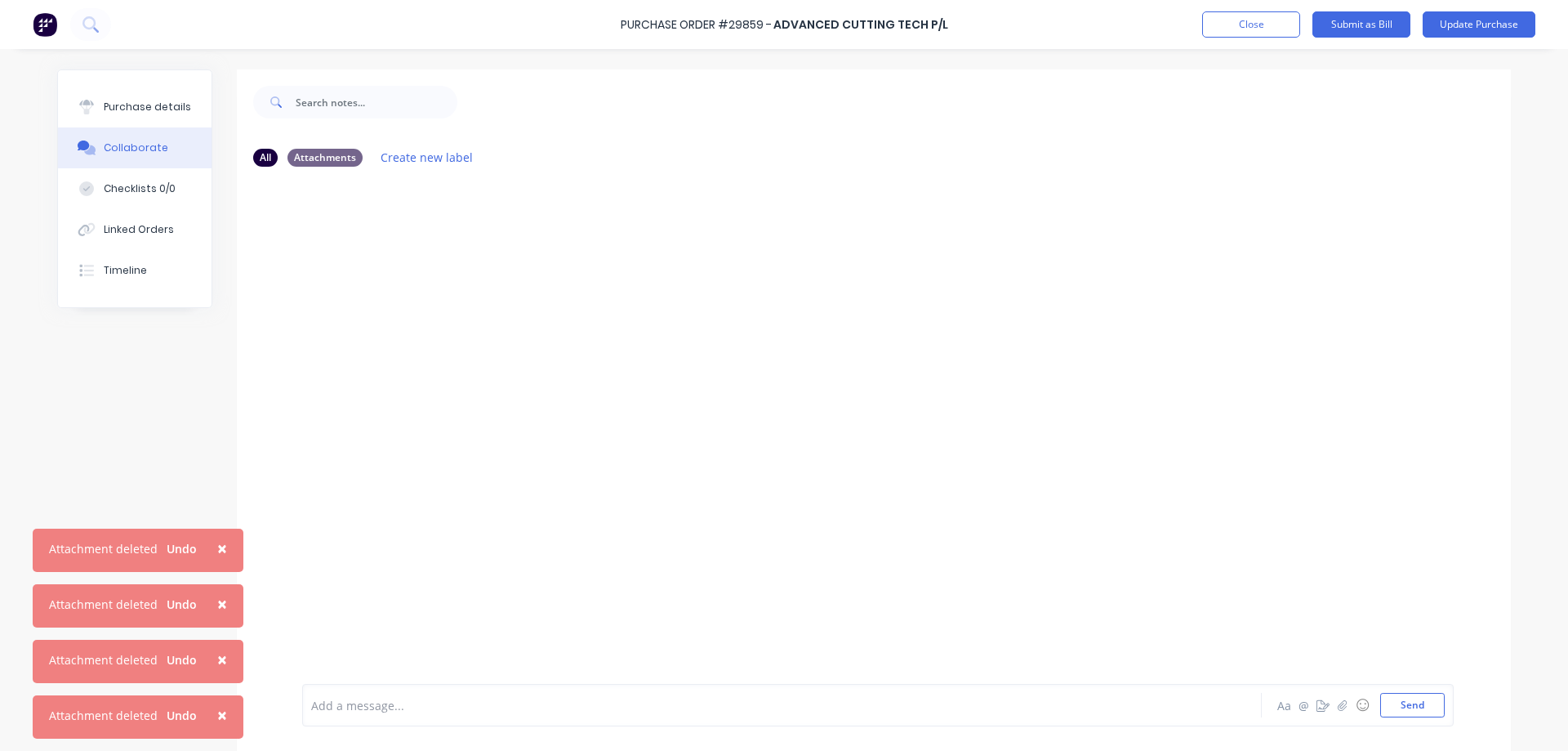
click at [220, 549] on span "×" at bounding box center [222, 549] width 10 height 23
click at [220, 597] on span "×" at bounding box center [222, 604] width 10 height 23
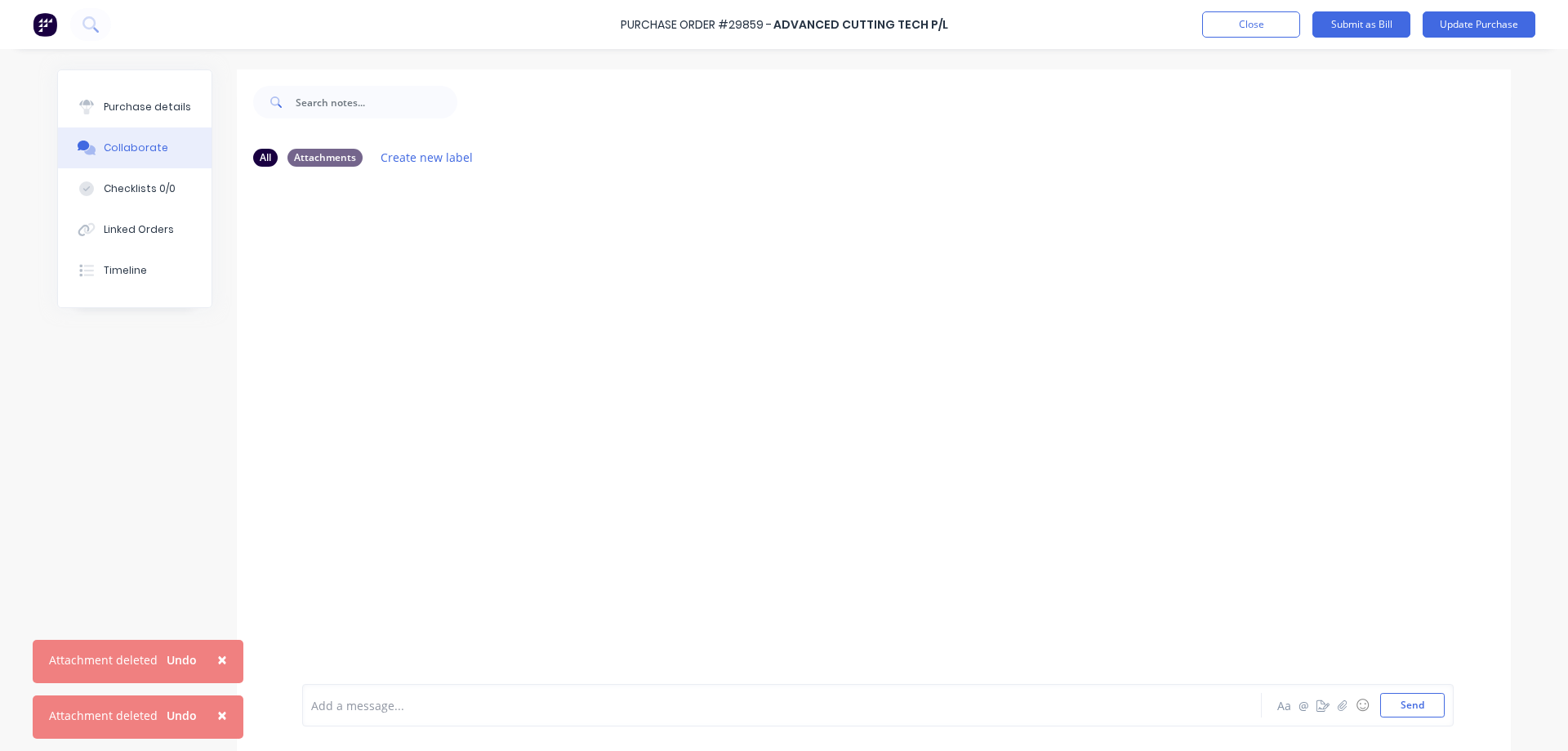
drag, startPoint x: 214, startPoint y: 653, endPoint x: 221, endPoint y: 700, distance: 47.5
click at [218, 653] on span "×" at bounding box center [222, 660] width 10 height 23
drag, startPoint x: 222, startPoint y: 707, endPoint x: 277, endPoint y: 659, distance: 73.0
click at [223, 707] on span "×" at bounding box center [222, 715] width 10 height 23
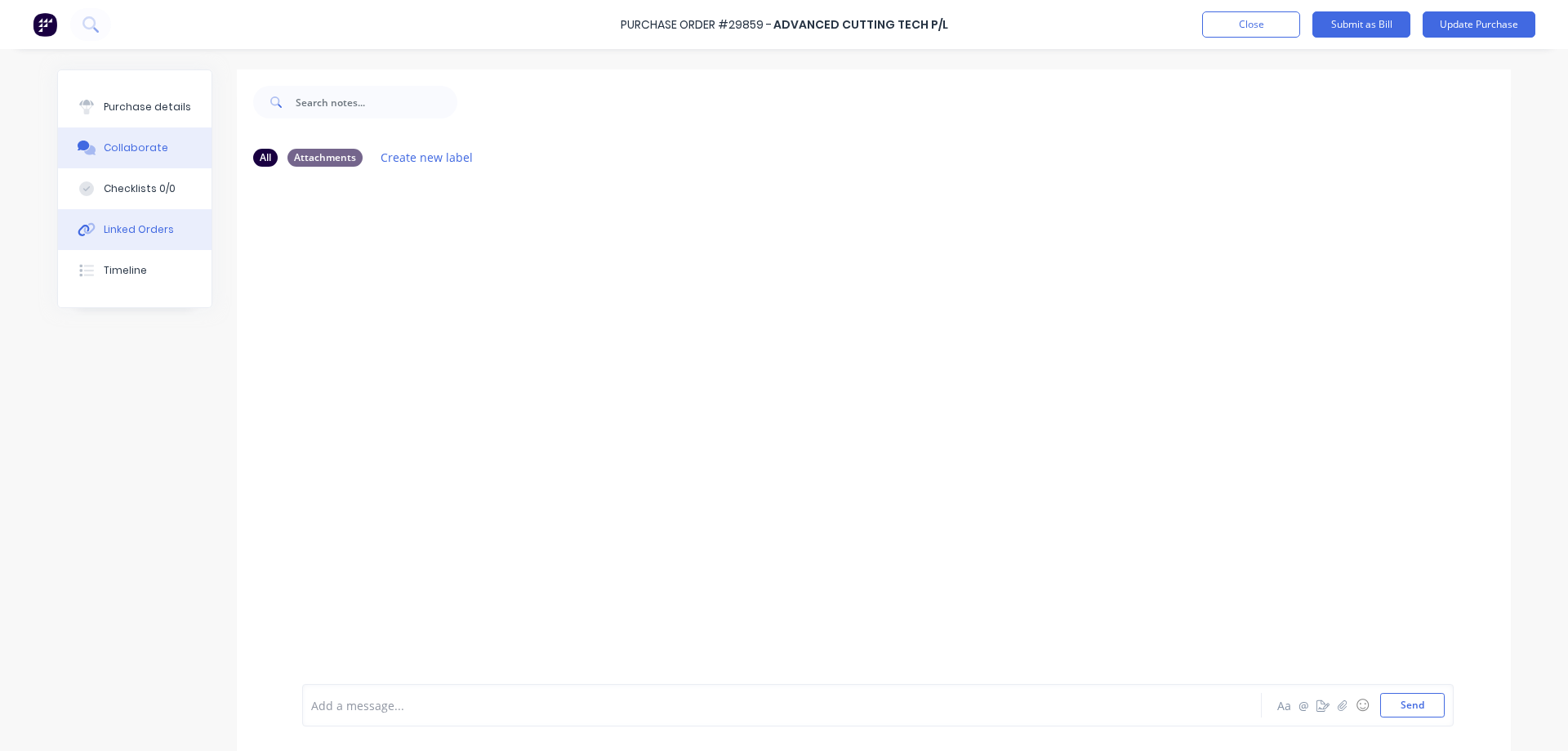
click at [124, 225] on div "Linked Orders" at bounding box center [139, 229] width 70 height 14
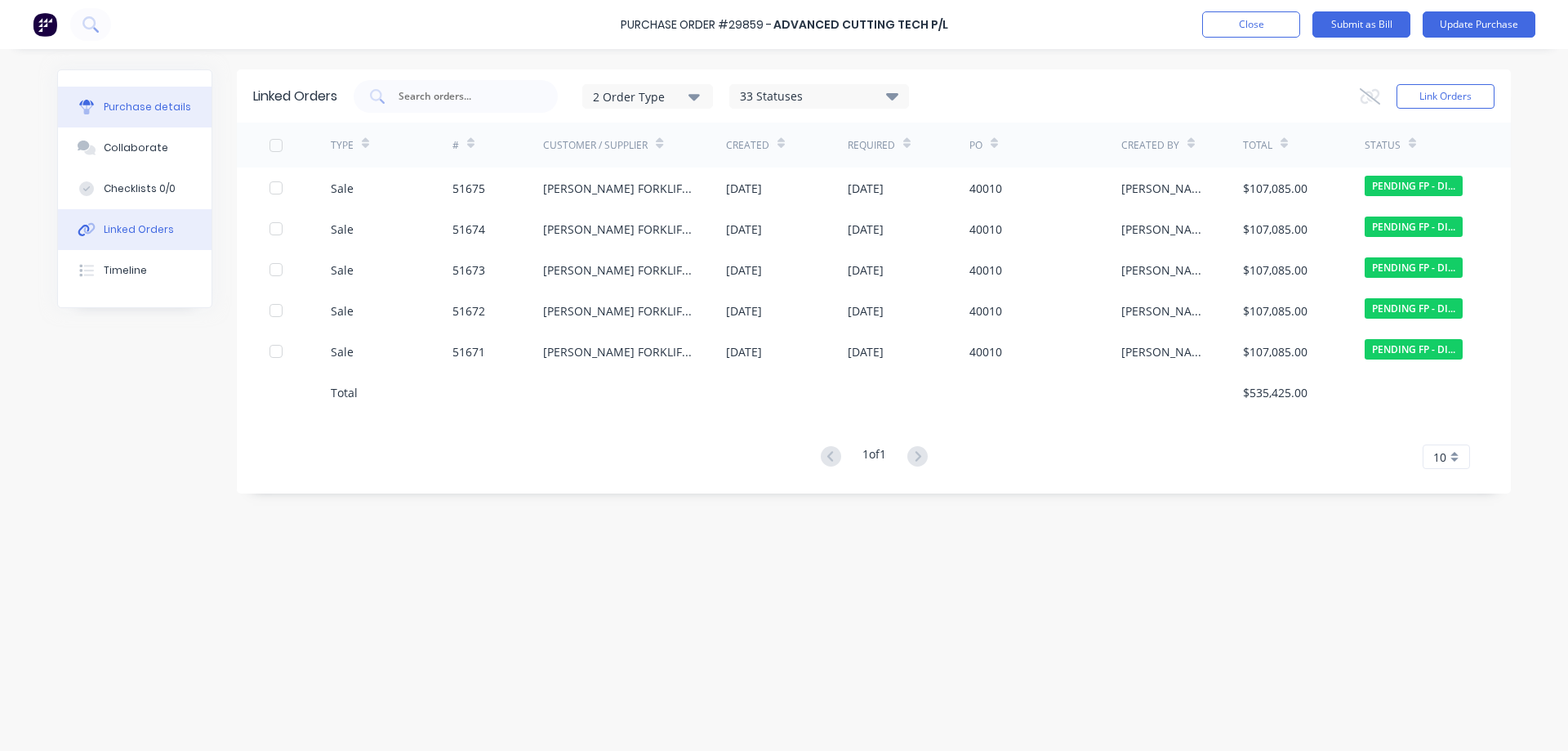
click at [137, 108] on div "Purchase details" at bounding box center [147, 106] width 87 height 14
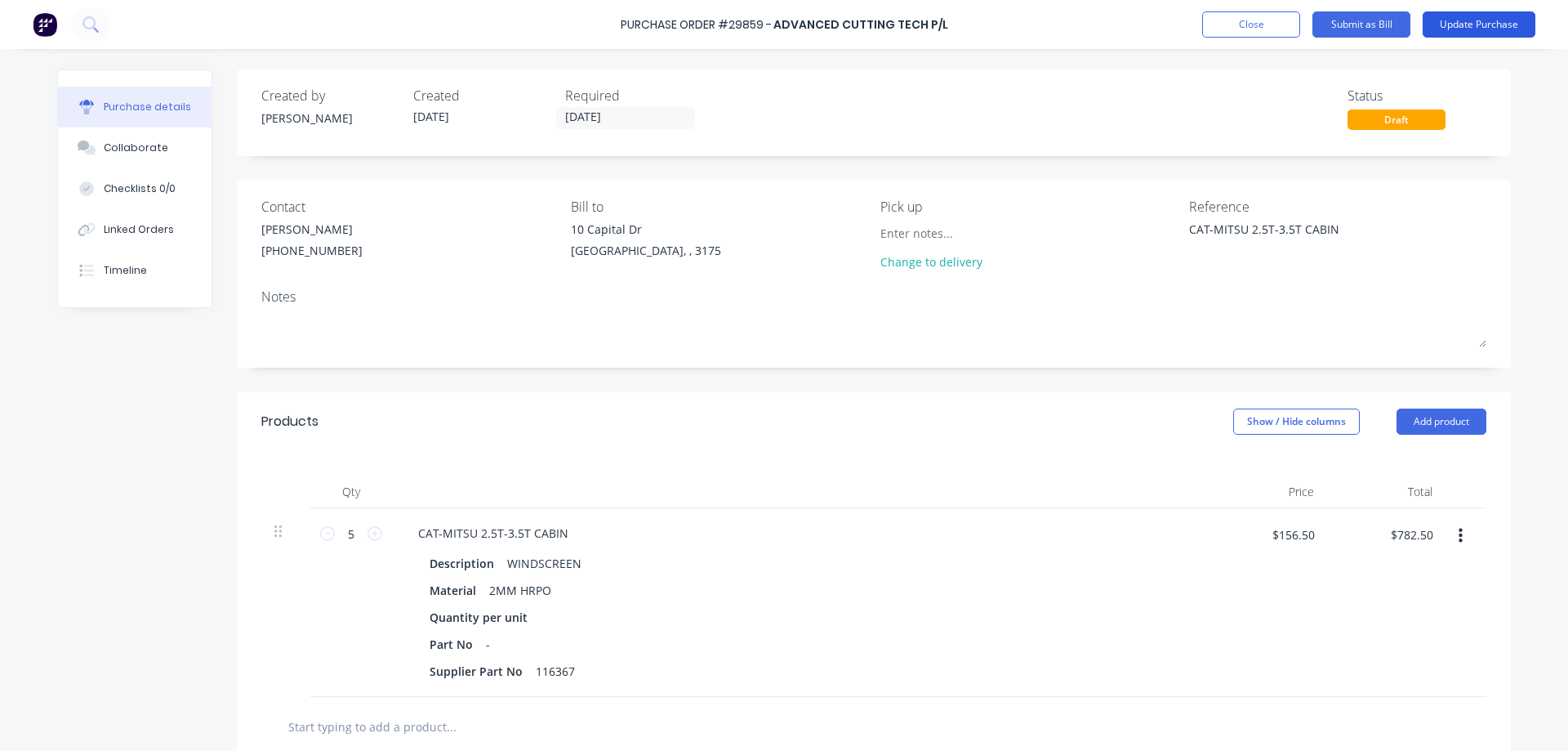
click at [1480, 25] on button "Update Purchase" at bounding box center [1479, 25] width 113 height 27
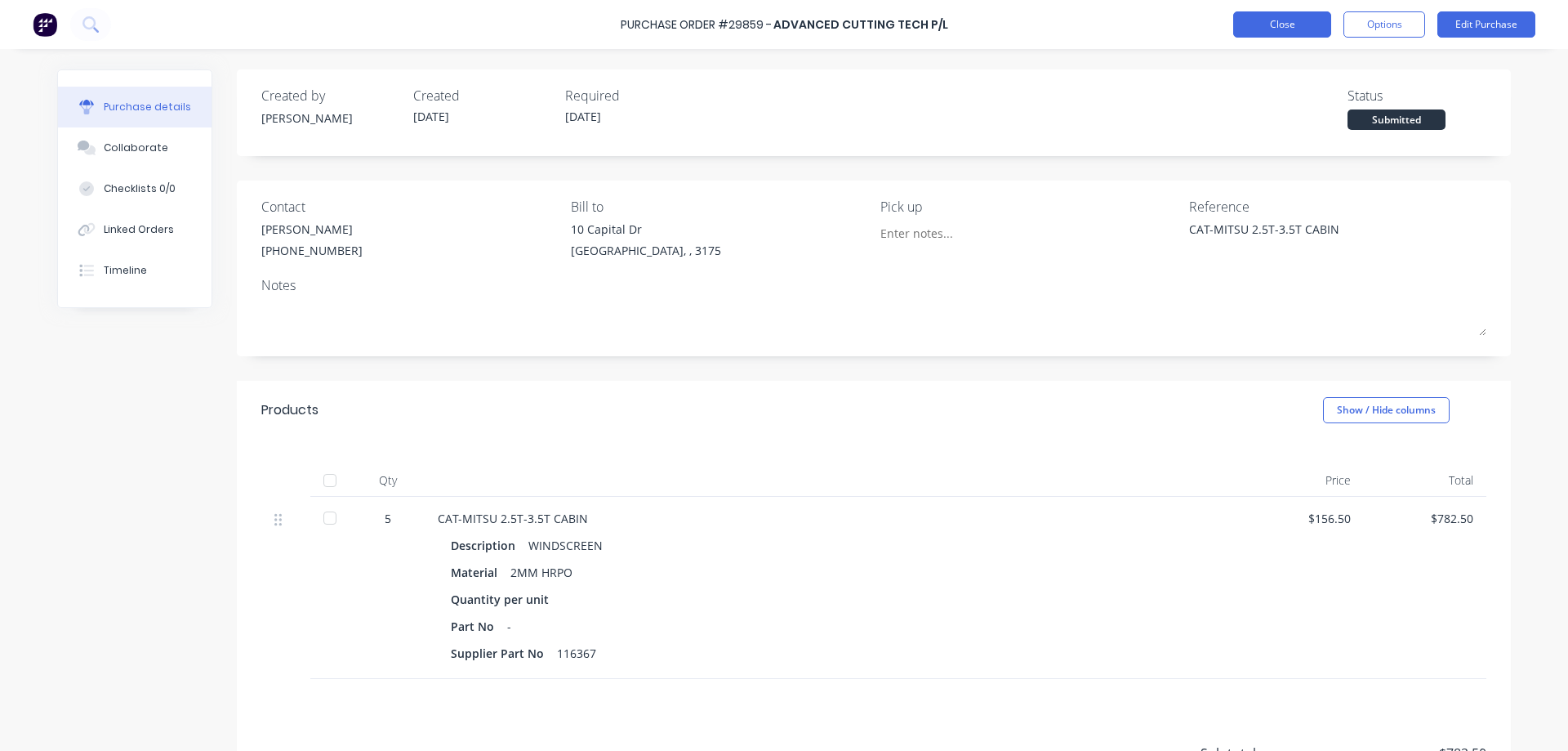
click at [1282, 25] on button "Close" at bounding box center [1282, 25] width 98 height 27
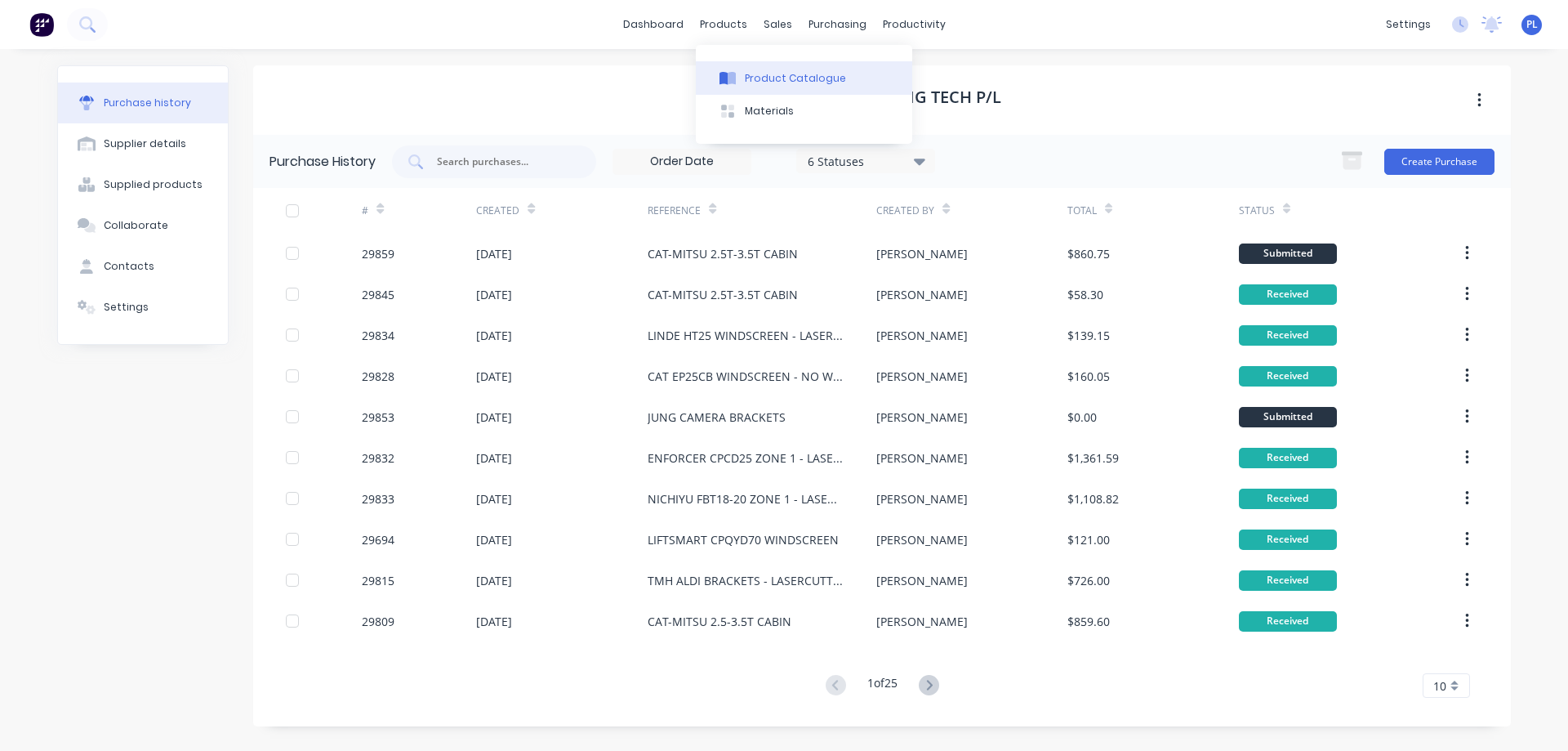
click at [765, 75] on div "Product Catalogue" at bounding box center [795, 78] width 102 height 14
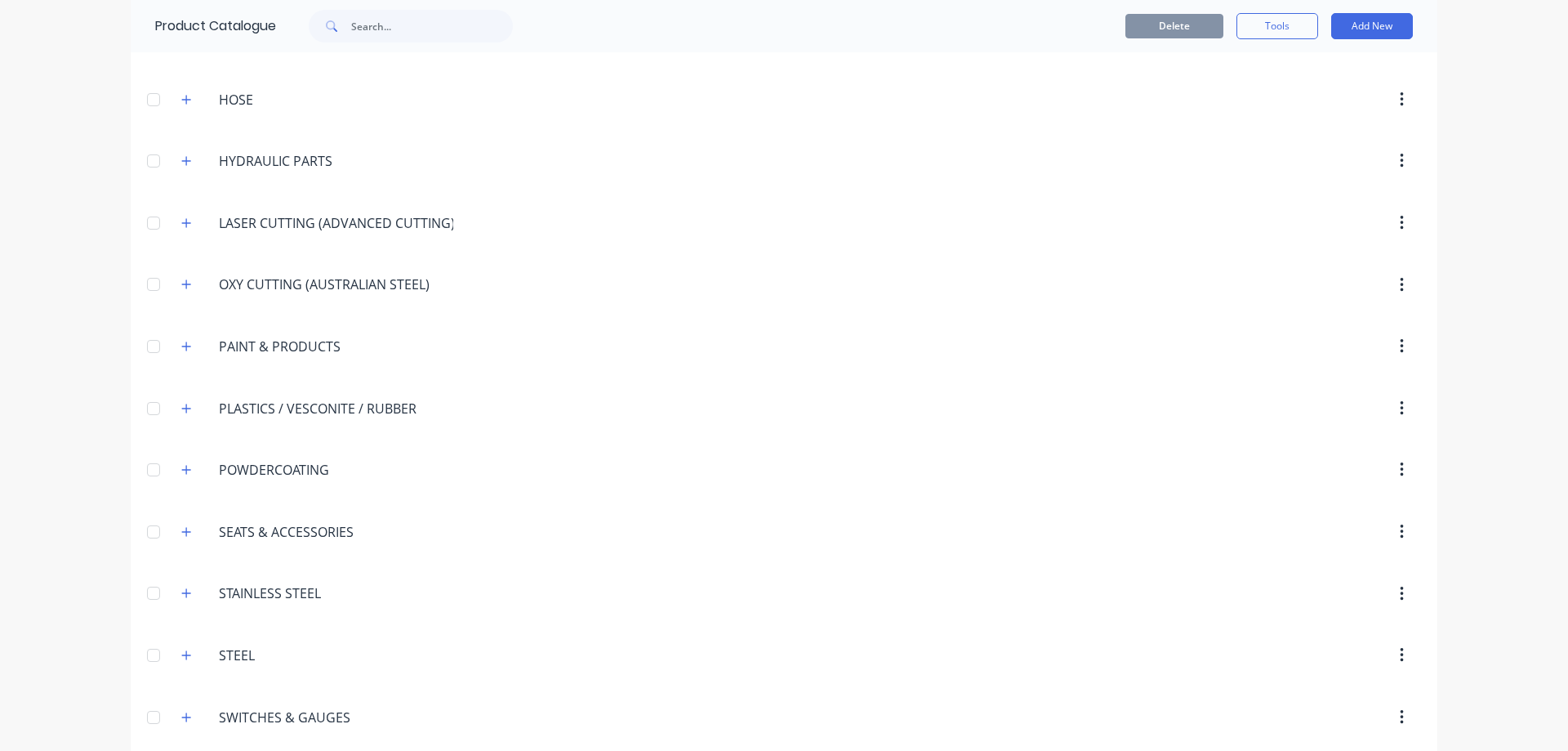
scroll to position [1620, 0]
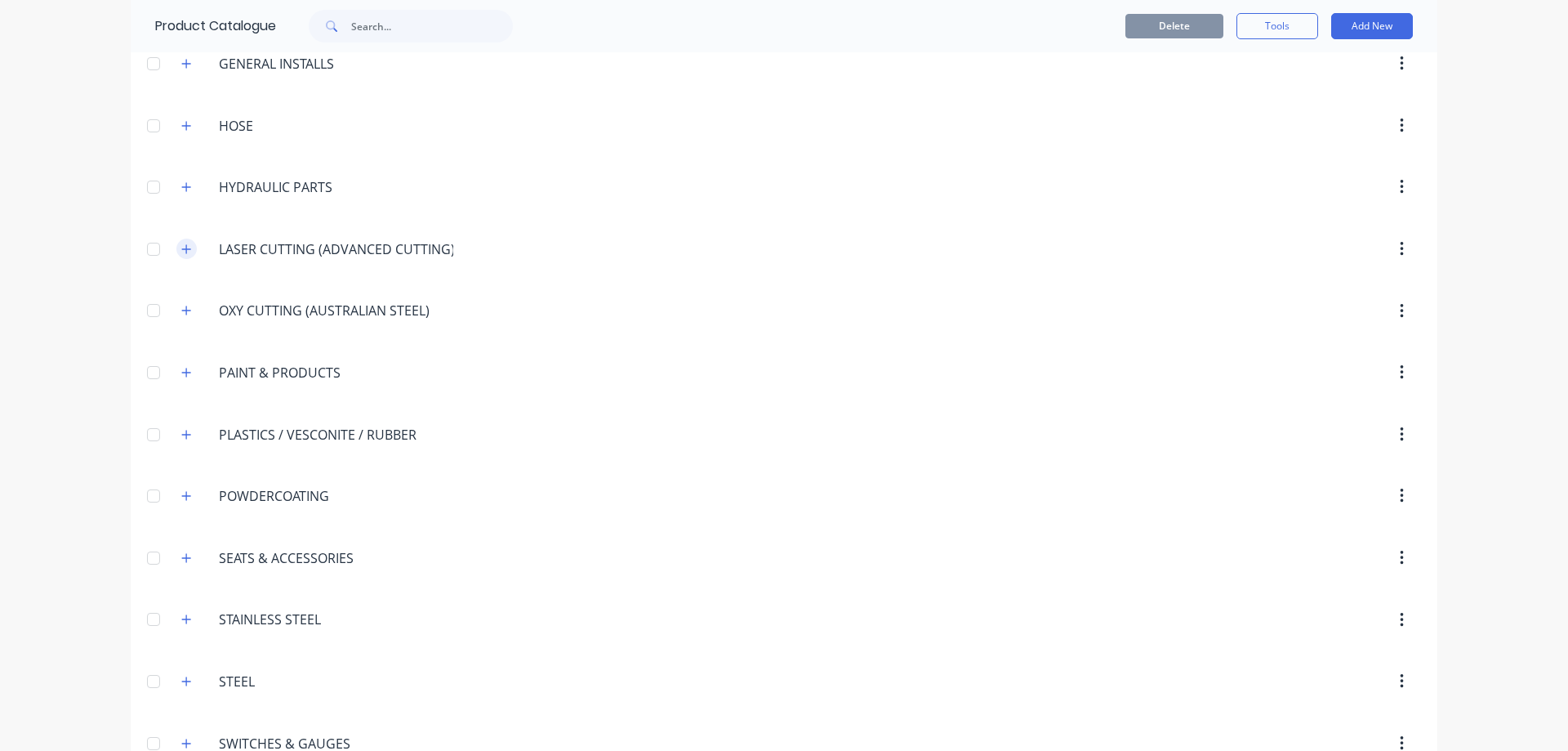
click at [182, 250] on icon "button" at bounding box center [186, 248] width 9 height 9
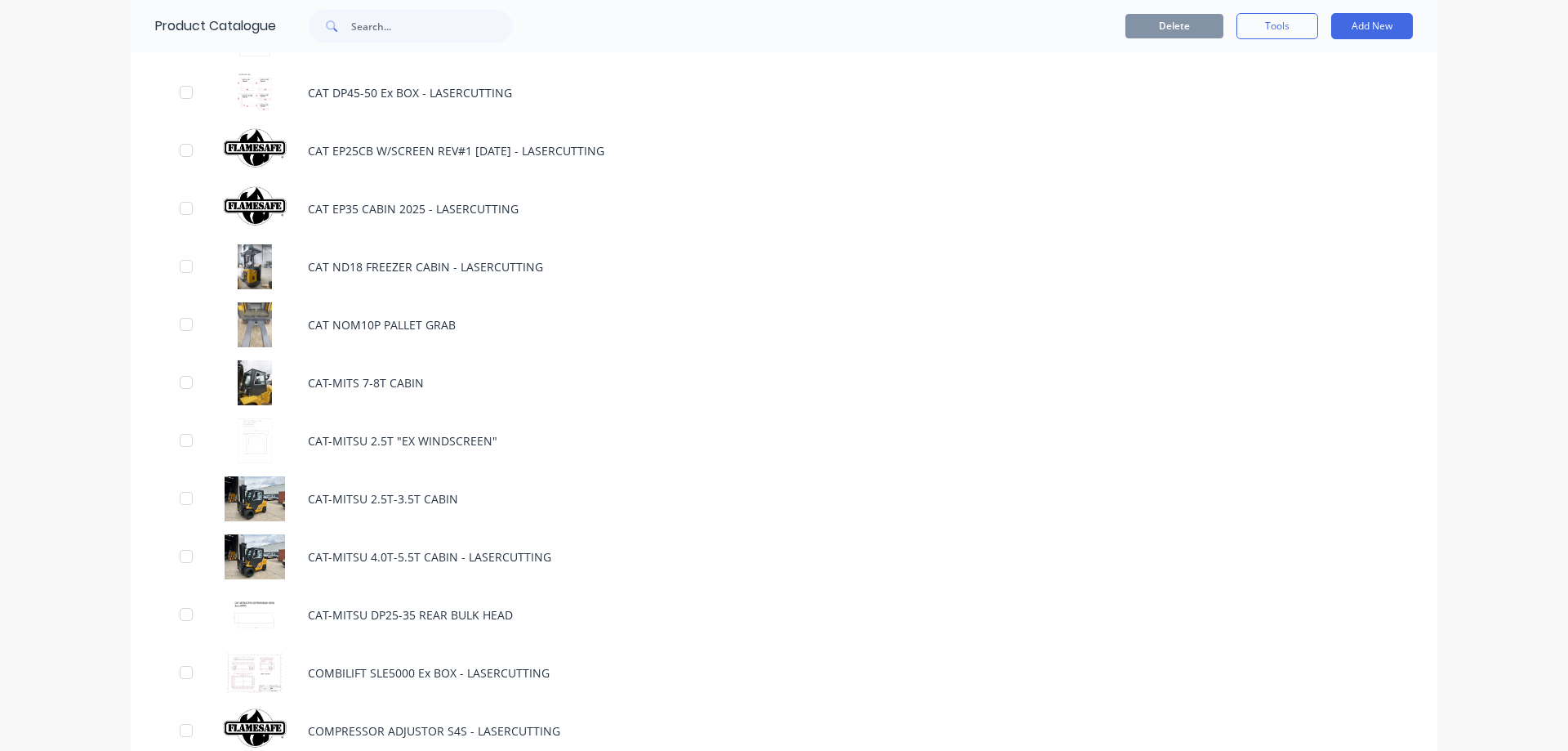
scroll to position [2274, 0]
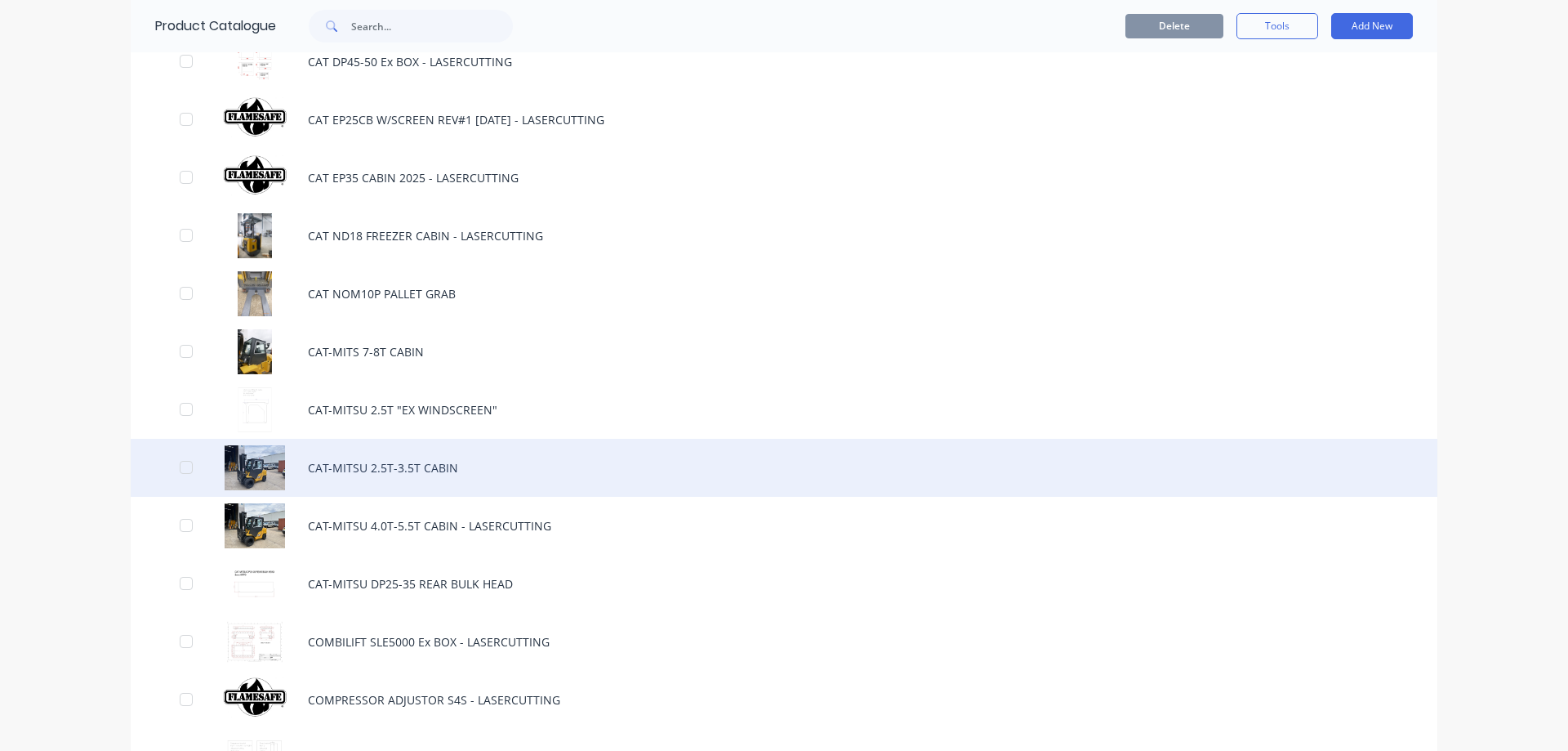
click at [356, 468] on div "CAT-MITSU 2.5T-3.5T CABIN" at bounding box center [784, 468] width 1307 height 58
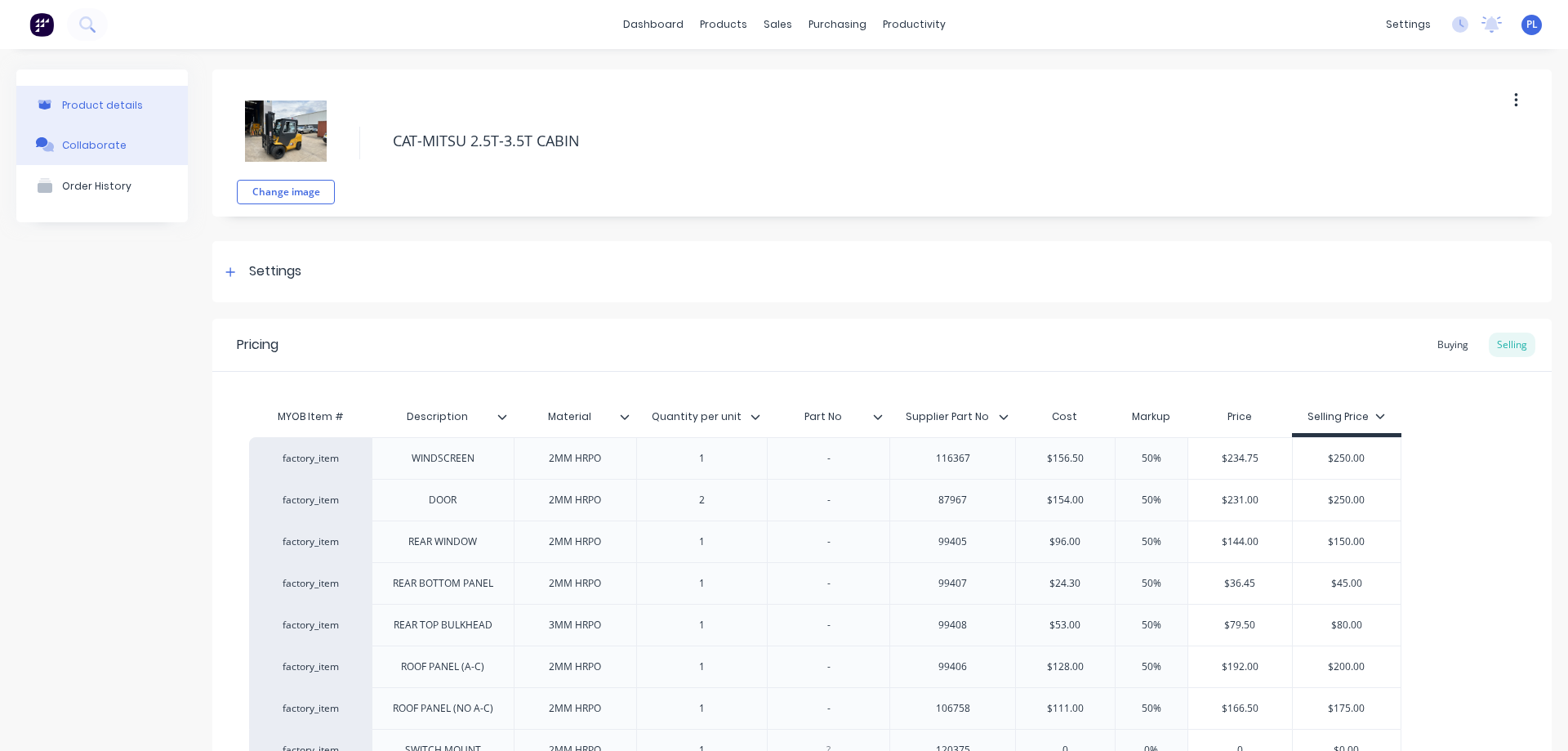
click at [80, 140] on div "Collaborate" at bounding box center [94, 144] width 65 height 12
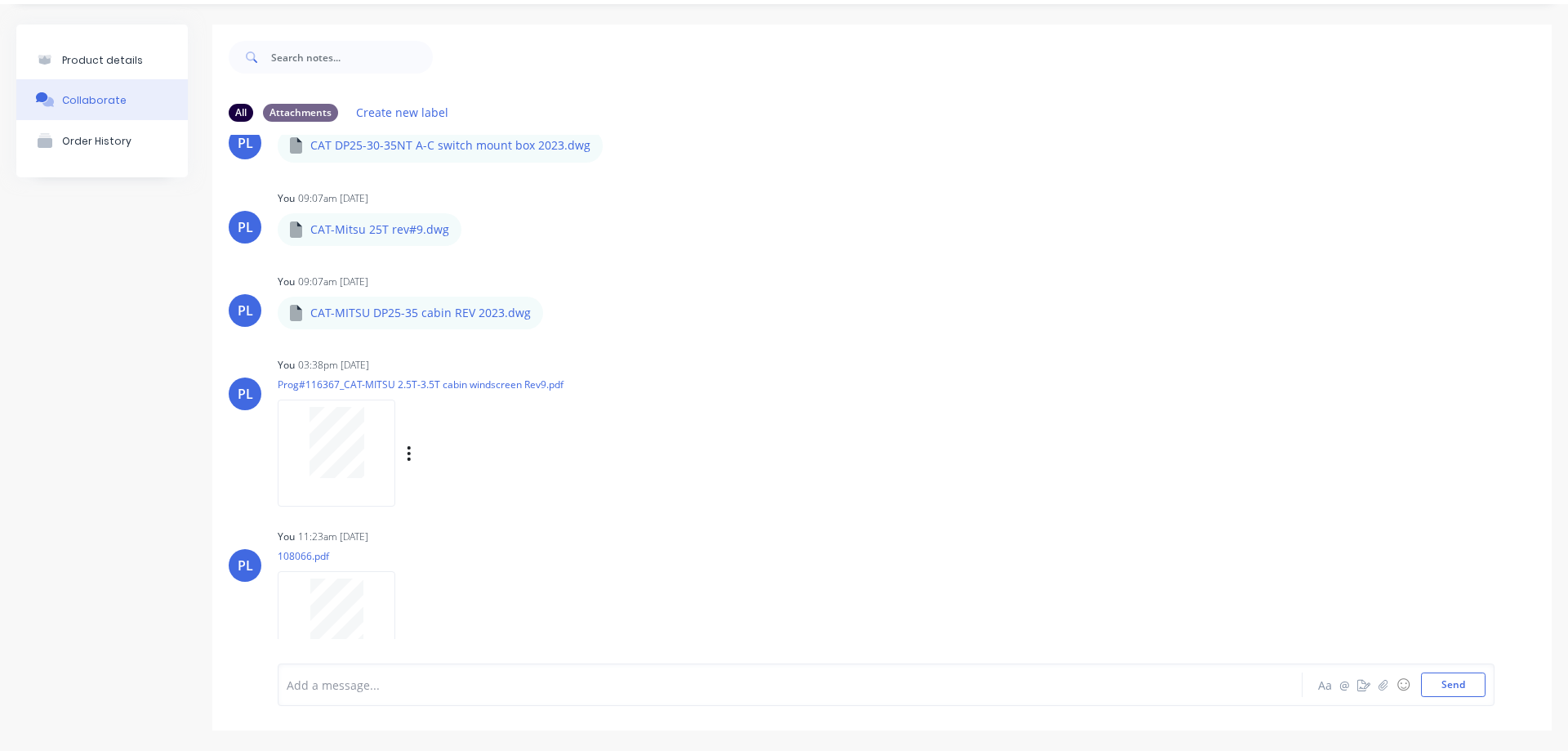
scroll to position [620, 0]
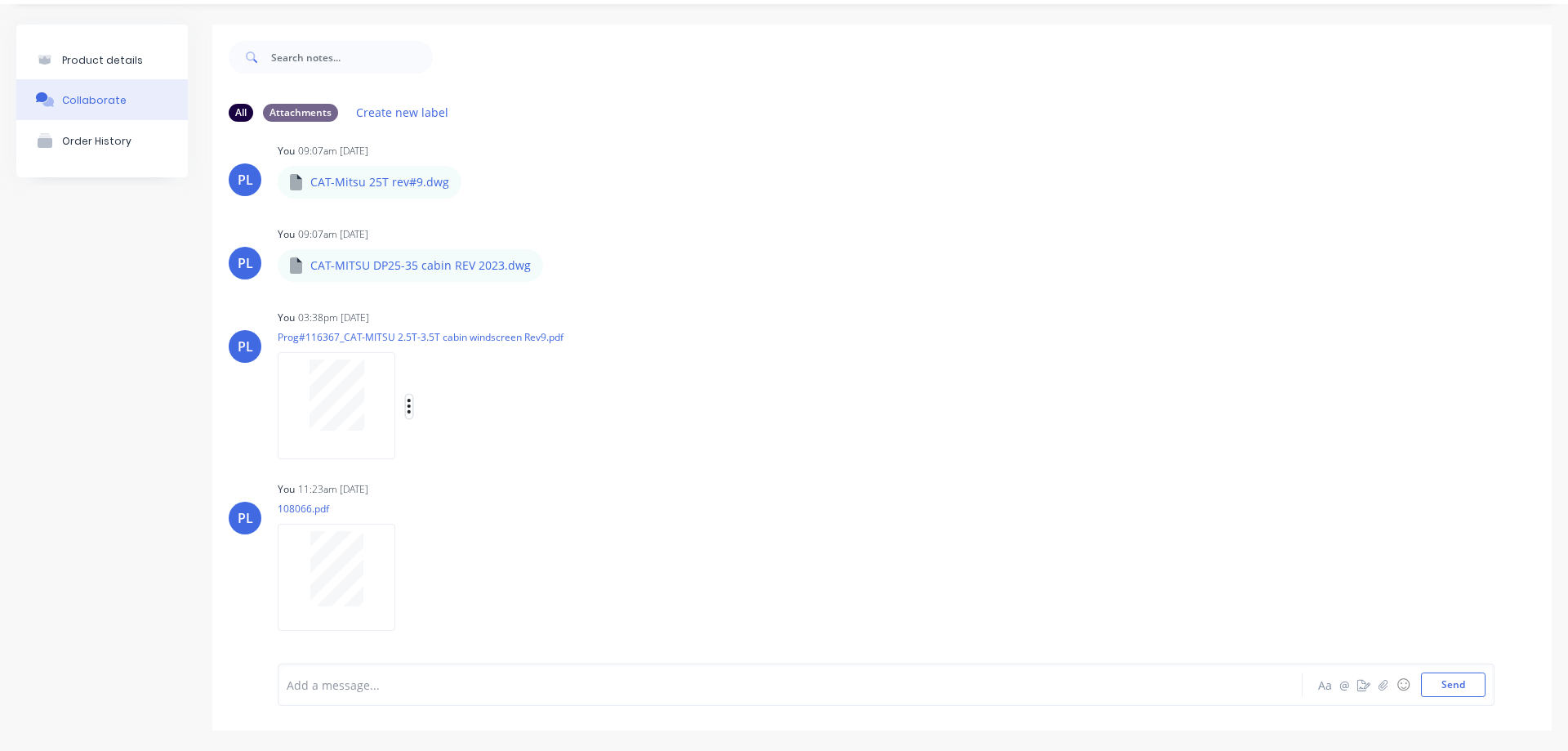
click at [410, 405] on icon "button" at bounding box center [409, 405] width 3 height 14
click at [499, 489] on button "Download" at bounding box center [516, 488] width 183 height 37
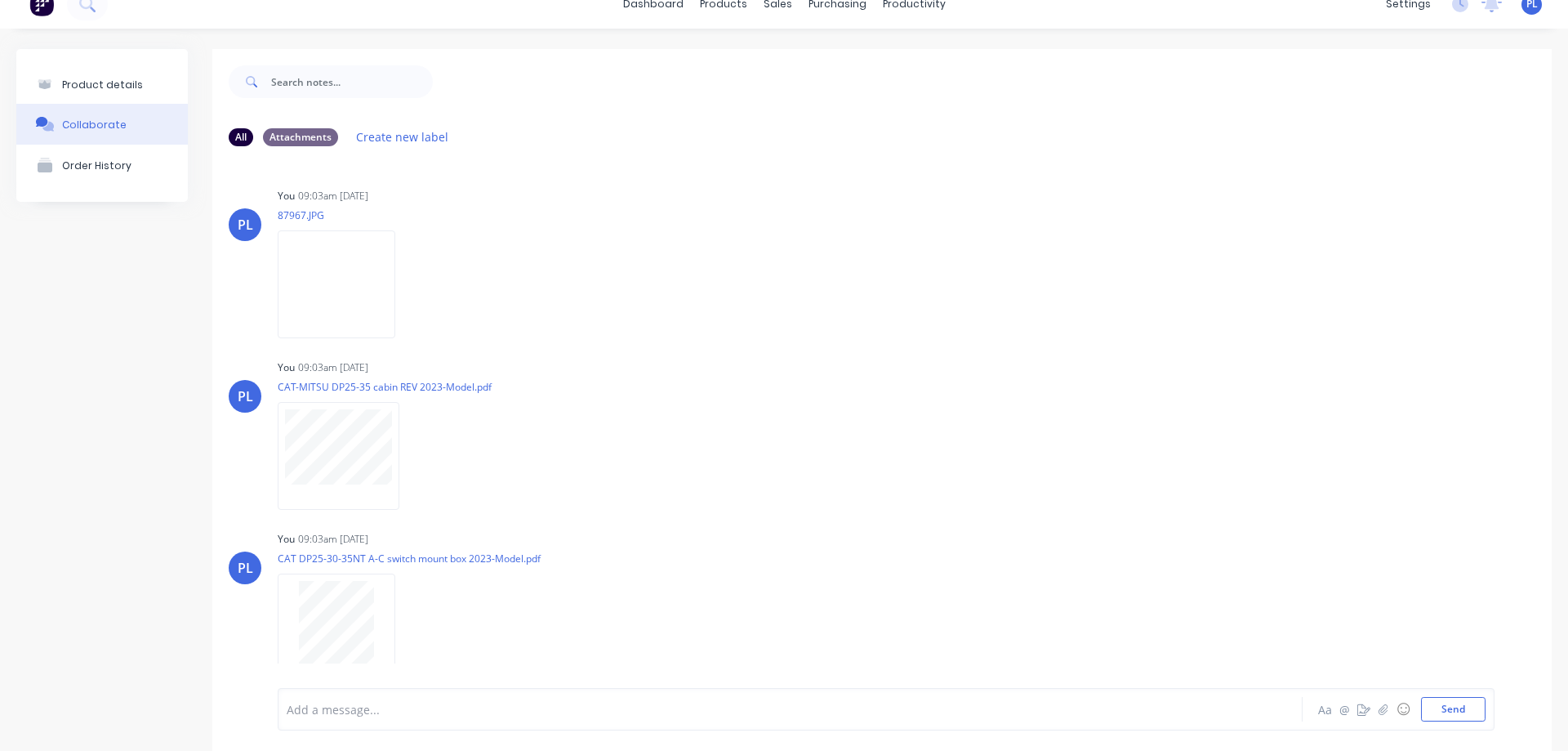
scroll to position [0, 0]
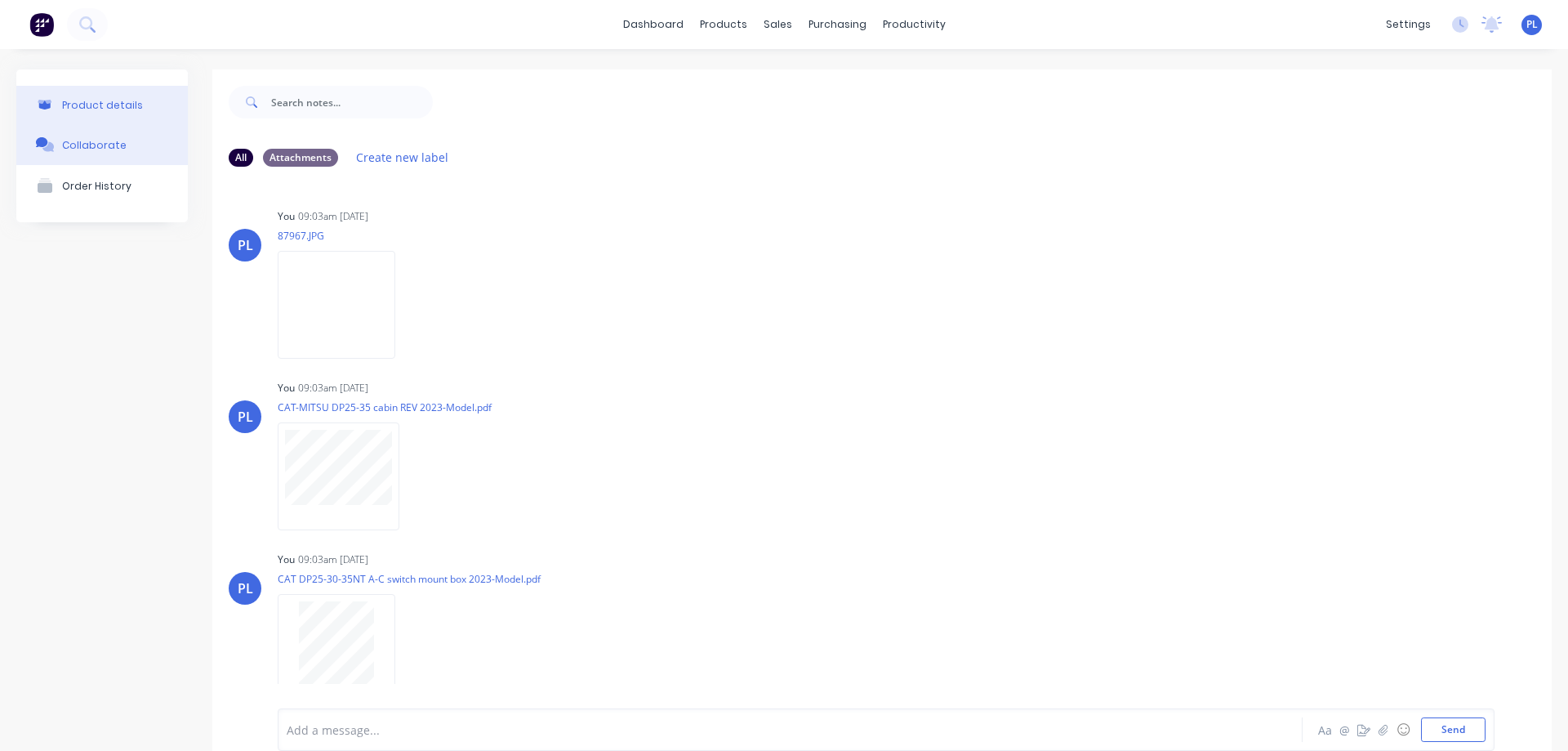
click at [78, 107] on div "Product details" at bounding box center [102, 105] width 81 height 12
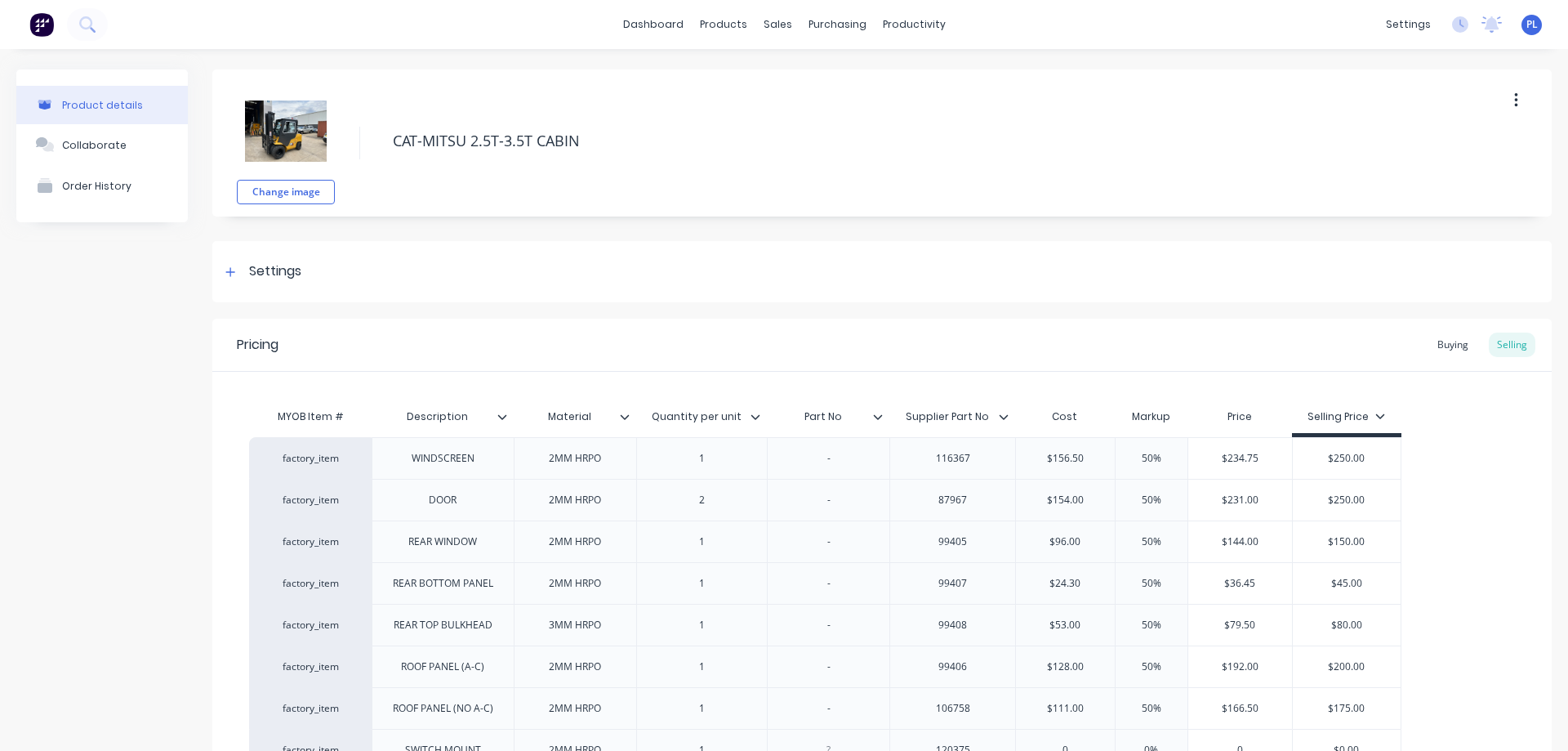
type textarea "x"
click at [858, 113] on div "Suppliers" at bounding box center [865, 110] width 49 height 14
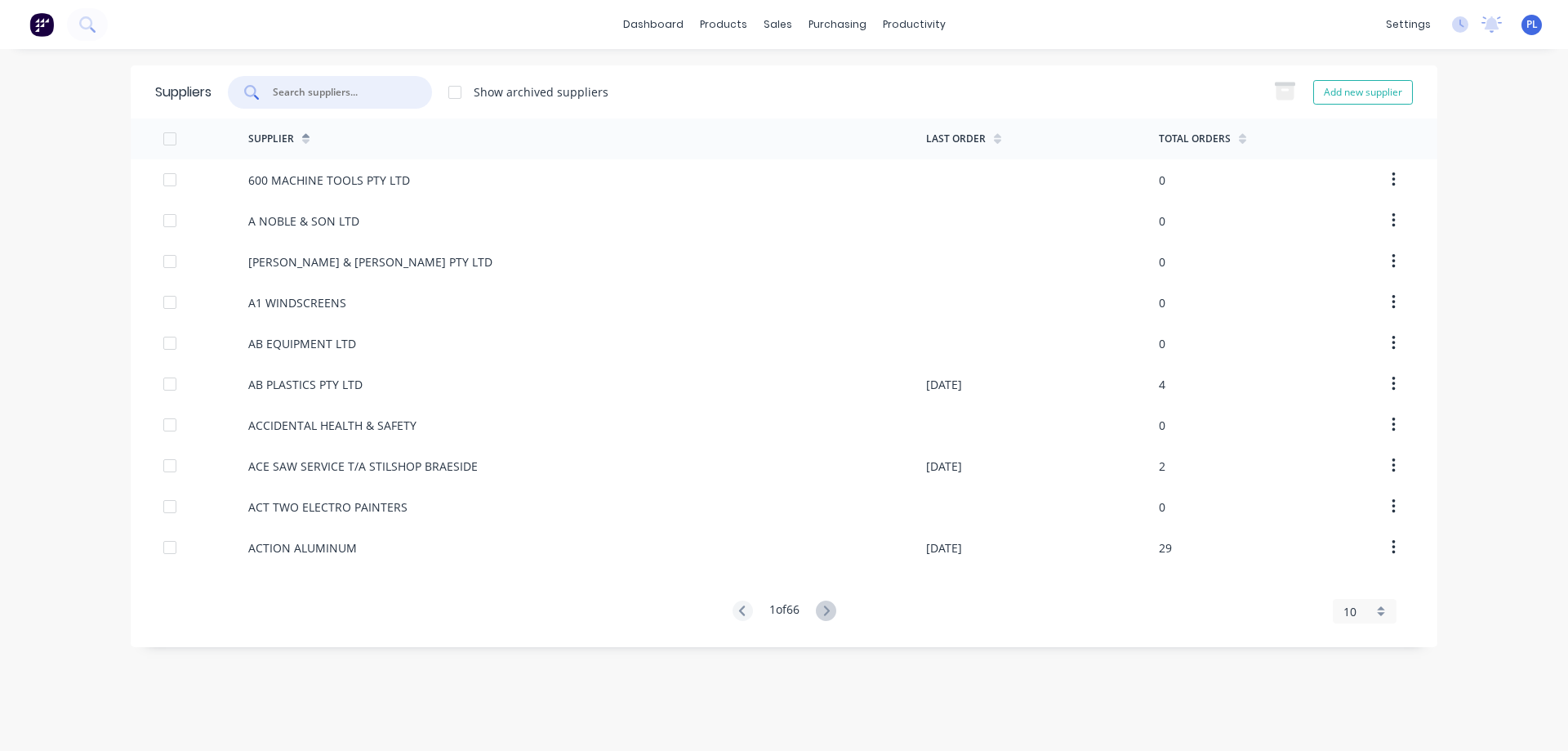
click at [299, 94] on input "text" at bounding box center [338, 92] width 136 height 16
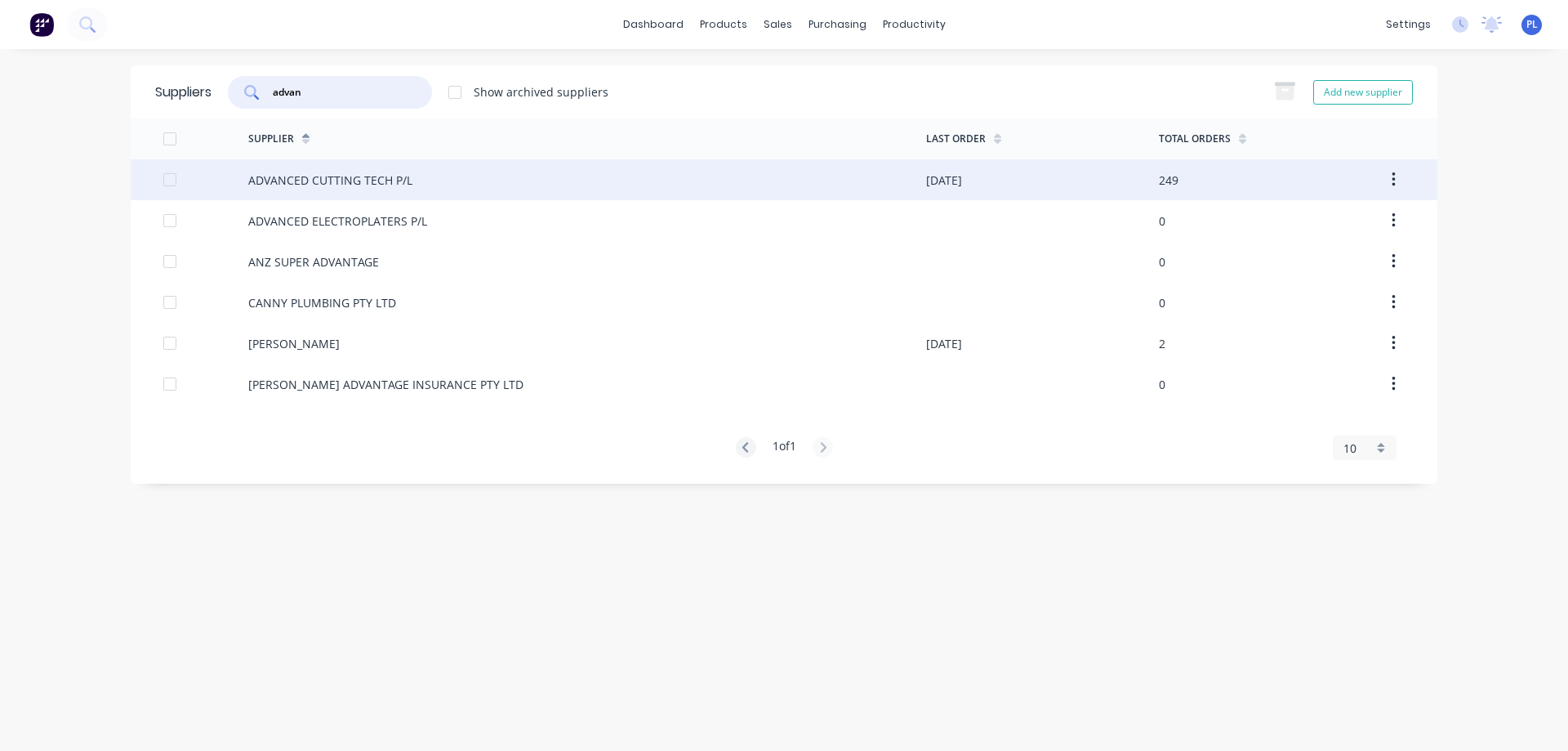
type input "advan"
click at [352, 187] on div "ADVANCED CUTTING TECH P/L" at bounding box center [330, 181] width 164 height 17
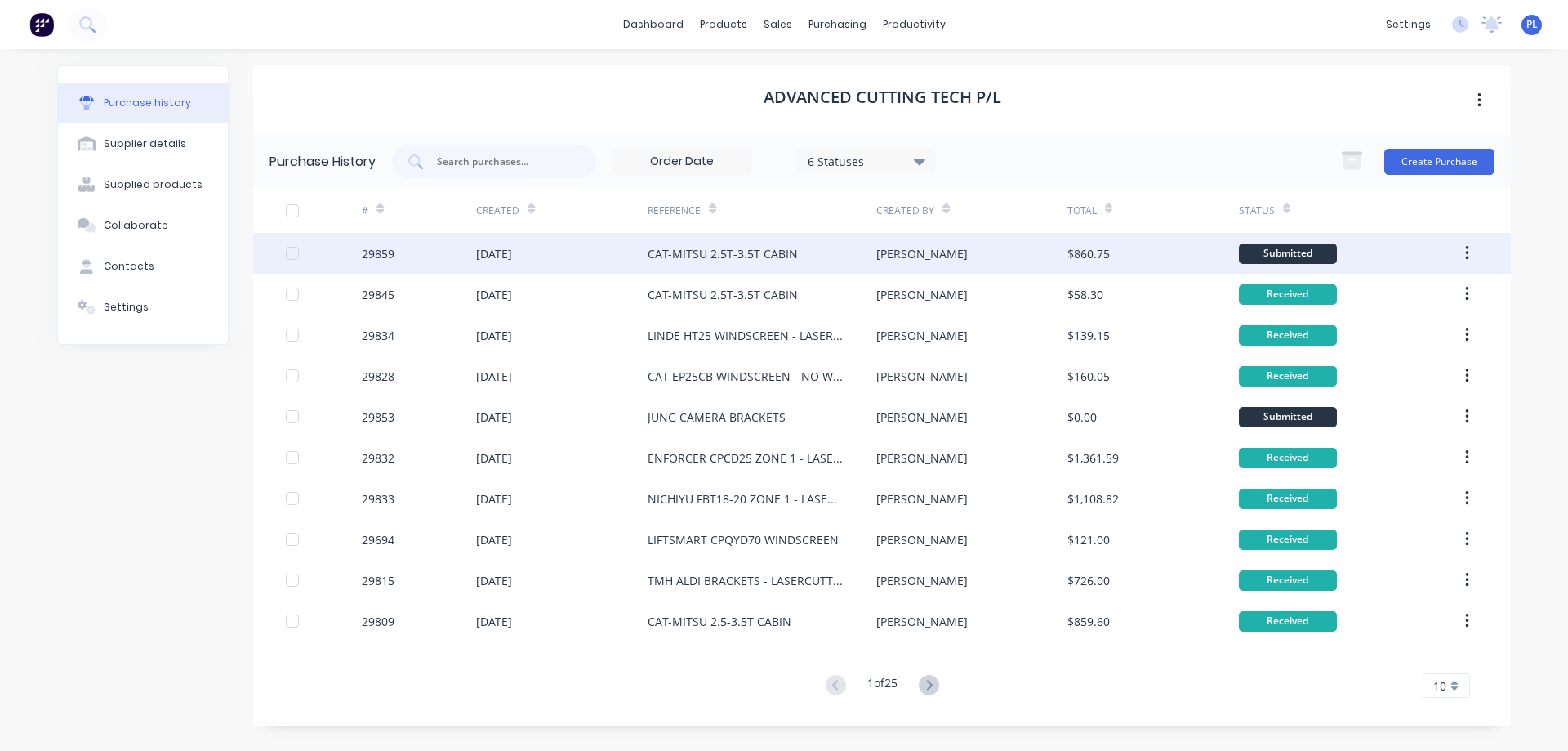
click at [792, 263] on div "CAT-MITSU 2.5T-3.5T CABIN" at bounding box center [762, 253] width 229 height 41
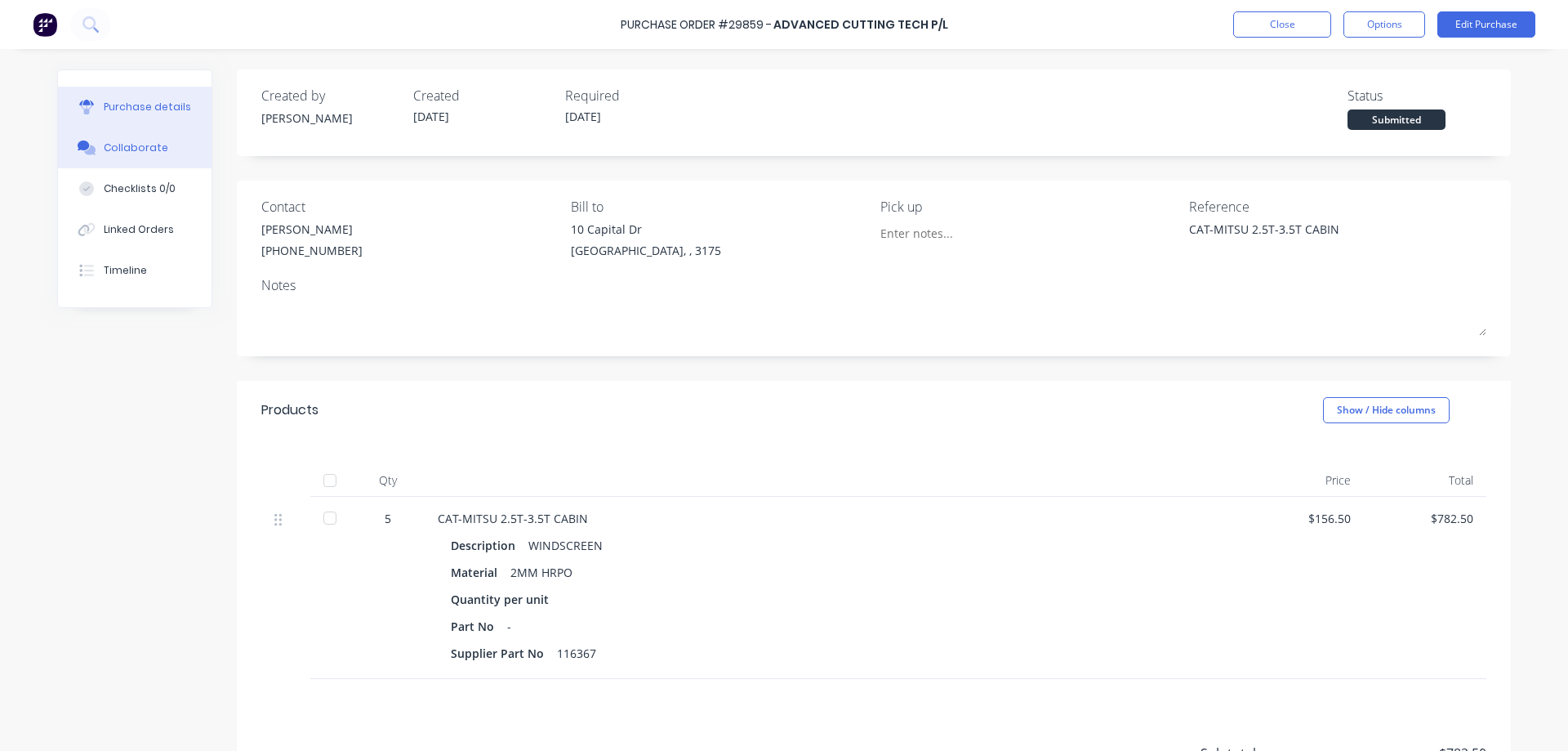
click at [115, 149] on div "Collaborate" at bounding box center [136, 147] width 65 height 14
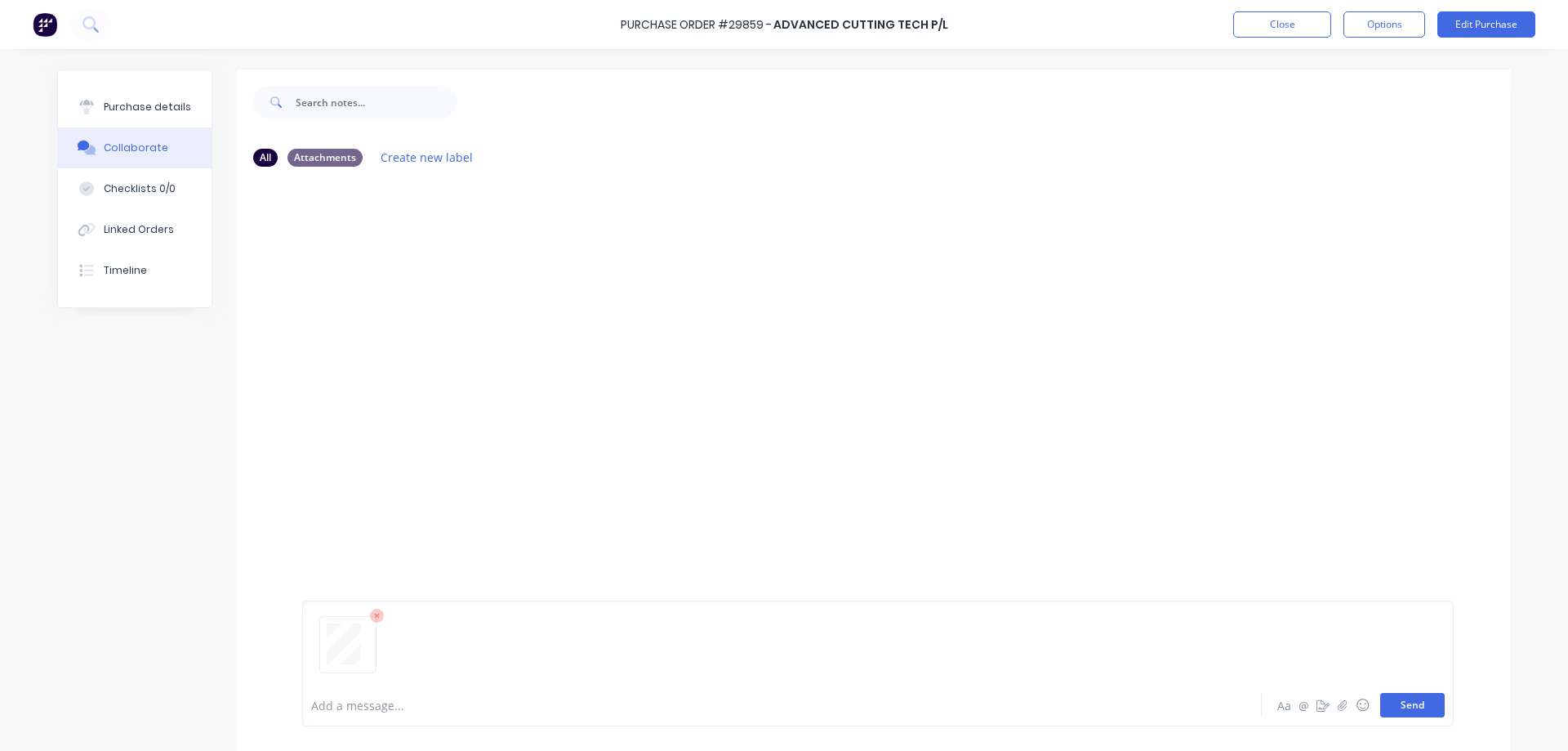
click at [1412, 710] on button "Send" at bounding box center [1413, 705] width 65 height 25
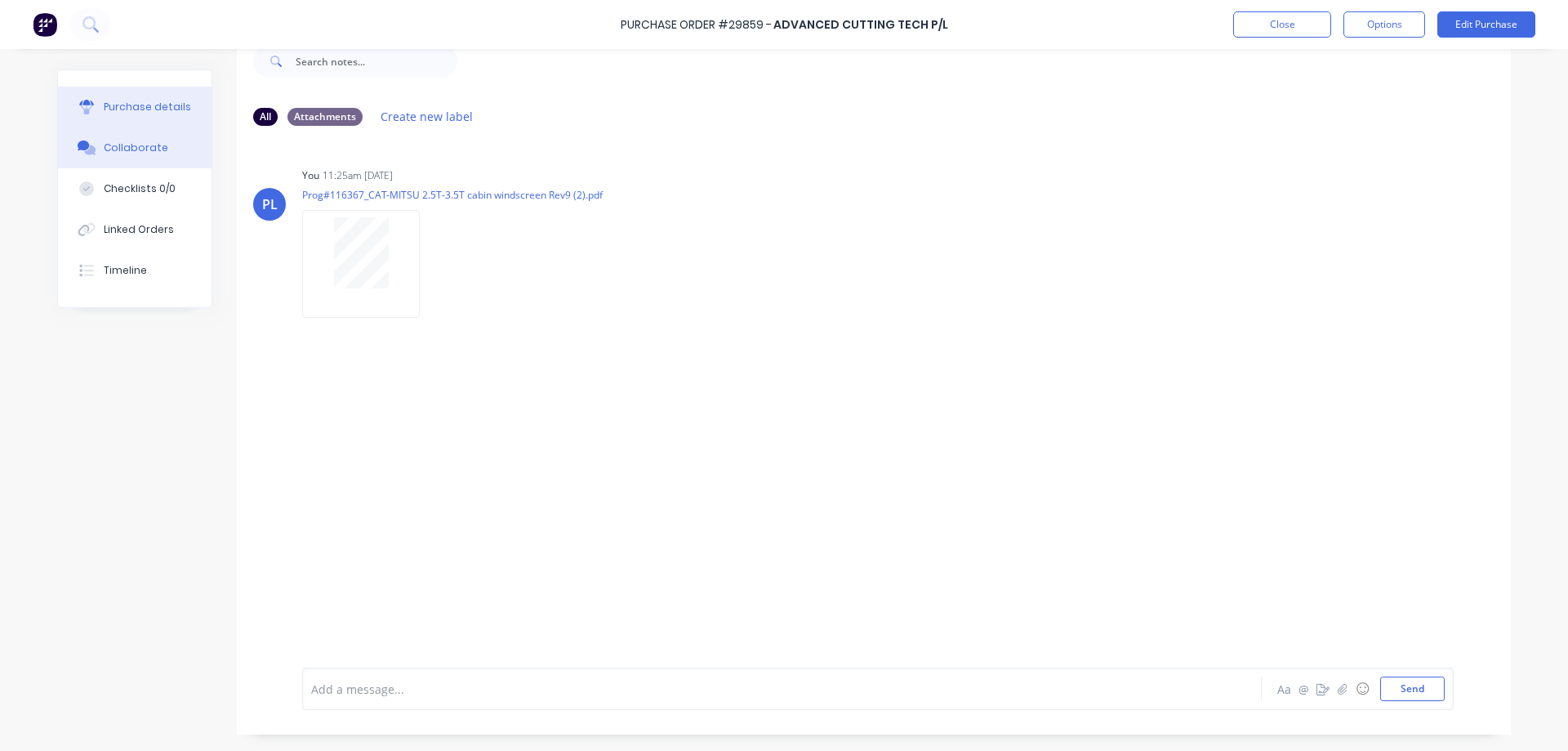
click at [145, 103] on div "Purchase details" at bounding box center [147, 106] width 87 height 14
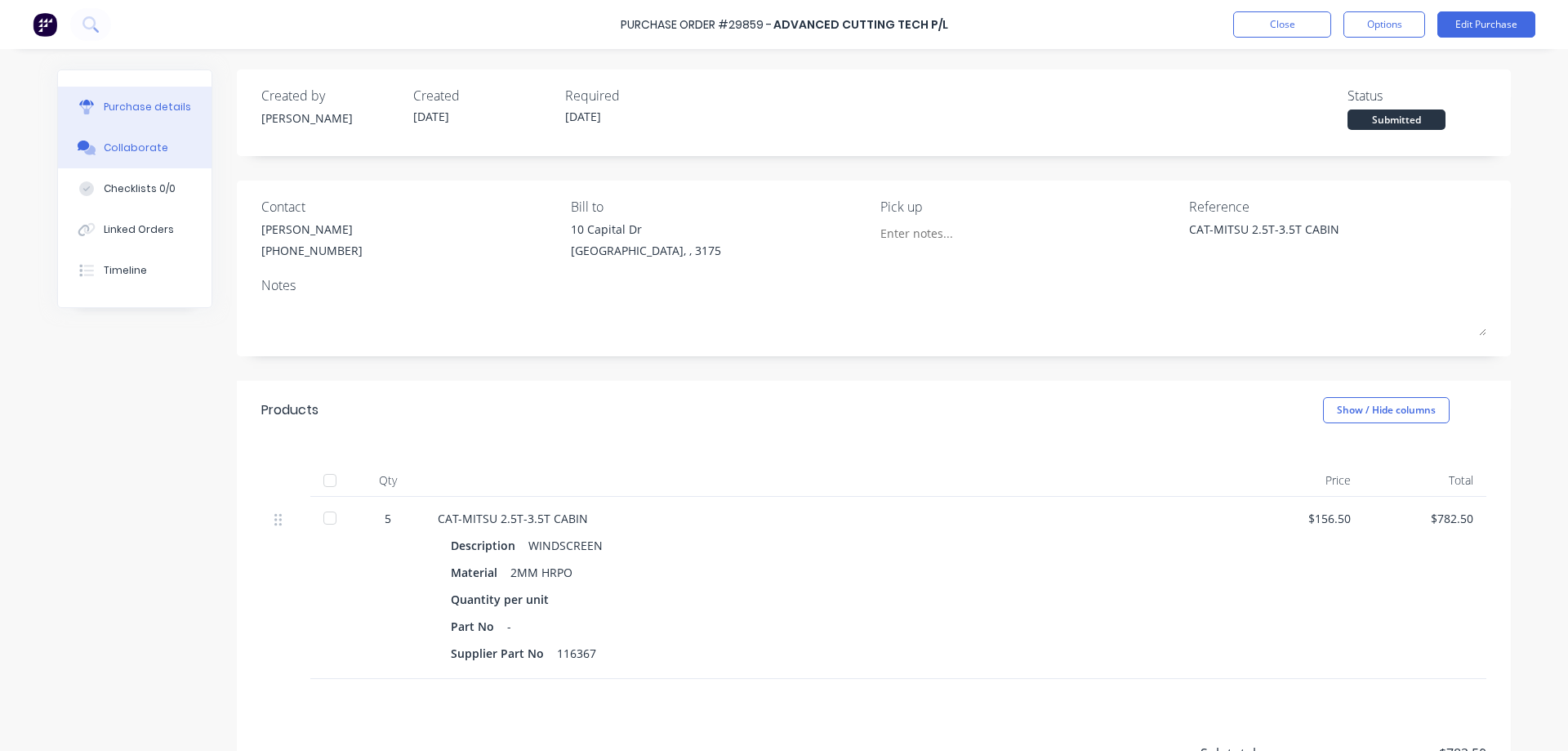
click at [105, 153] on div "Collaborate" at bounding box center [136, 147] width 65 height 14
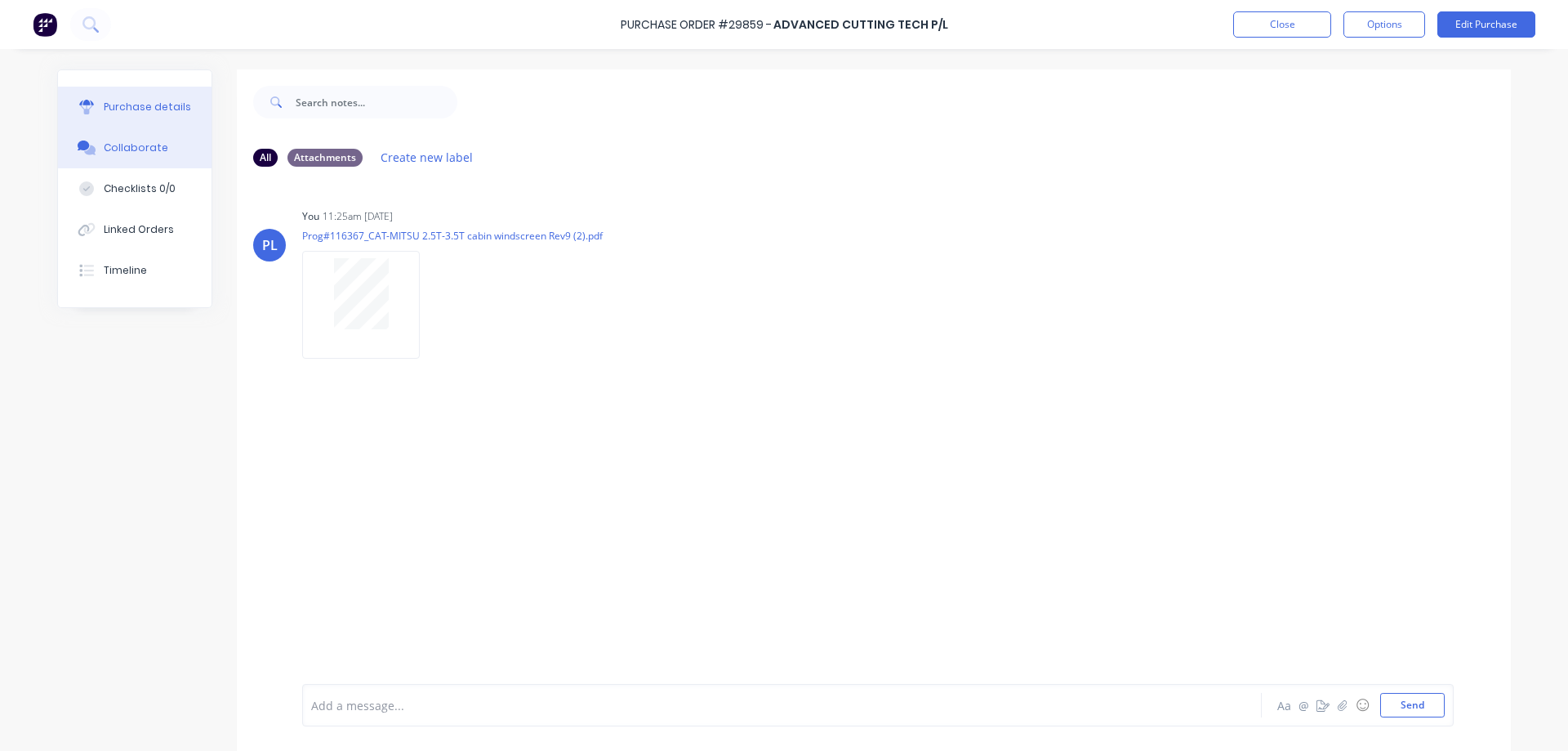
click at [95, 109] on button "Purchase details" at bounding box center [135, 106] width 154 height 41
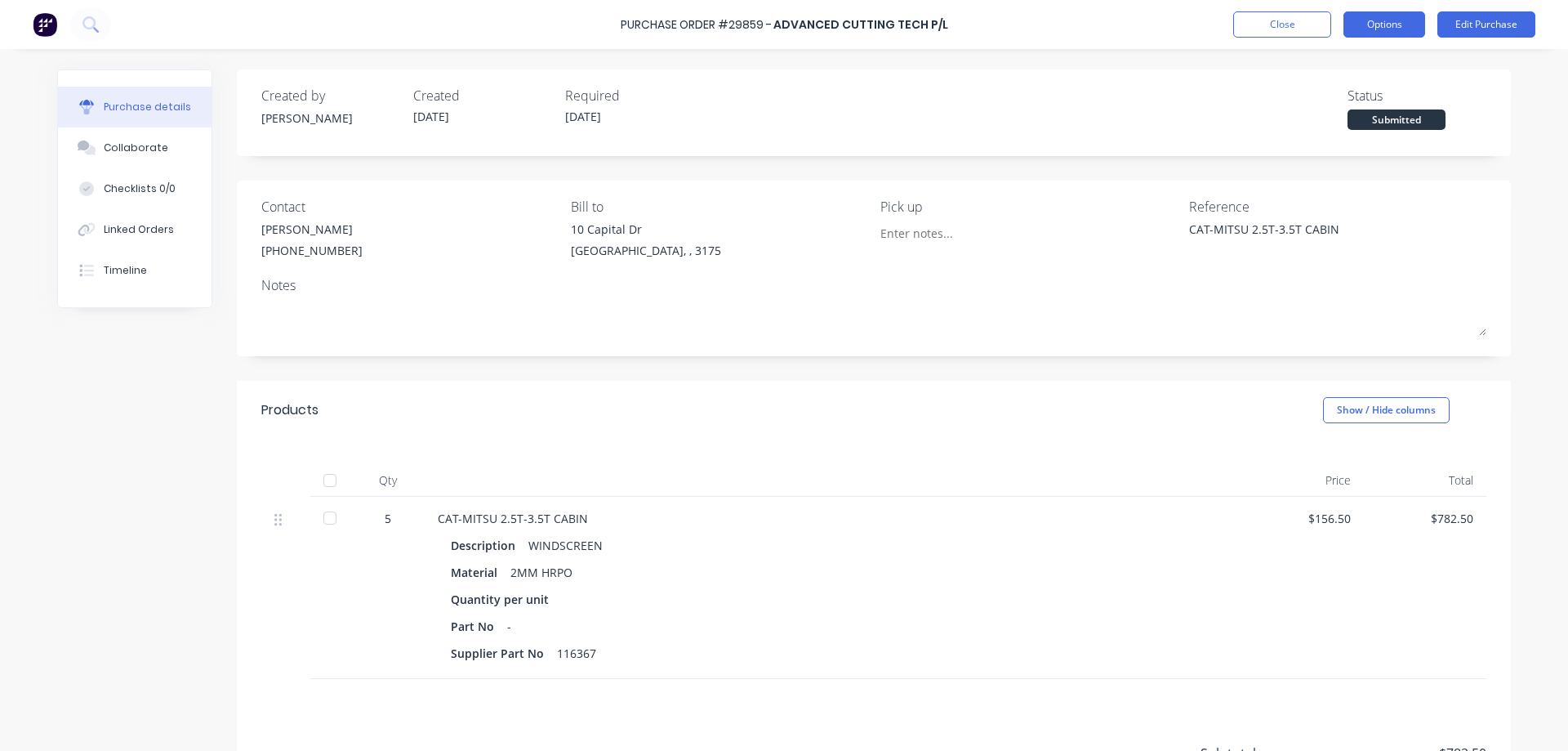
click at [1386, 22] on button "Options" at bounding box center [1385, 25] width 82 height 27
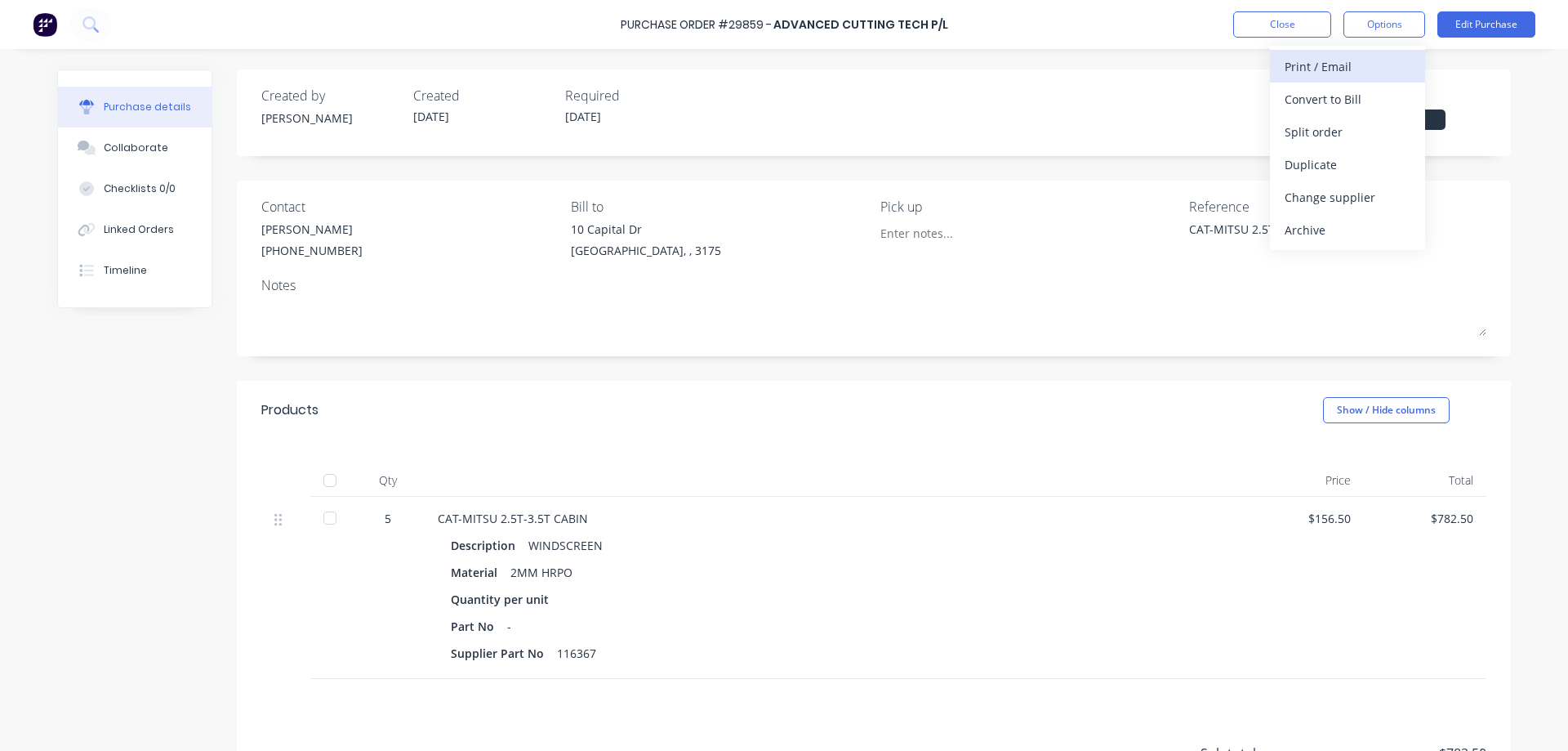
click at [1330, 67] on div "Print / Email" at bounding box center [1348, 67] width 125 height 24
click at [1347, 136] on div "Without pricing" at bounding box center [1348, 131] width 125 height 24
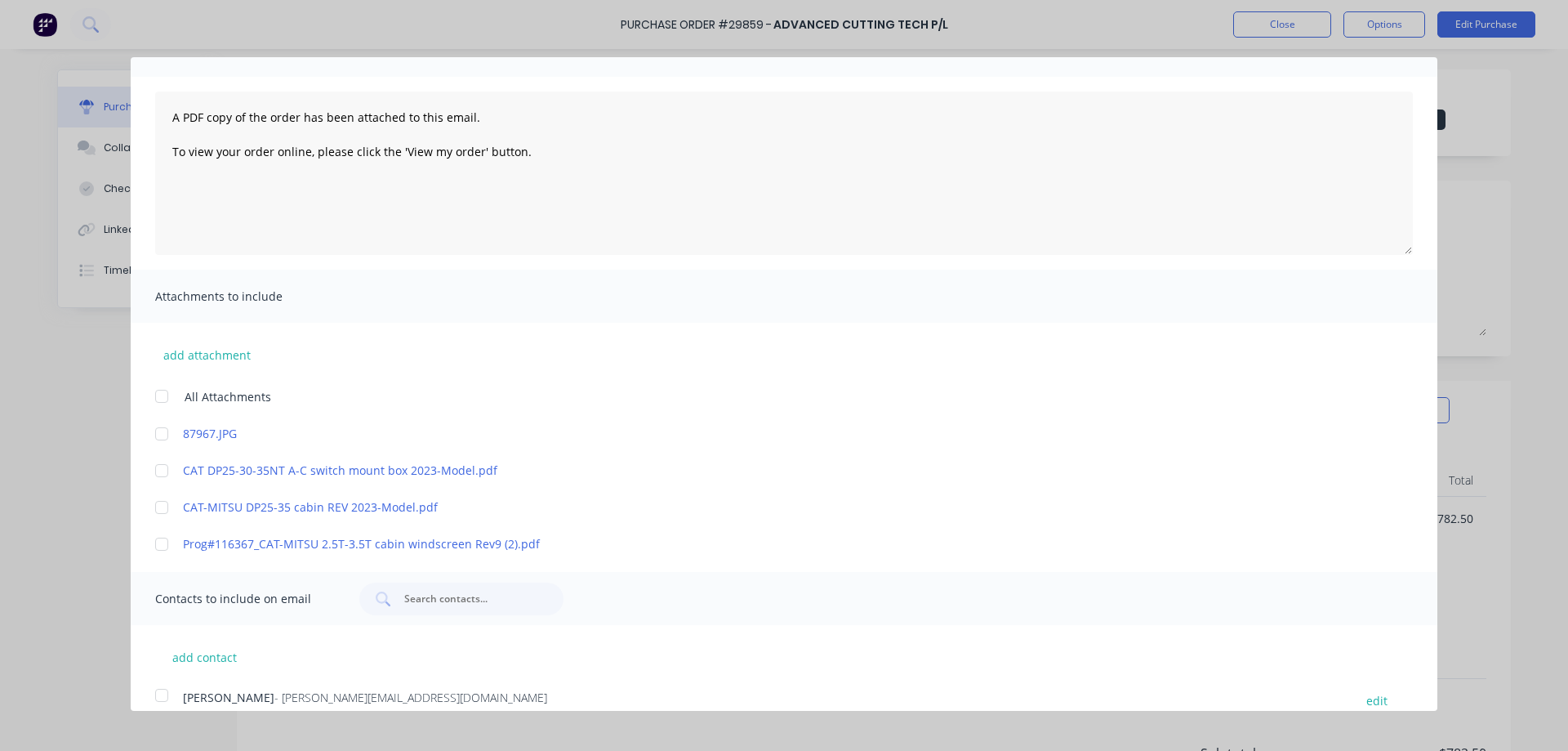
scroll to position [233, 0]
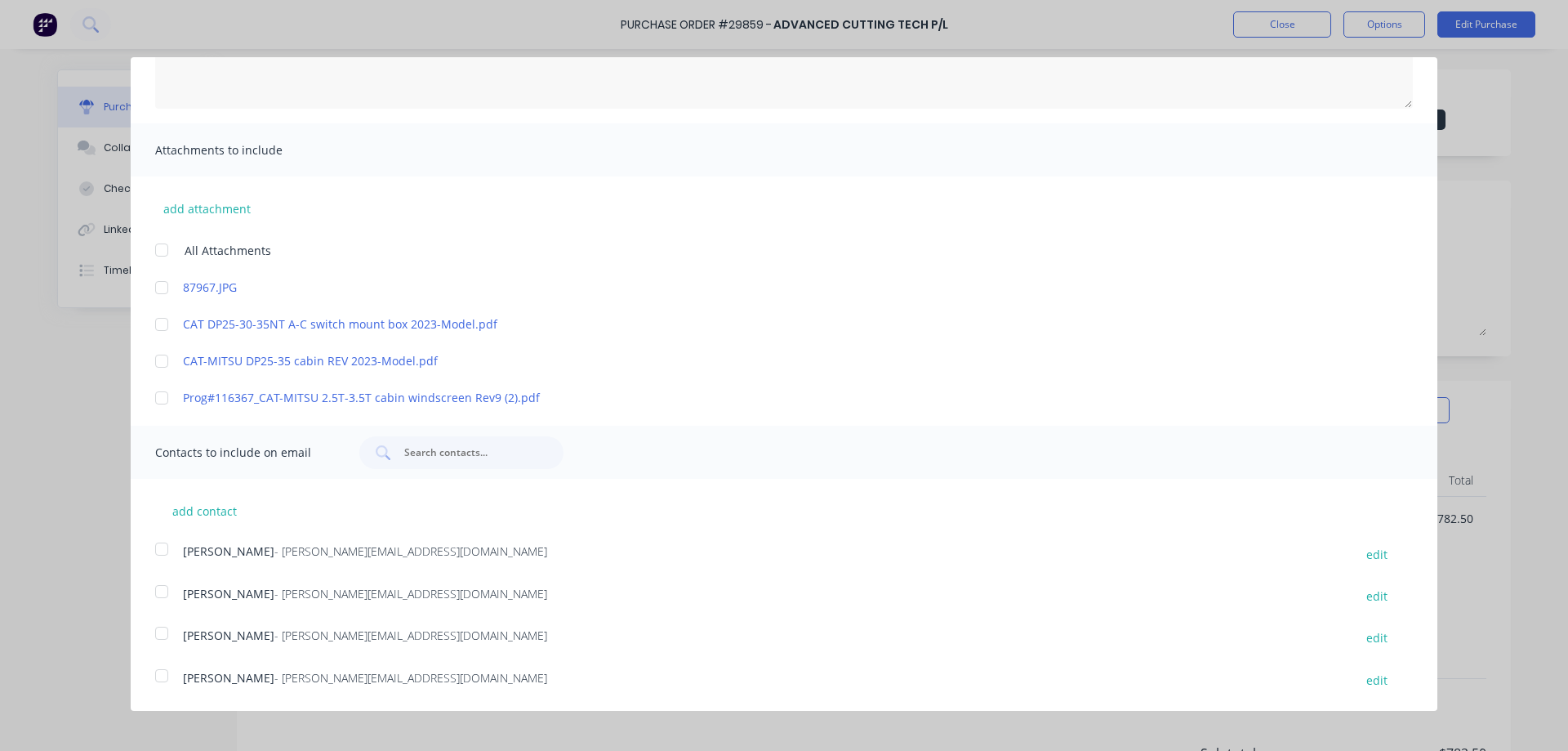
click at [165, 397] on div at bounding box center [162, 397] width 32 height 32
click at [163, 678] on div at bounding box center [162, 676] width 32 height 32
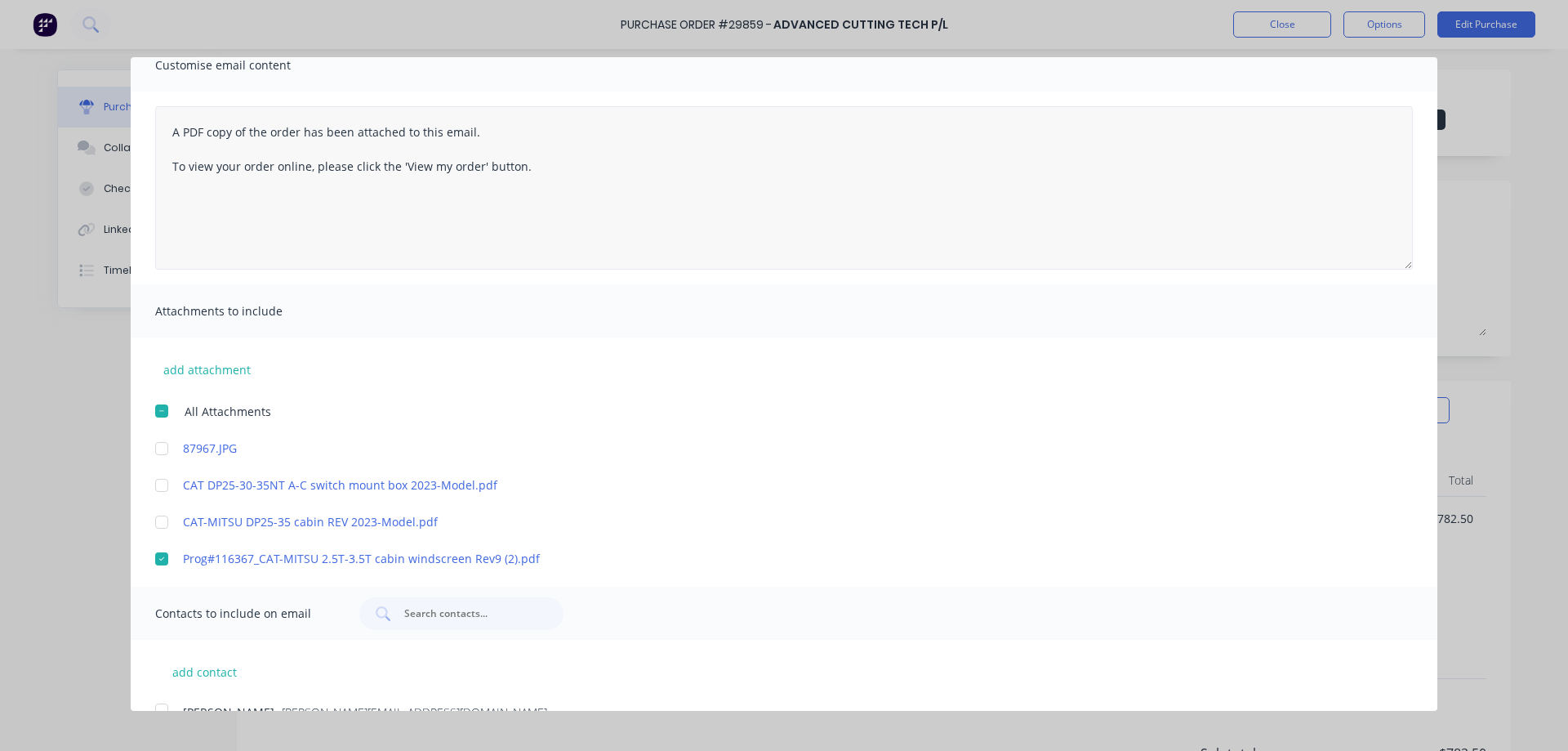
scroll to position [0, 0]
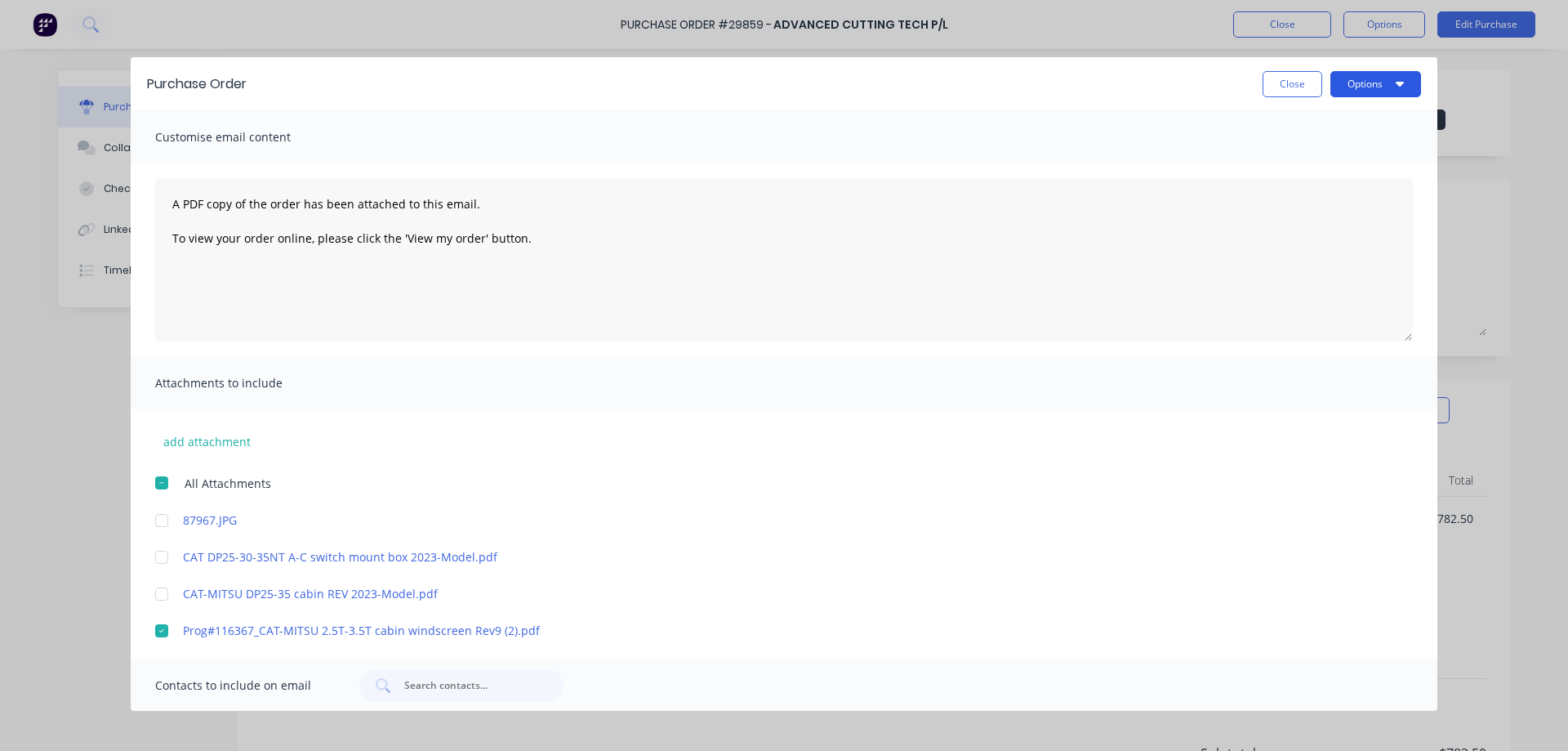
click at [1364, 83] on button "Options" at bounding box center [1375, 85] width 90 height 27
click at [1297, 160] on div "Email" at bounding box center [1344, 158] width 125 height 24
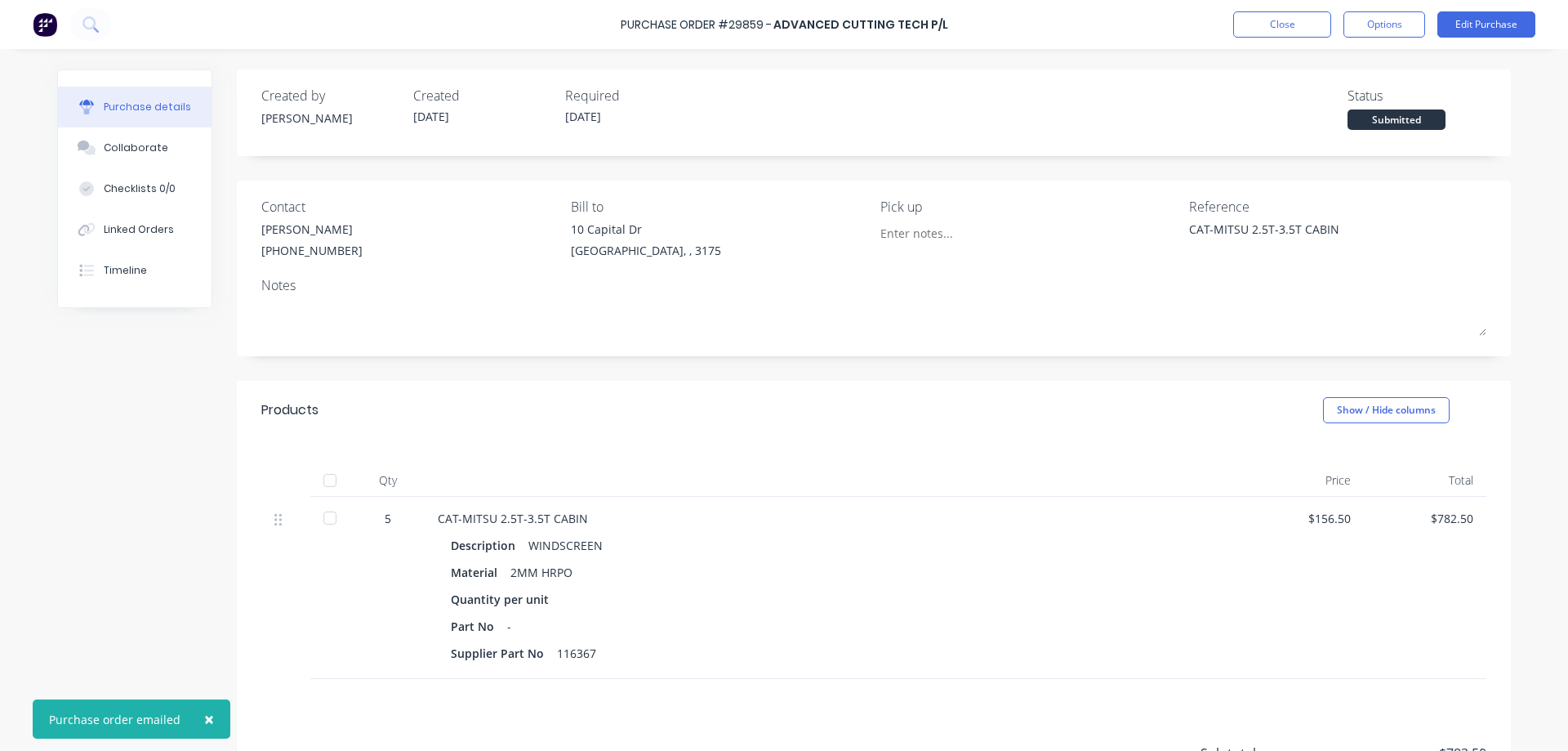
type textarea "x"
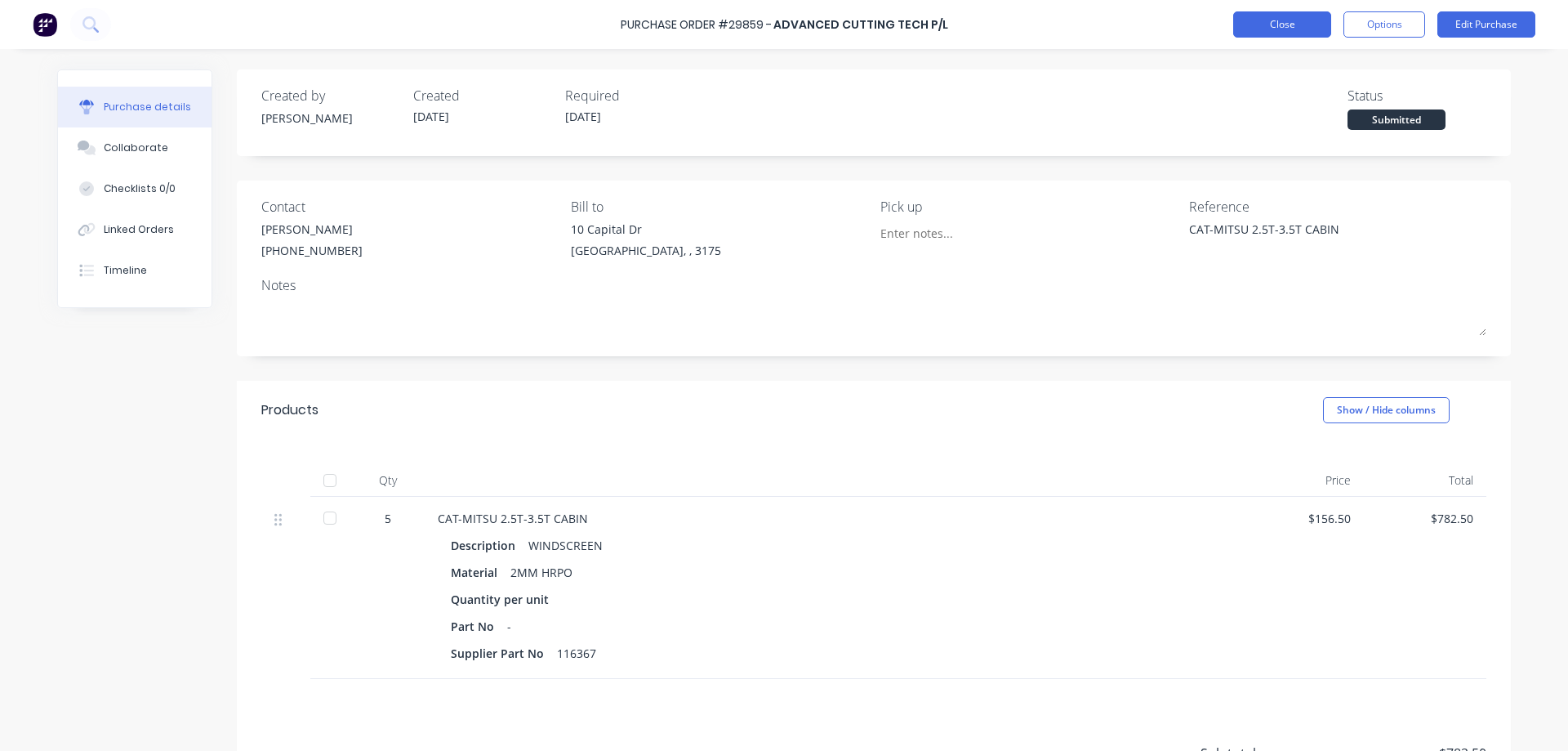
click at [1297, 21] on button "Close" at bounding box center [1282, 25] width 98 height 27
